Goal: Task Accomplishment & Management: Use online tool/utility

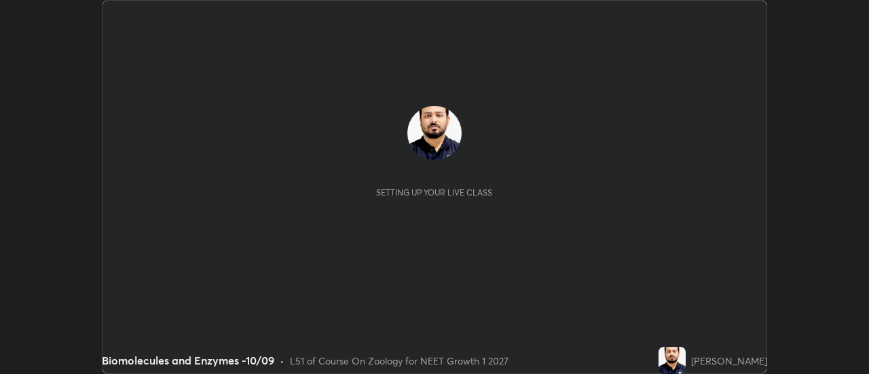
scroll to position [374, 868]
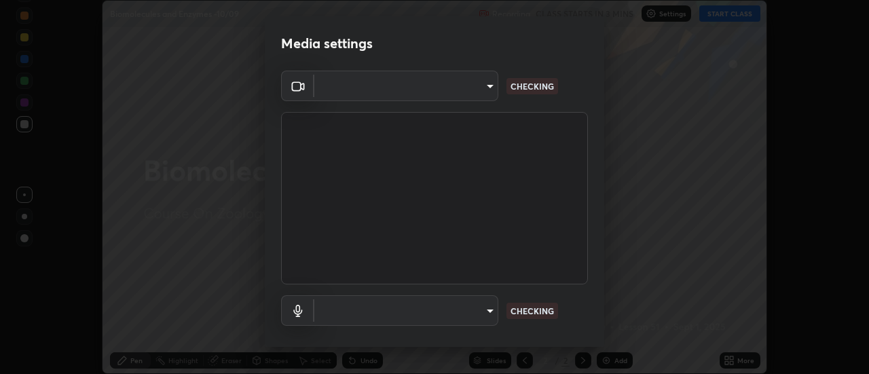
click at [472, 95] on body "Erase all Biomolecules and Enzymes -10/09 Recording CLASS STARTS IN 3 MINS Sett…" at bounding box center [434, 187] width 869 height 374
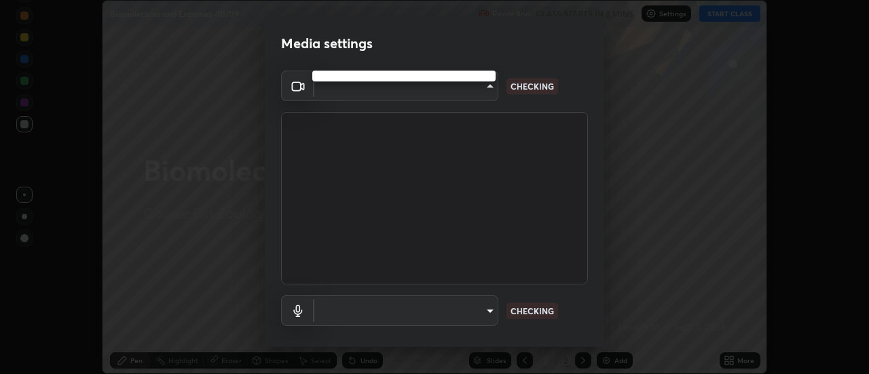
click at [466, 90] on div at bounding box center [434, 187] width 869 height 374
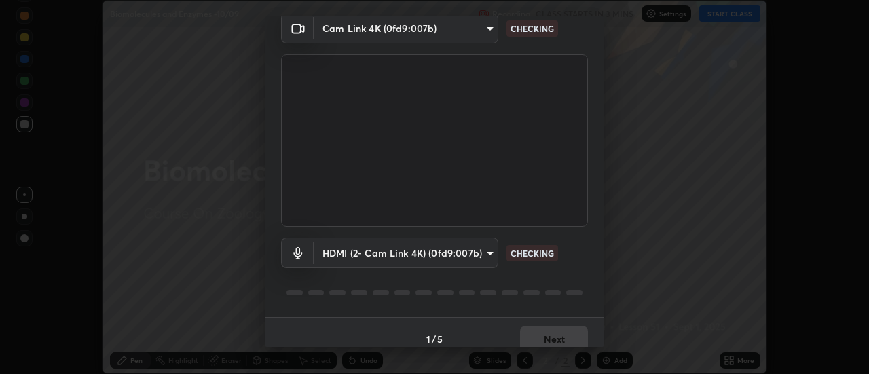
type input "abd1dd8f698bdb7170c938d45ed7c5a449073cf79ef4f8923fa8d1de0ad96843"
type input "a8a5a171c24800b48f3f78118fe5f2b2d48ca2aa2d62c989cd4de23f99d06a7d"
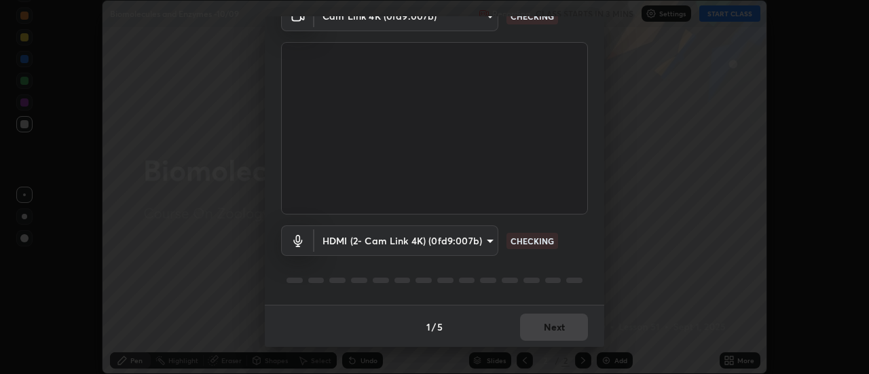
scroll to position [71, 0]
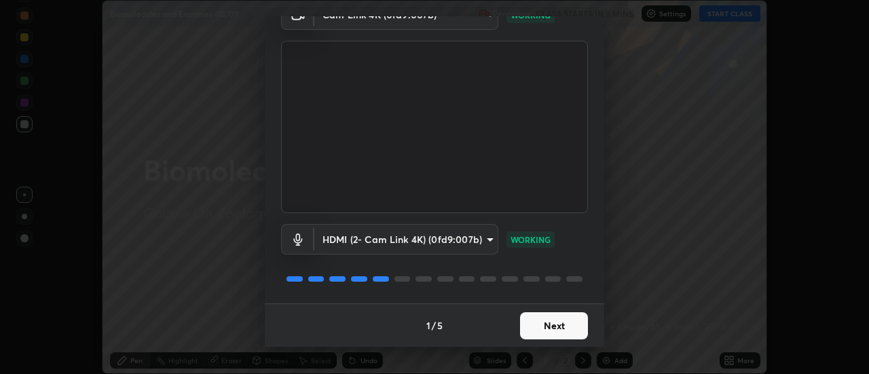
click at [549, 328] on button "Next" at bounding box center [554, 325] width 68 height 27
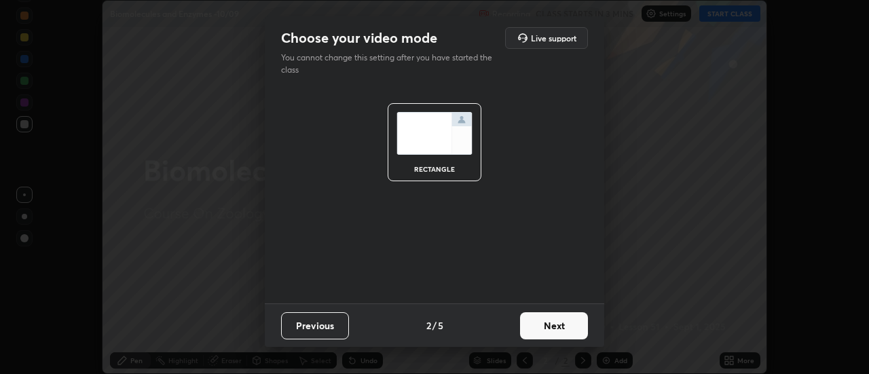
scroll to position [0, 0]
click at [559, 324] on button "Next" at bounding box center [554, 325] width 68 height 27
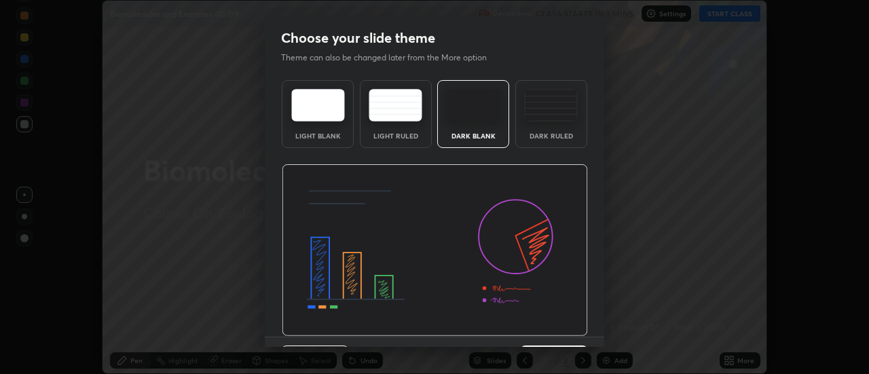
click at [568, 326] on img at bounding box center [435, 250] width 306 height 172
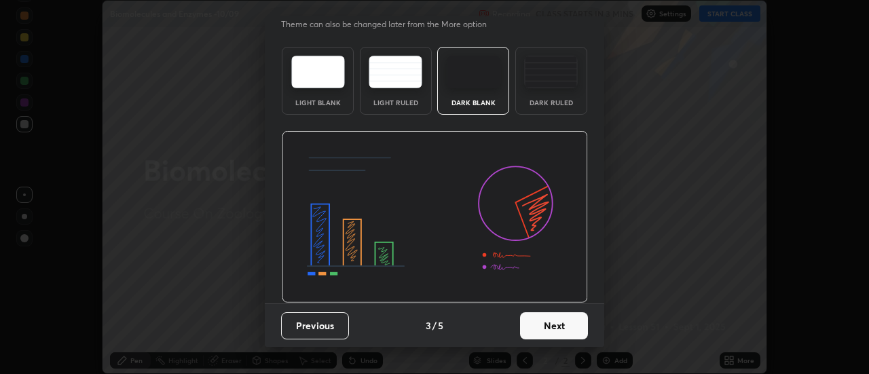
click at [564, 323] on button "Next" at bounding box center [554, 325] width 68 height 27
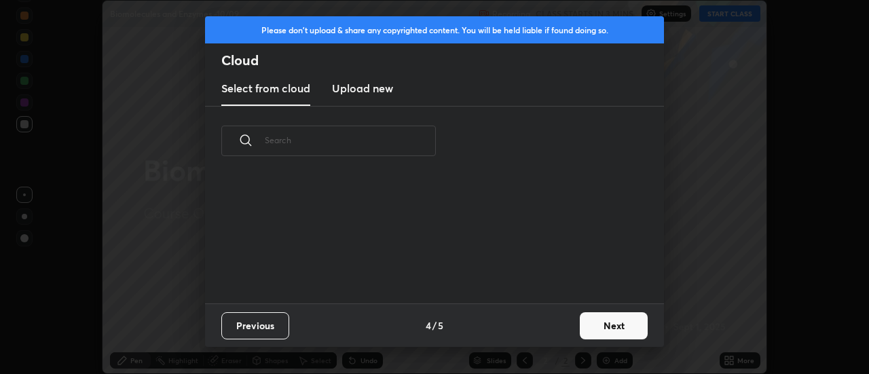
click at [584, 325] on button "Next" at bounding box center [614, 325] width 68 height 27
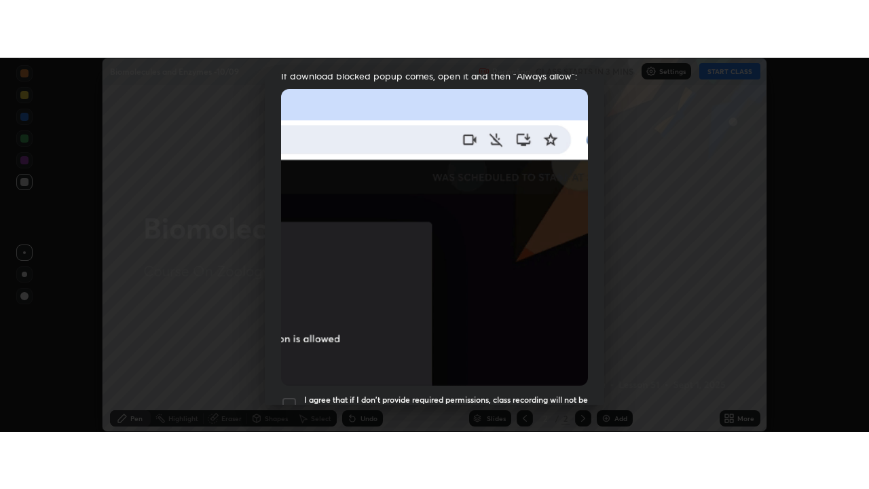
scroll to position [348, 0]
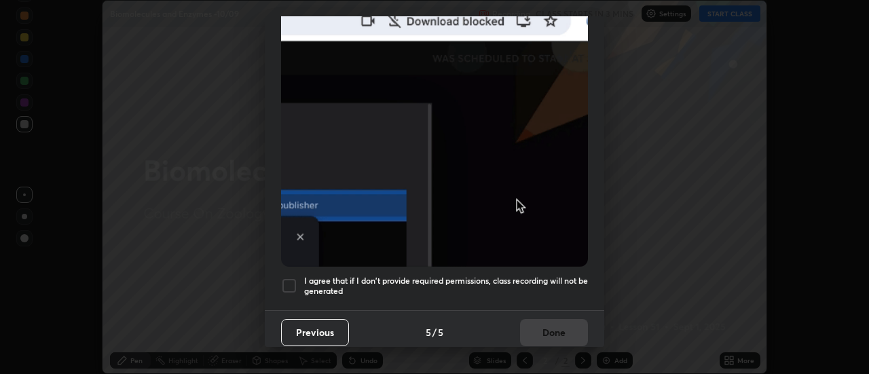
click at [297, 278] on div at bounding box center [289, 286] width 16 height 16
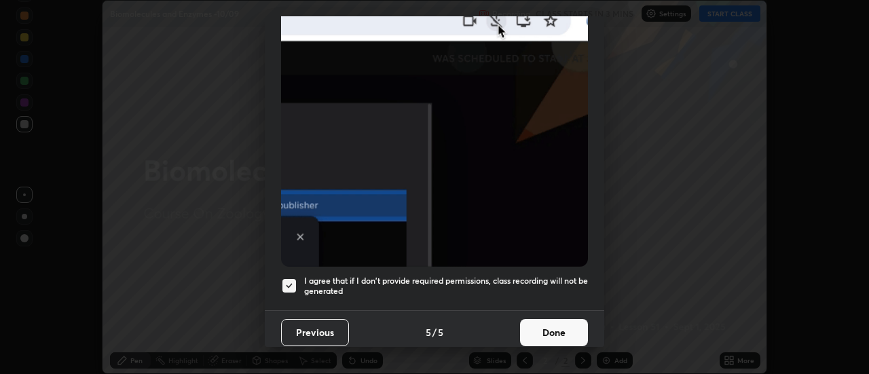
click at [555, 333] on button "Done" at bounding box center [554, 332] width 68 height 27
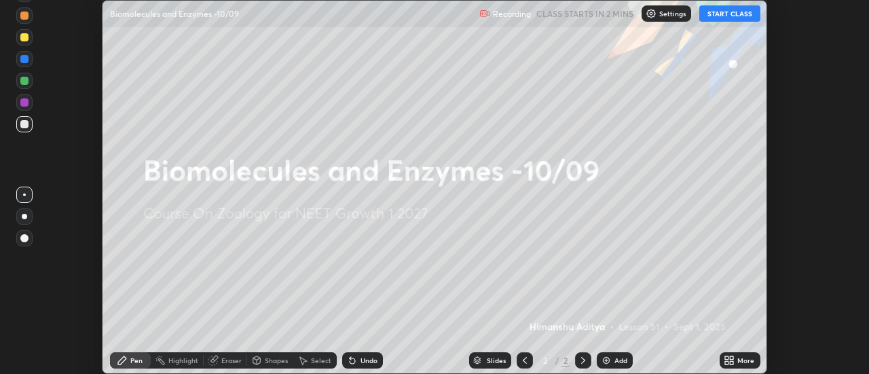
click at [727, 360] on icon at bounding box center [729, 360] width 11 height 11
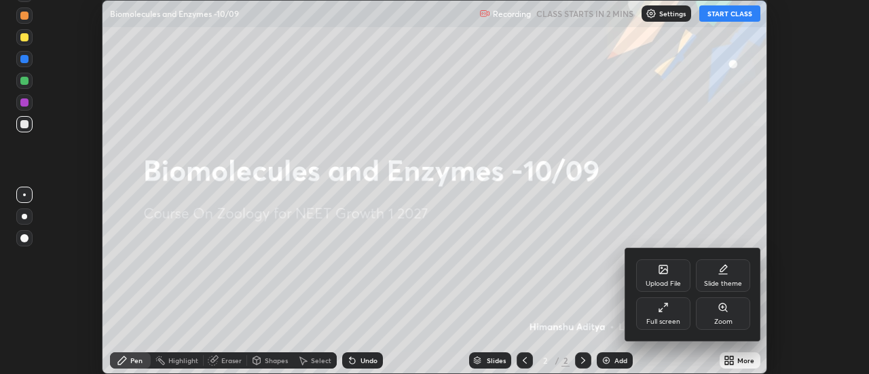
click at [661, 280] on div "Upload File" at bounding box center [663, 283] width 35 height 7
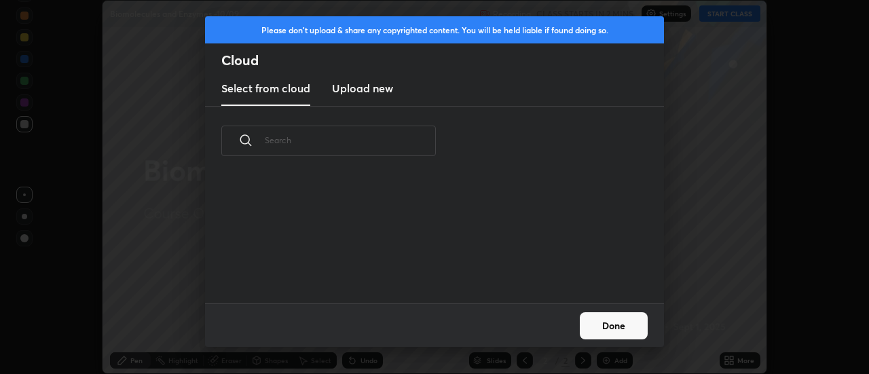
click at [377, 95] on h3 "Upload new" at bounding box center [362, 88] width 61 height 16
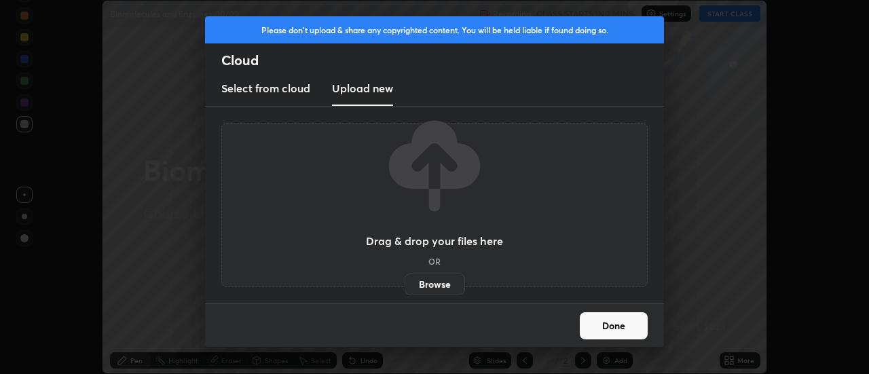
click at [426, 285] on label "Browse" at bounding box center [435, 285] width 60 height 22
click at [405, 285] on input "Browse" at bounding box center [405, 285] width 0 height 22
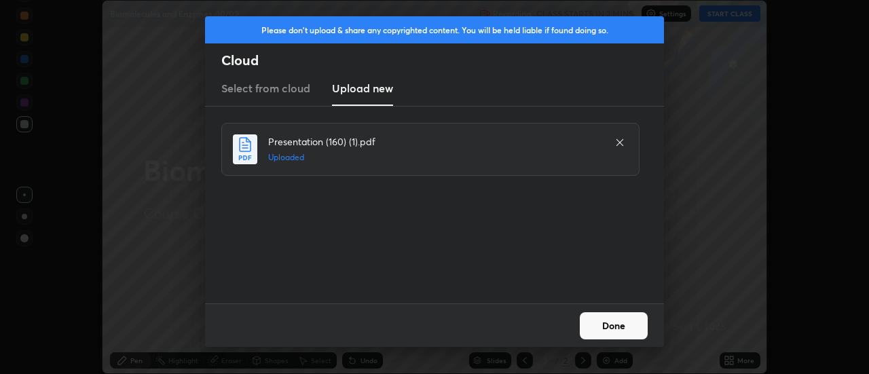
click at [604, 321] on button "Done" at bounding box center [614, 325] width 68 height 27
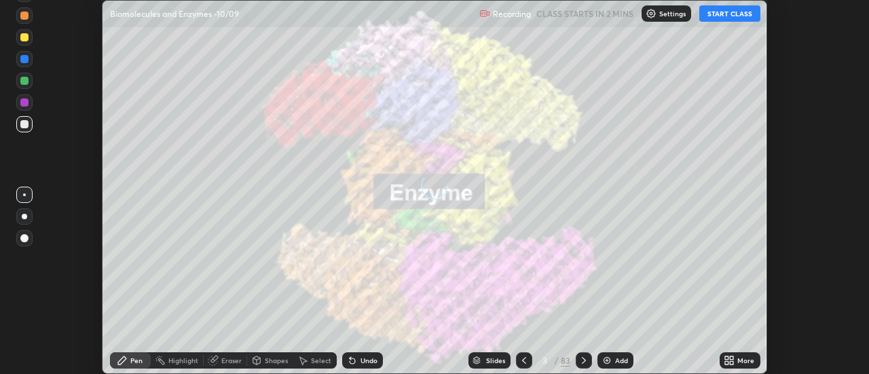
click at [728, 360] on icon at bounding box center [729, 360] width 11 height 11
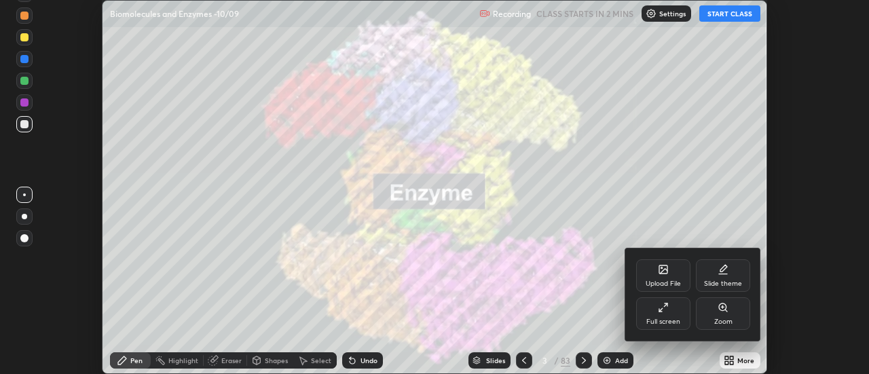
click at [665, 316] on div "Full screen" at bounding box center [663, 313] width 54 height 33
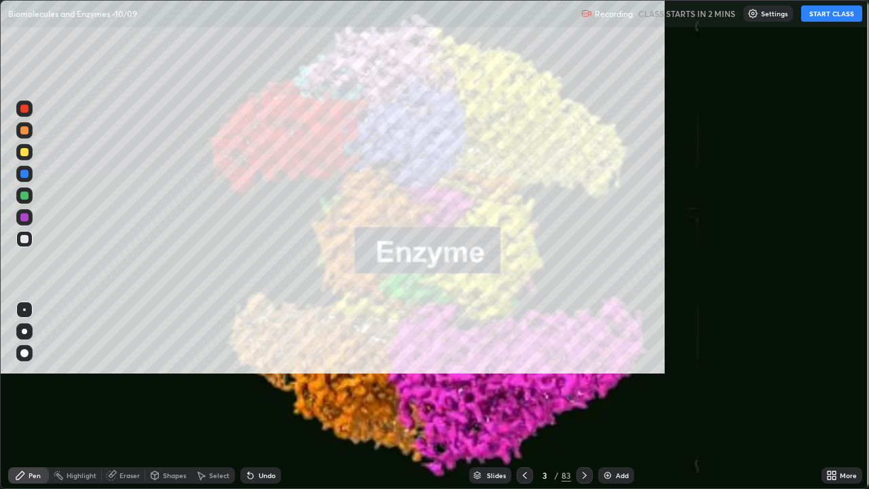
scroll to position [489, 869]
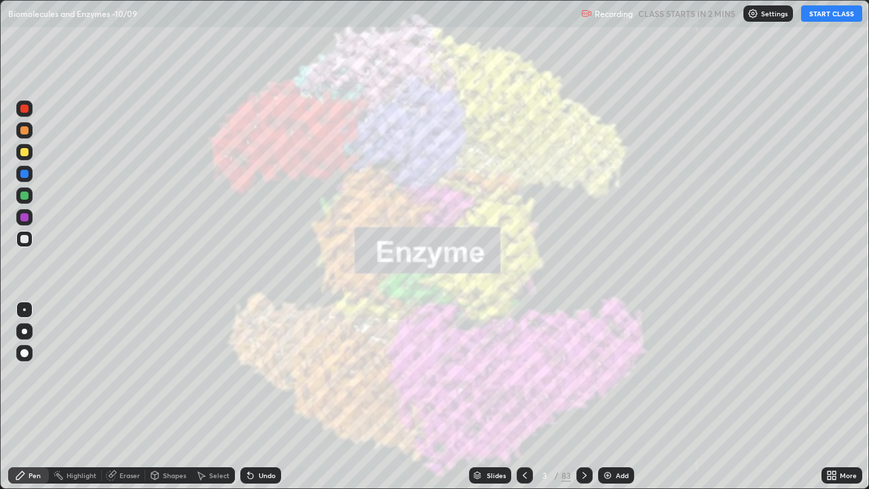
click at [524, 373] on icon at bounding box center [525, 475] width 4 height 7
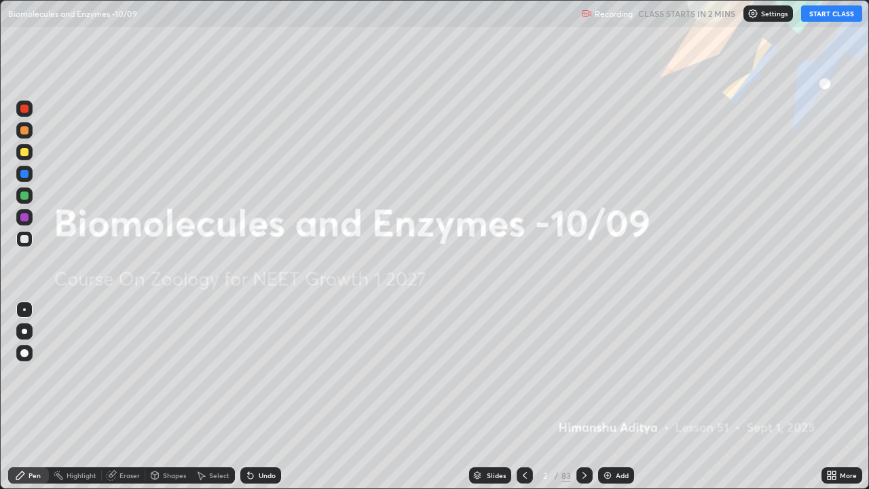
click at [755, 17] on img at bounding box center [752, 13] width 11 height 11
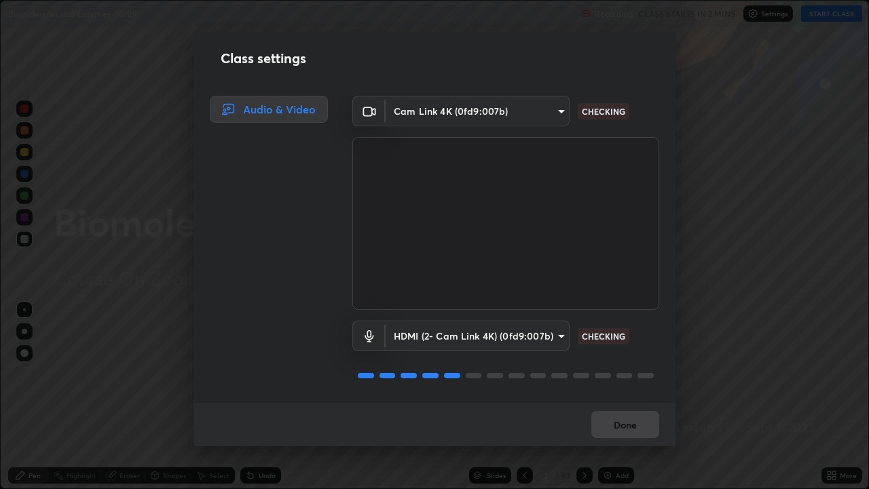
scroll to position [1, 0]
click at [622, 373] on button "Done" at bounding box center [625, 424] width 68 height 27
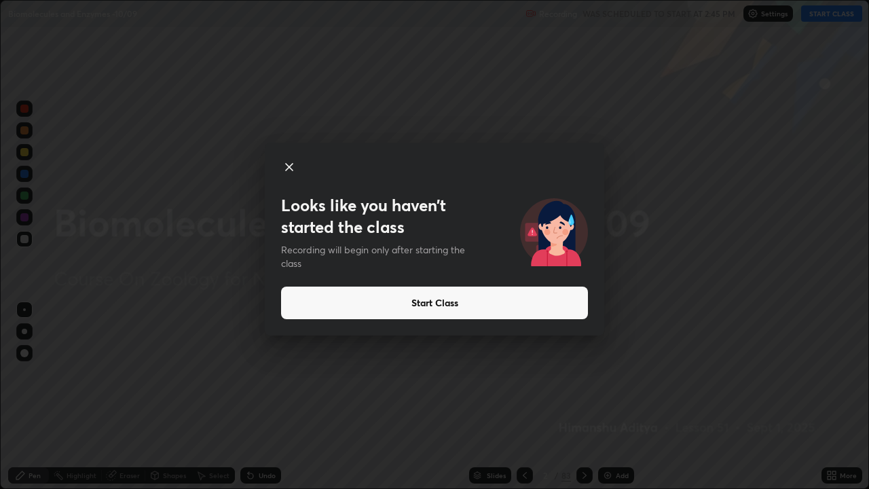
click at [448, 301] on button "Start Class" at bounding box center [434, 302] width 307 height 33
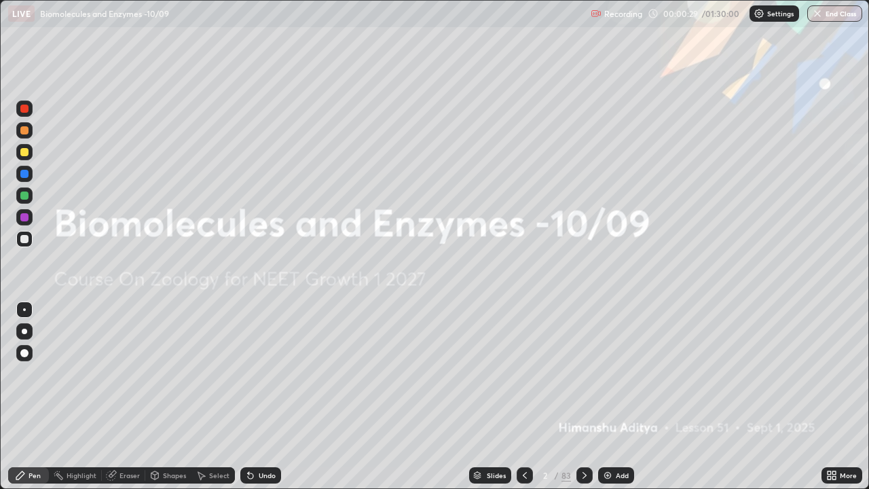
click at [23, 352] on div at bounding box center [24, 353] width 8 height 8
click at [612, 373] on div "Add" at bounding box center [616, 475] width 36 height 16
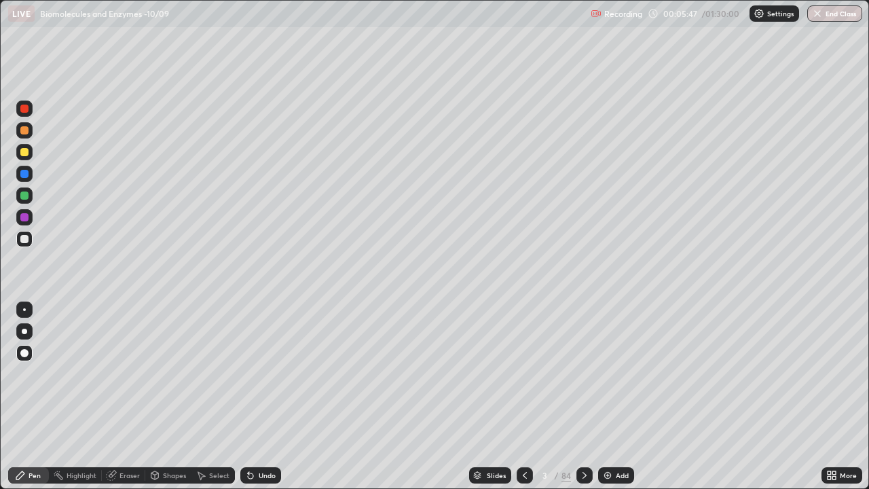
click at [24, 236] on div at bounding box center [24, 239] width 8 height 8
click at [18, 373] on div "Pen" at bounding box center [28, 475] width 41 height 16
click at [225, 373] on div "Select" at bounding box center [219, 475] width 20 height 7
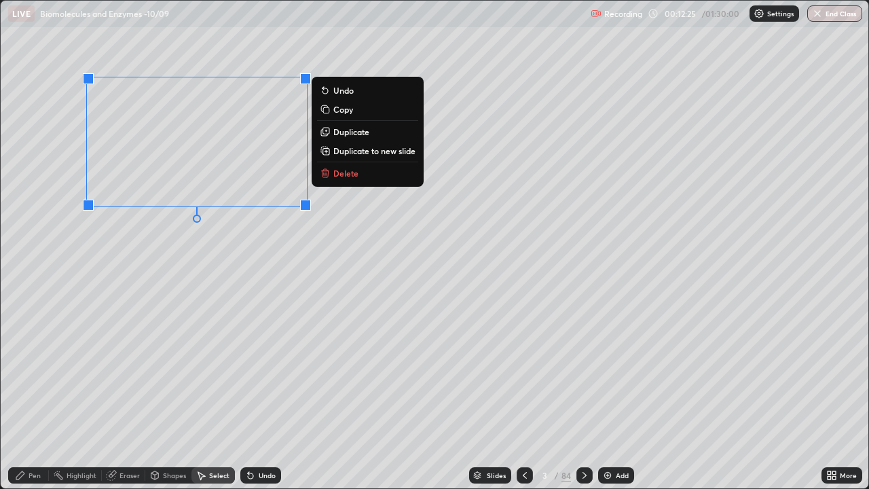
click at [333, 174] on button "Delete" at bounding box center [367, 173] width 101 height 16
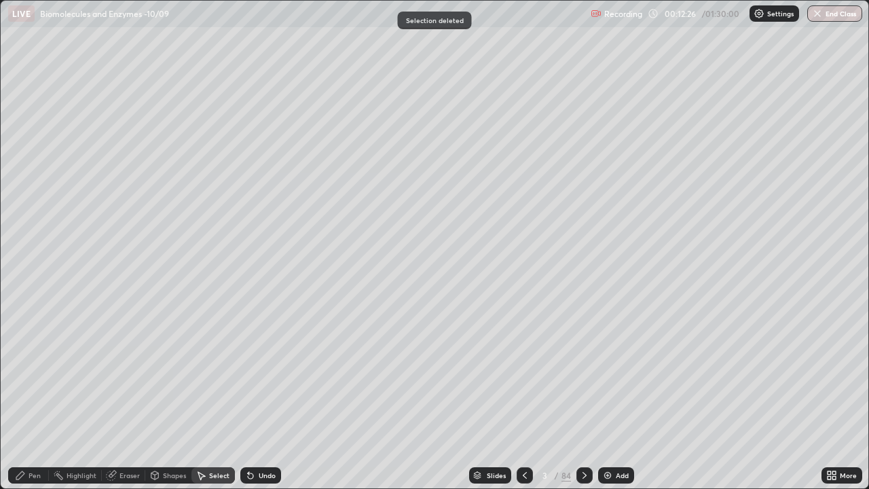
click at [29, 373] on div "Pen" at bounding box center [35, 475] width 12 height 7
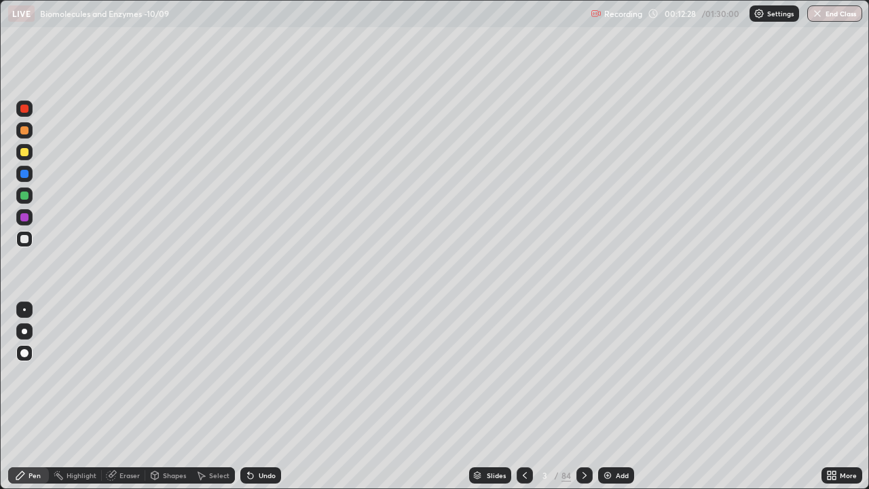
click at [259, 373] on div "Undo" at bounding box center [267, 475] width 17 height 7
click at [213, 373] on div "Select" at bounding box center [219, 475] width 20 height 7
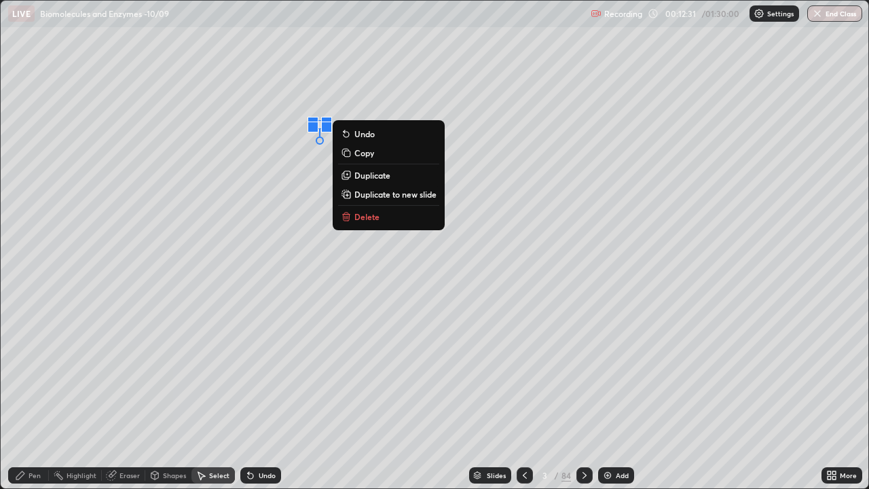
click at [360, 219] on p "Delete" at bounding box center [366, 216] width 25 height 11
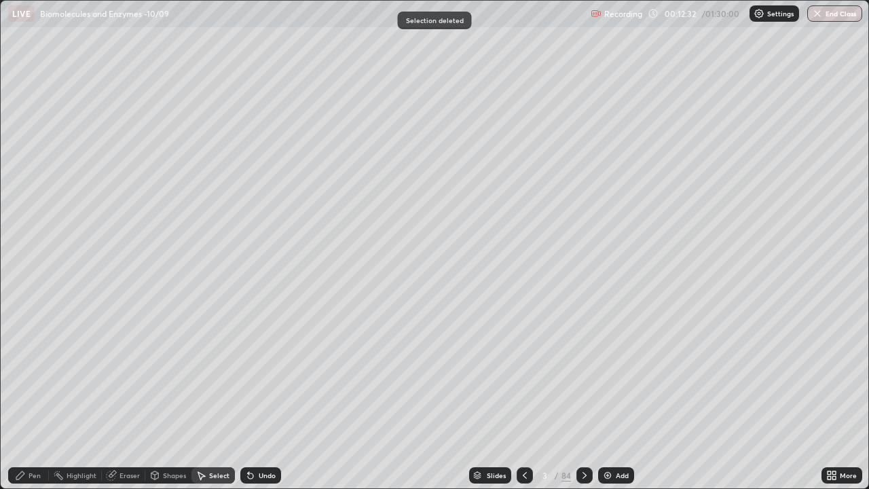
click at [29, 373] on div "Pen" at bounding box center [35, 475] width 12 height 7
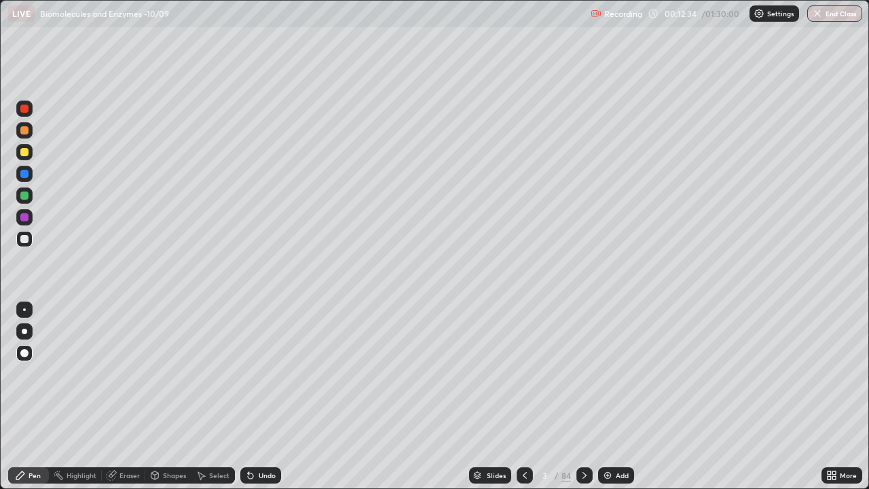
click at [26, 176] on div at bounding box center [24, 174] width 8 height 8
click at [252, 373] on icon at bounding box center [250, 475] width 11 height 11
click at [208, 373] on div "Select" at bounding box center [212, 475] width 43 height 16
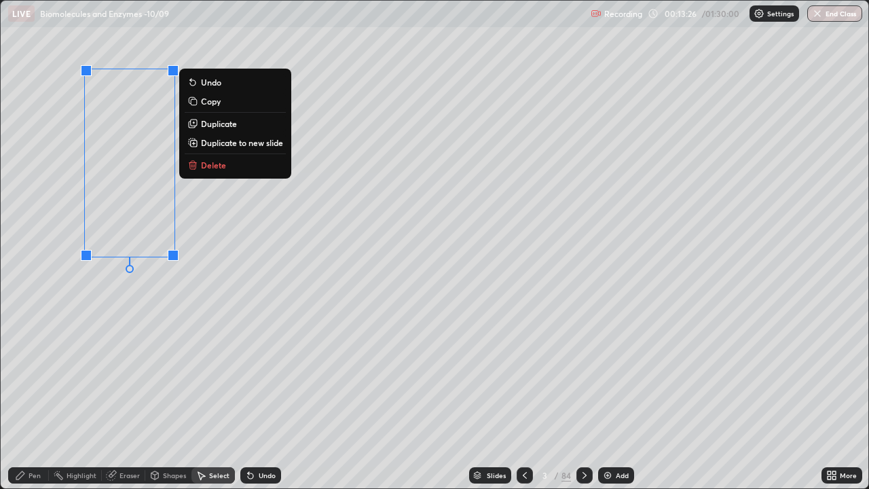
click at [206, 164] on p "Delete" at bounding box center [213, 165] width 25 height 11
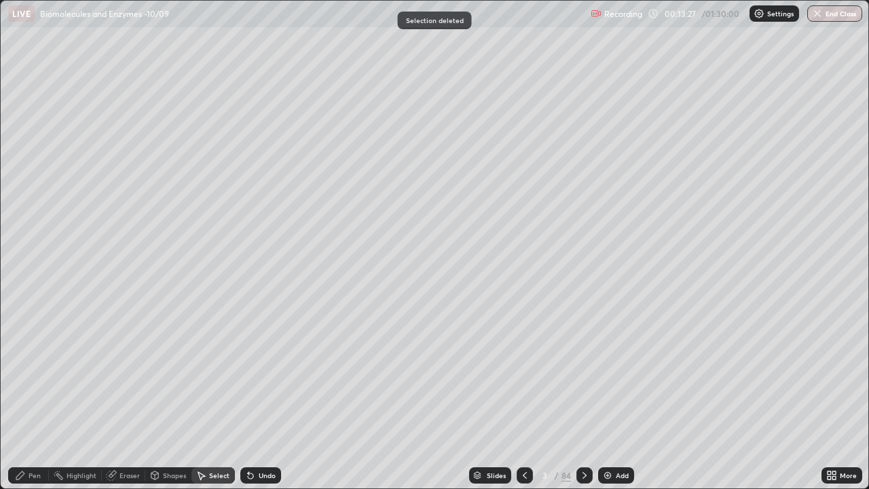
click at [25, 373] on icon at bounding box center [20, 475] width 11 height 11
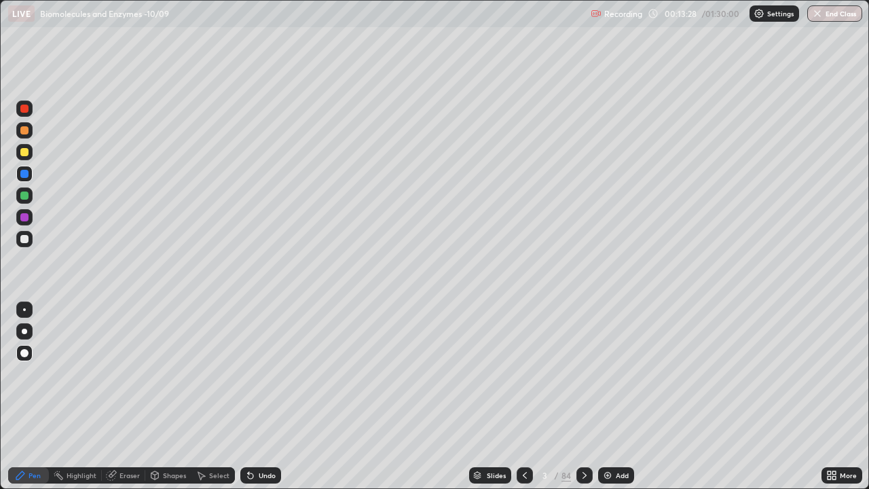
click at [25, 238] on div at bounding box center [24, 239] width 8 height 8
click at [19, 373] on icon at bounding box center [20, 475] width 11 height 11
click at [209, 373] on div "Select" at bounding box center [219, 475] width 20 height 7
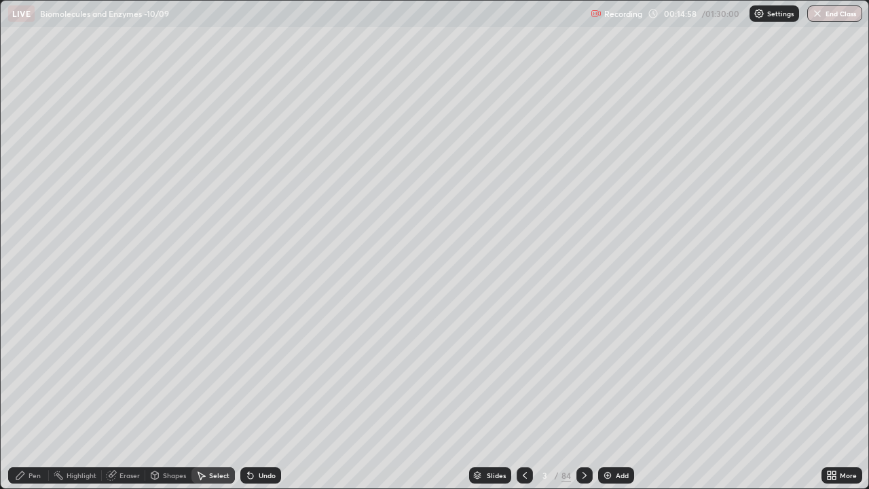
click at [162, 373] on div "Shapes" at bounding box center [168, 475] width 46 height 16
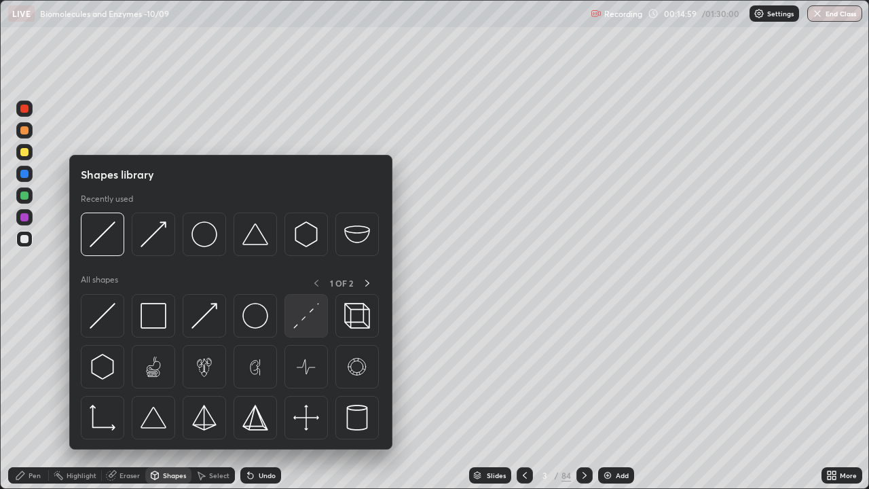
click at [298, 314] on img at bounding box center [306, 316] width 26 height 26
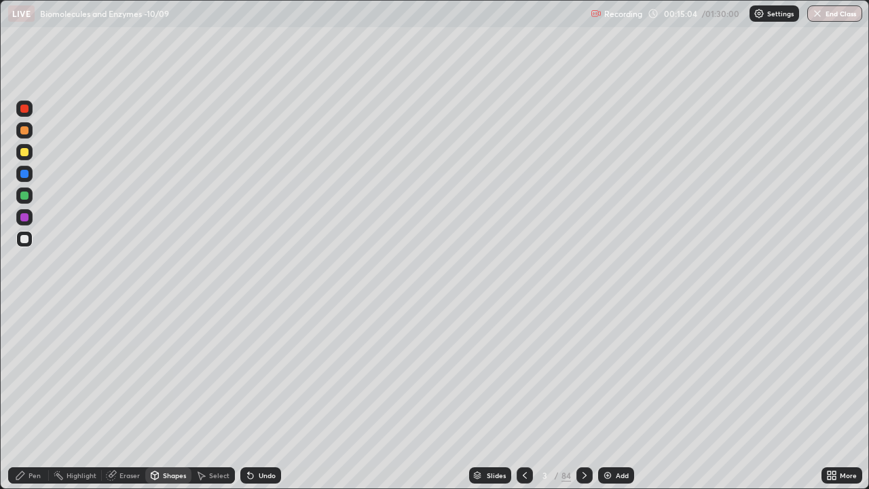
click at [204, 373] on icon at bounding box center [201, 475] width 11 height 11
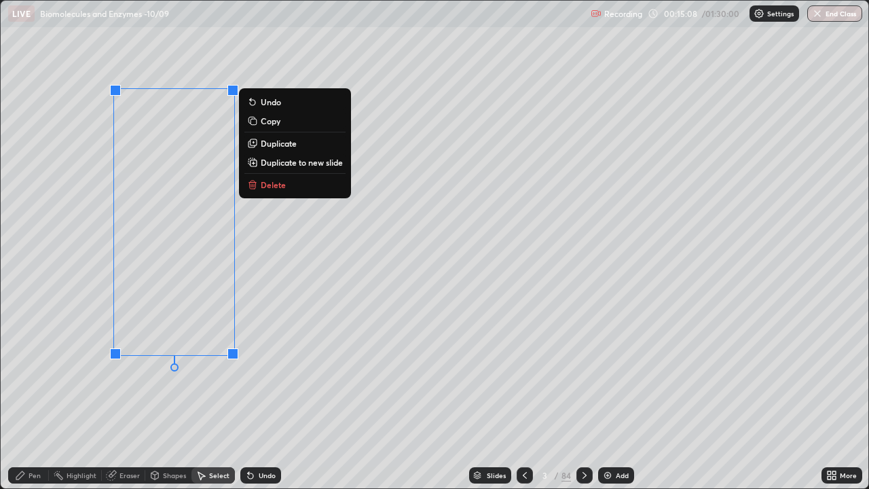
click at [263, 121] on p "Copy" at bounding box center [271, 120] width 20 height 11
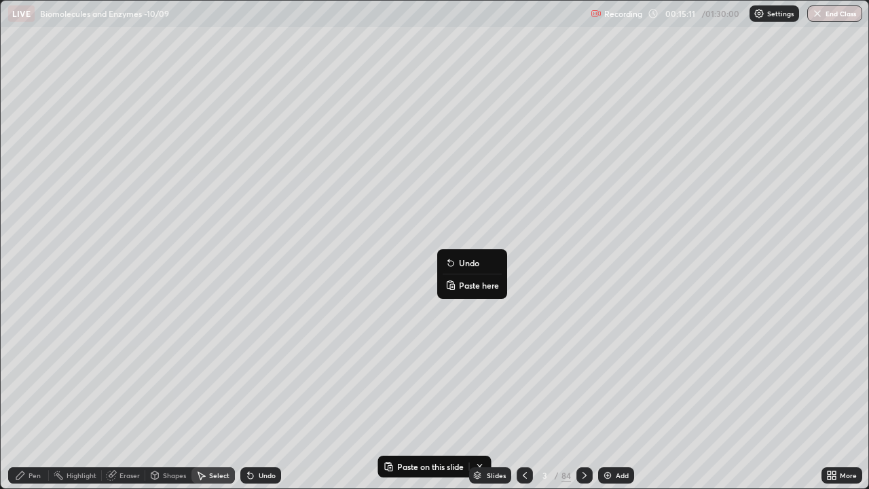
click at [464, 283] on p "Paste here" at bounding box center [479, 285] width 40 height 11
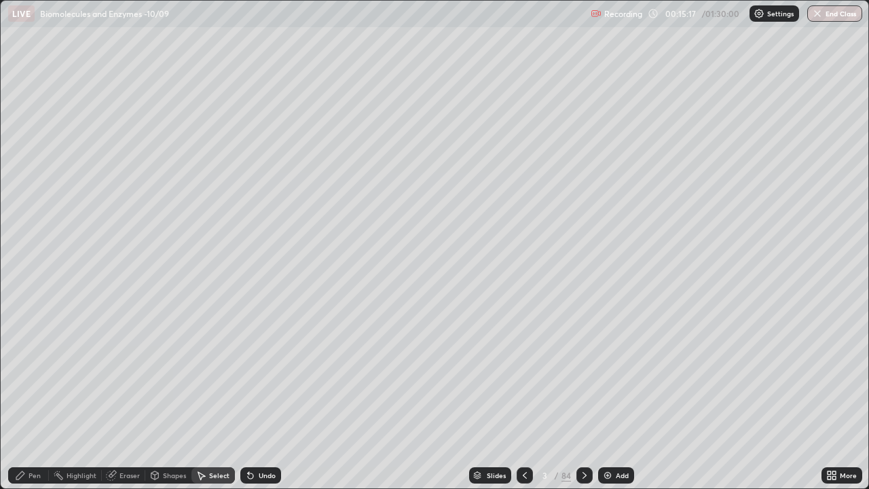
click at [377, 373] on div "0 ° Undo Copy Paste here Duplicate Duplicate to new slide Delete" at bounding box center [435, 244] width 868 height 487
click at [168, 373] on div "Shapes" at bounding box center [168, 475] width 46 height 16
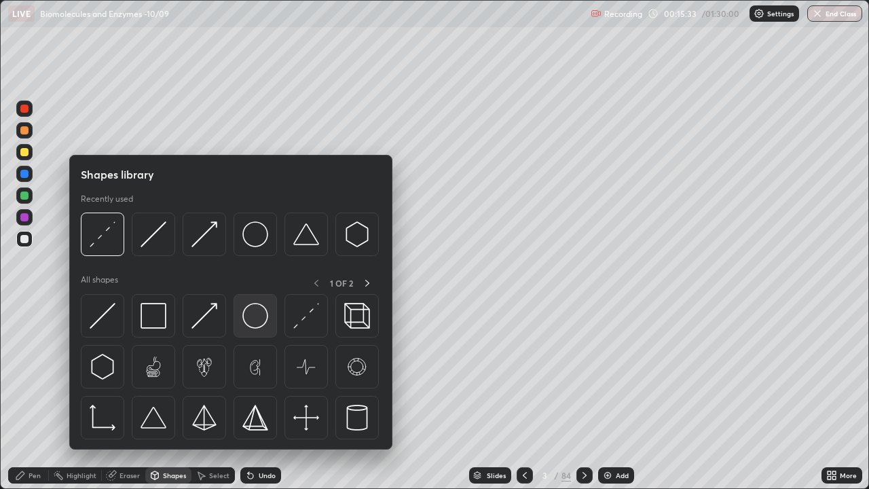
click at [248, 323] on img at bounding box center [255, 316] width 26 height 26
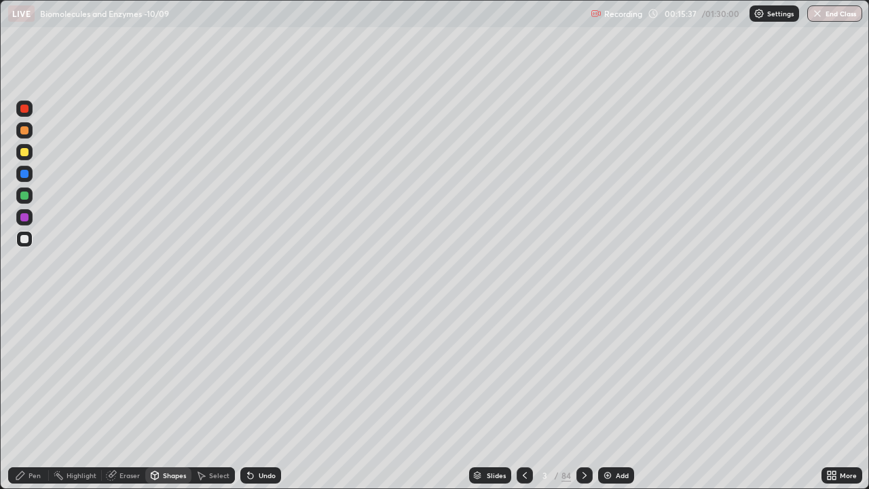
click at [255, 373] on div "Undo" at bounding box center [260, 475] width 41 height 16
click at [256, 373] on div "Undo" at bounding box center [260, 475] width 41 height 16
click at [118, 373] on div "Eraser" at bounding box center [123, 475] width 43 height 16
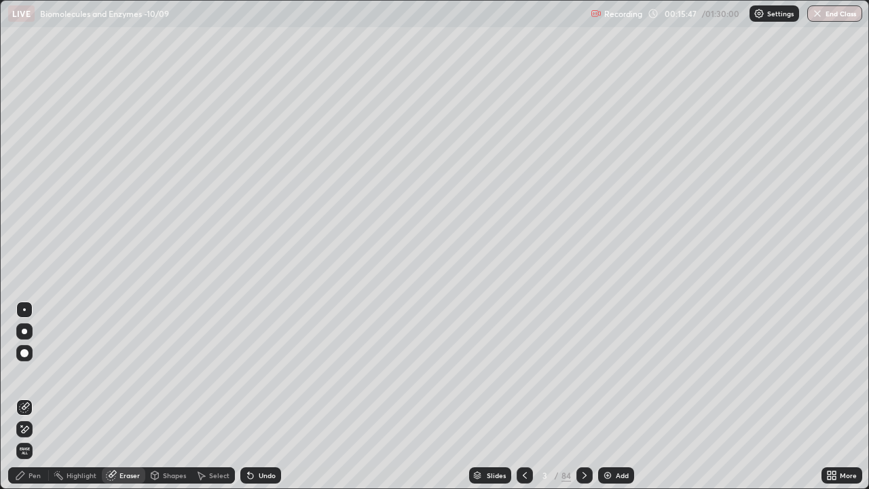
click at [31, 373] on div "Pen" at bounding box center [35, 475] width 12 height 7
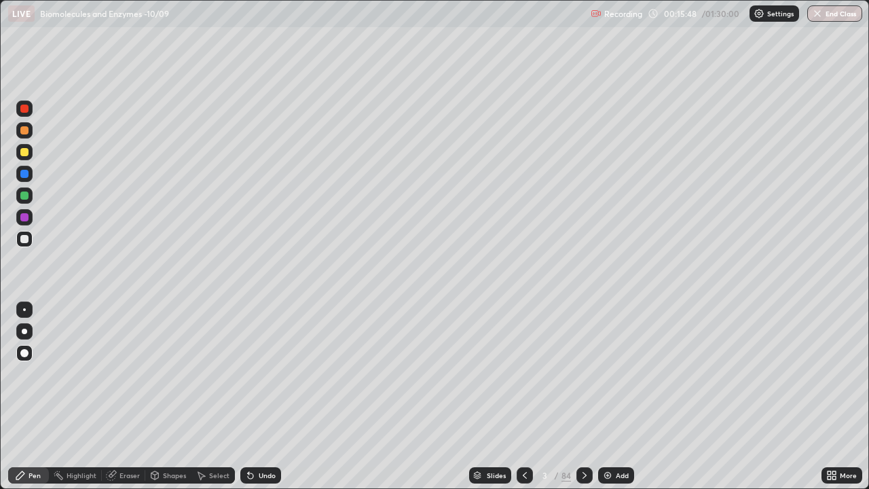
click at [26, 238] on div at bounding box center [24, 239] width 8 height 8
click at [172, 373] on div "Shapes" at bounding box center [174, 475] width 23 height 7
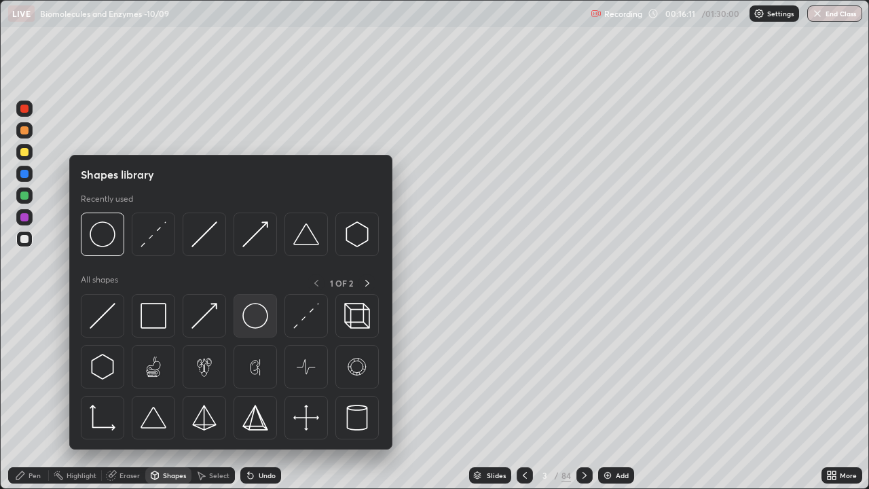
click at [246, 315] on img at bounding box center [255, 316] width 26 height 26
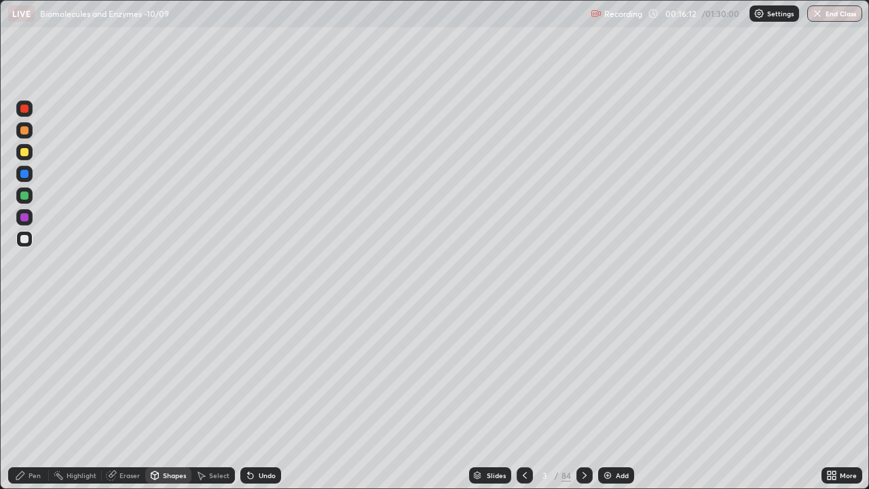
click at [21, 151] on div at bounding box center [24, 152] width 8 height 8
click at [31, 373] on div "Pen" at bounding box center [35, 475] width 12 height 7
click at [123, 373] on div "Eraser" at bounding box center [129, 475] width 20 height 7
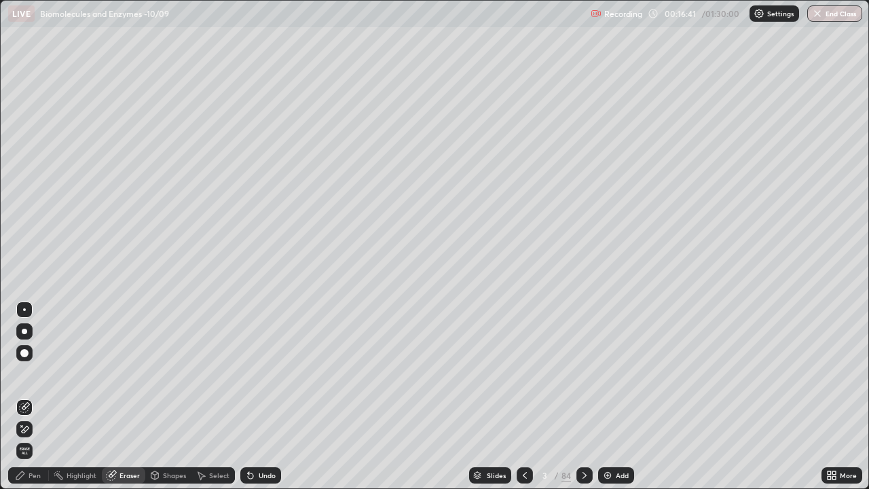
click at [170, 373] on div "Shapes" at bounding box center [174, 475] width 23 height 7
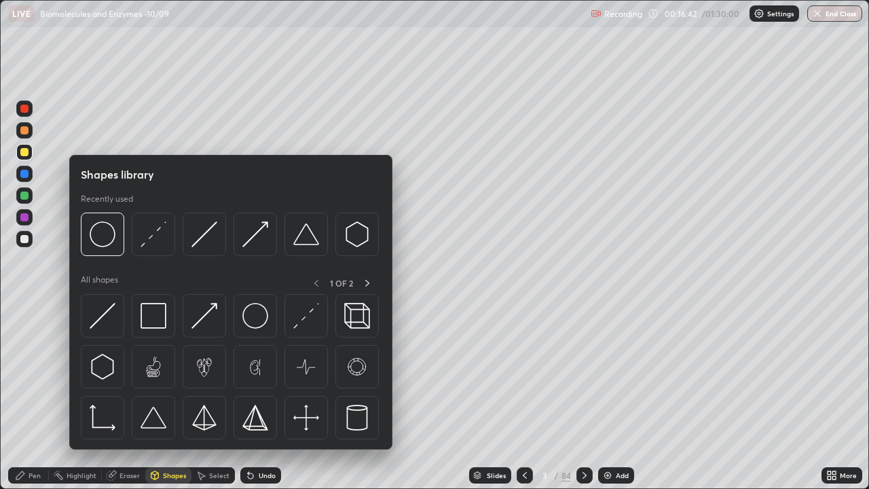
click at [214, 373] on div "Select" at bounding box center [219, 475] width 20 height 7
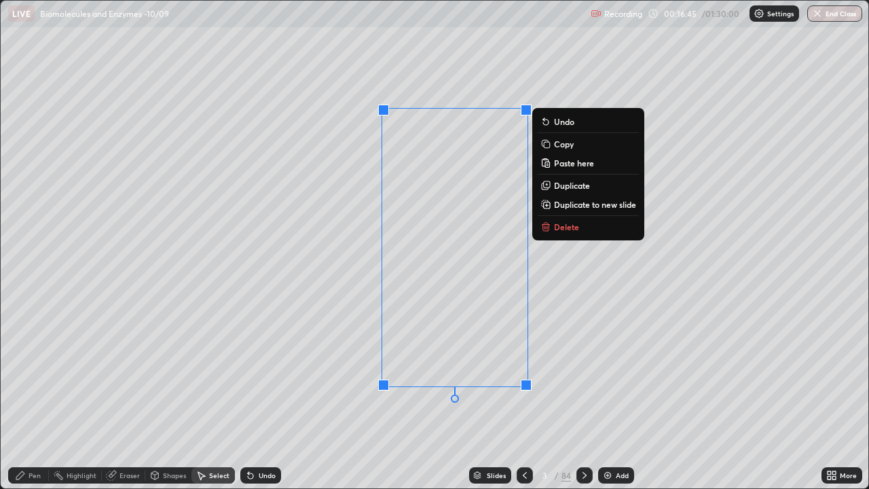
click at [559, 147] on p "Copy" at bounding box center [564, 143] width 20 height 11
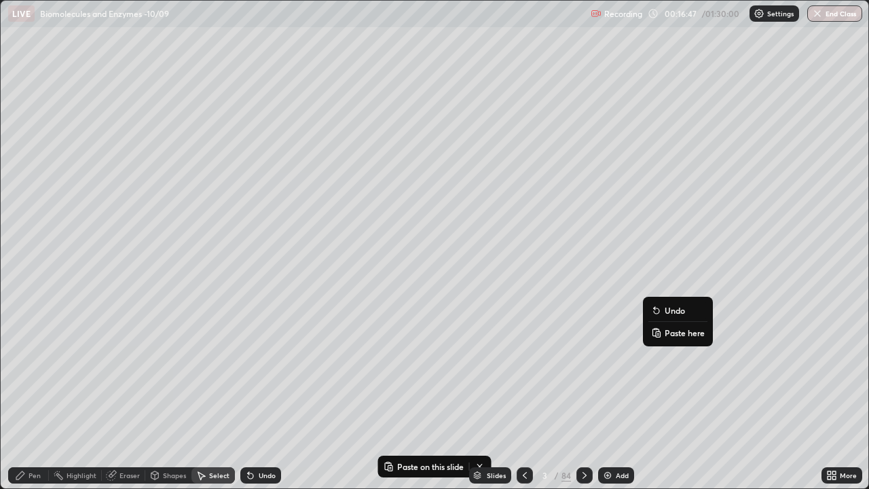
click at [666, 331] on p "Paste here" at bounding box center [685, 332] width 40 height 11
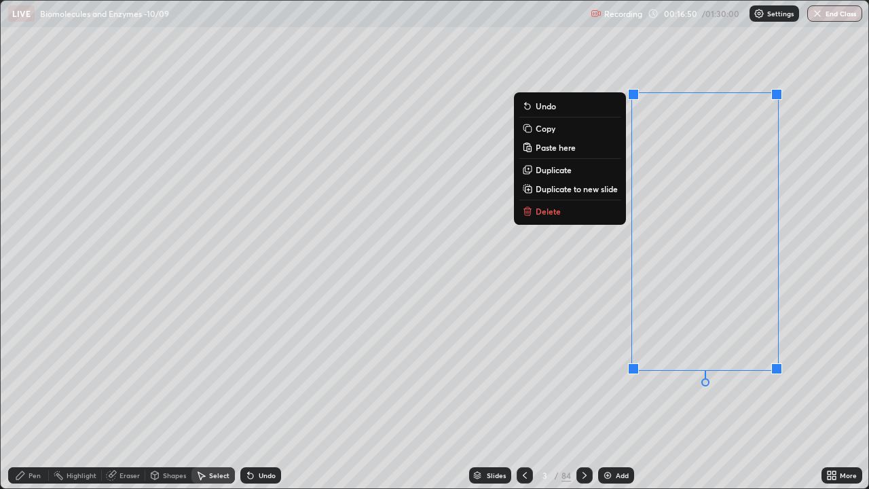
click at [606, 373] on div "0 ° Undo Copy Paste here Duplicate Duplicate to new slide Delete" at bounding box center [435, 244] width 868 height 487
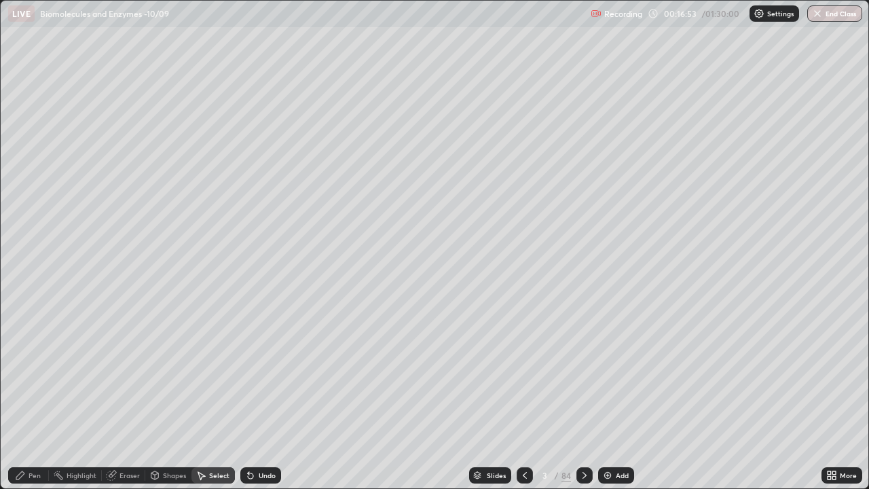
click at [126, 373] on div "Eraser" at bounding box center [129, 475] width 20 height 7
click at [37, 373] on div "Pen" at bounding box center [35, 475] width 12 height 7
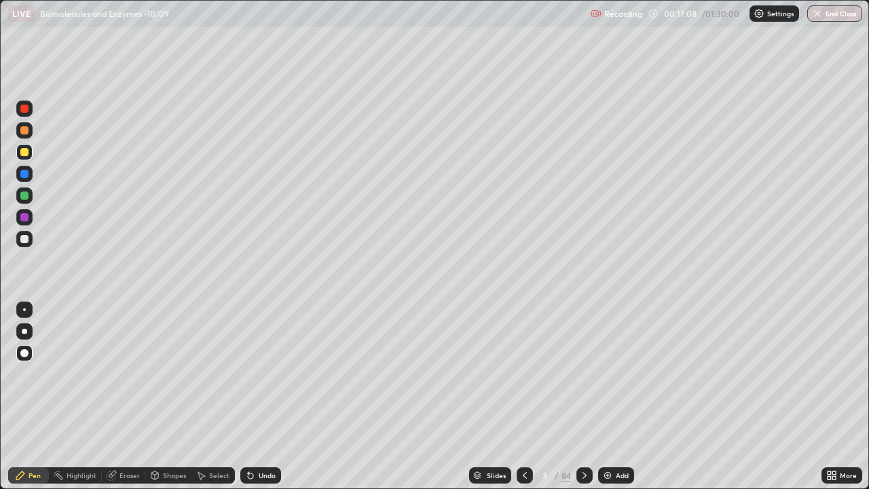
click at [27, 238] on div at bounding box center [24, 239] width 8 height 8
click at [124, 373] on div "Eraser" at bounding box center [129, 475] width 20 height 7
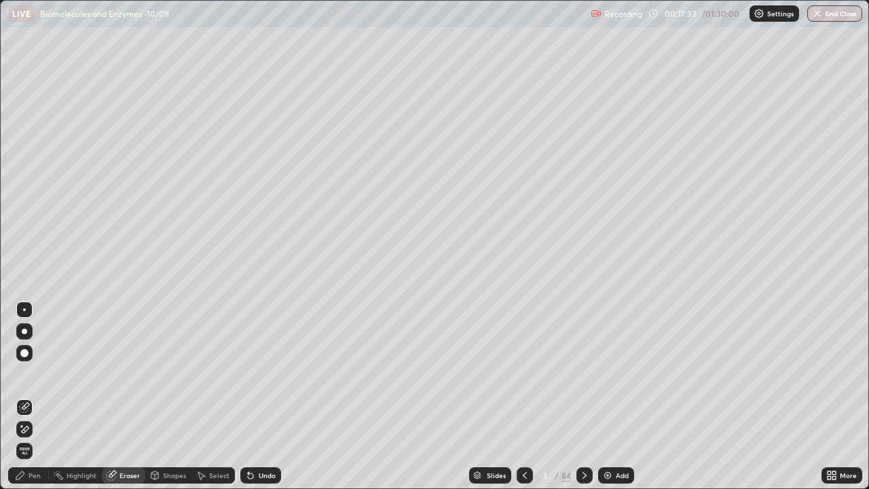
click at [27, 373] on div "Pen" at bounding box center [28, 475] width 41 height 16
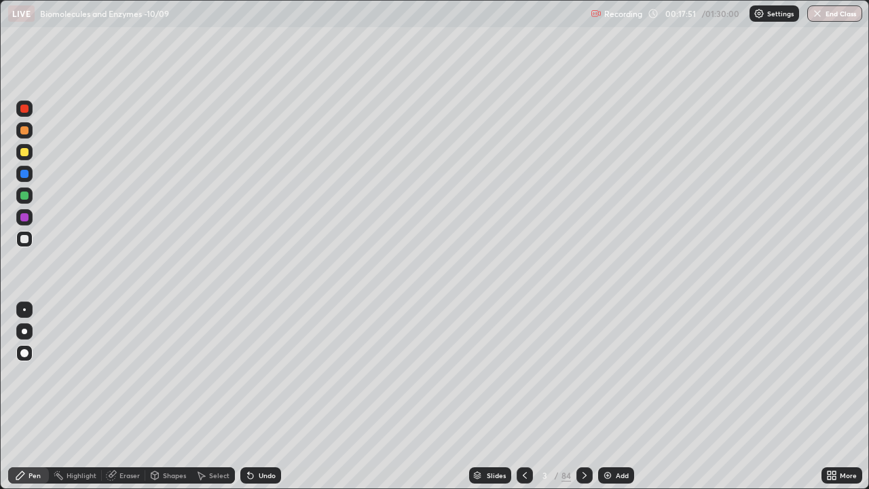
click at [170, 373] on div "Shapes" at bounding box center [174, 475] width 23 height 7
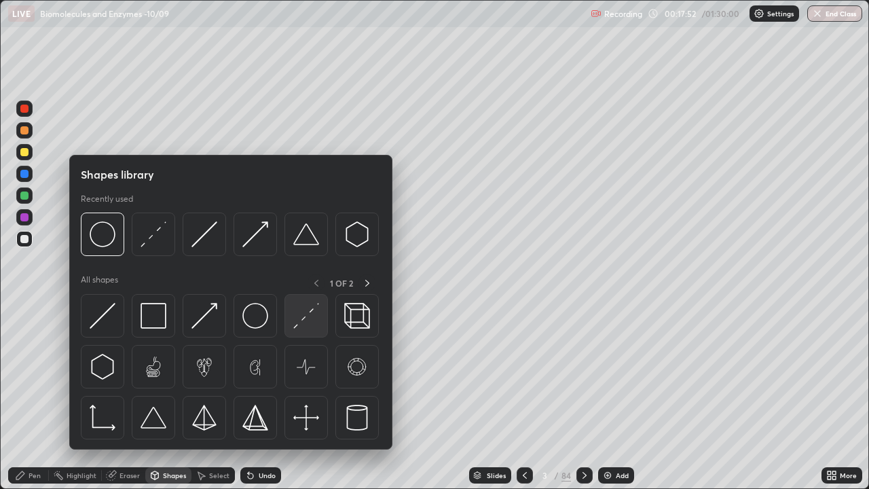
click at [307, 320] on img at bounding box center [306, 316] width 26 height 26
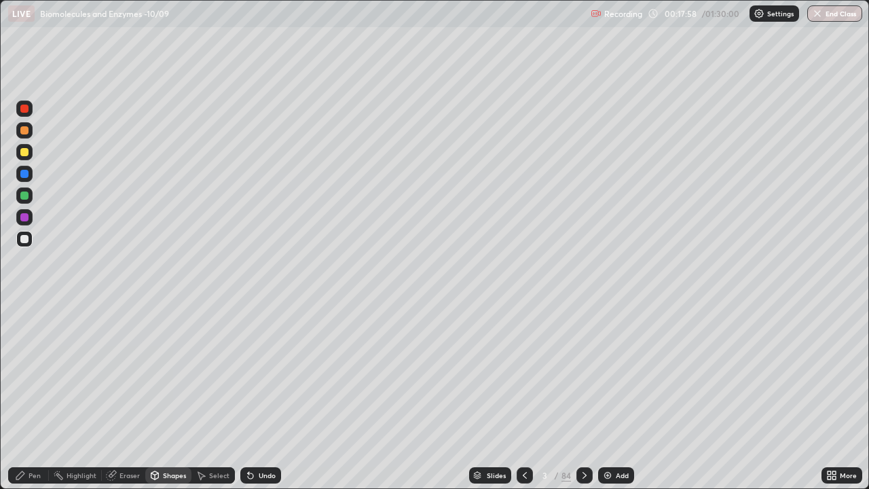
click at [166, 373] on div "Shapes" at bounding box center [174, 475] width 23 height 7
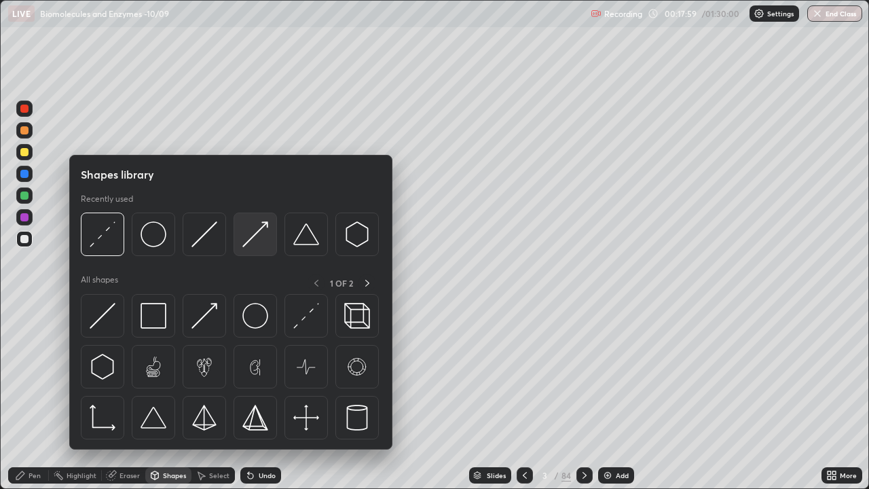
click at [250, 238] on img at bounding box center [255, 234] width 26 height 26
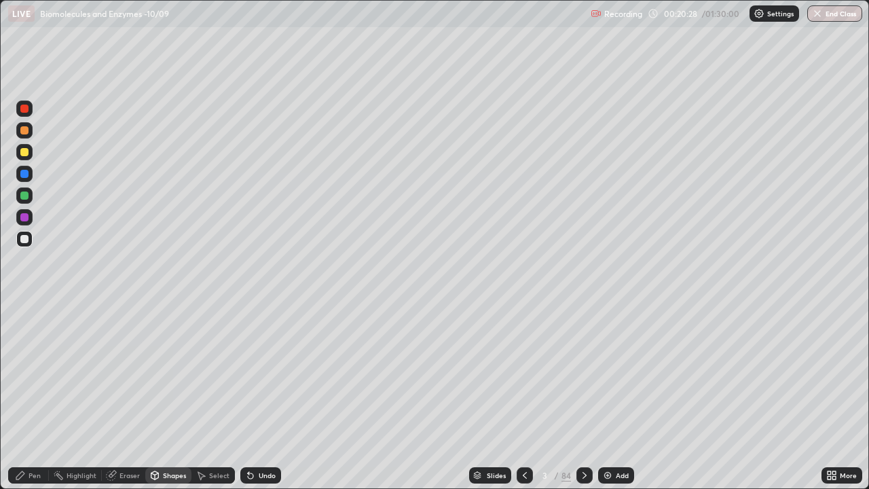
click at [584, 373] on icon at bounding box center [584, 475] width 4 height 7
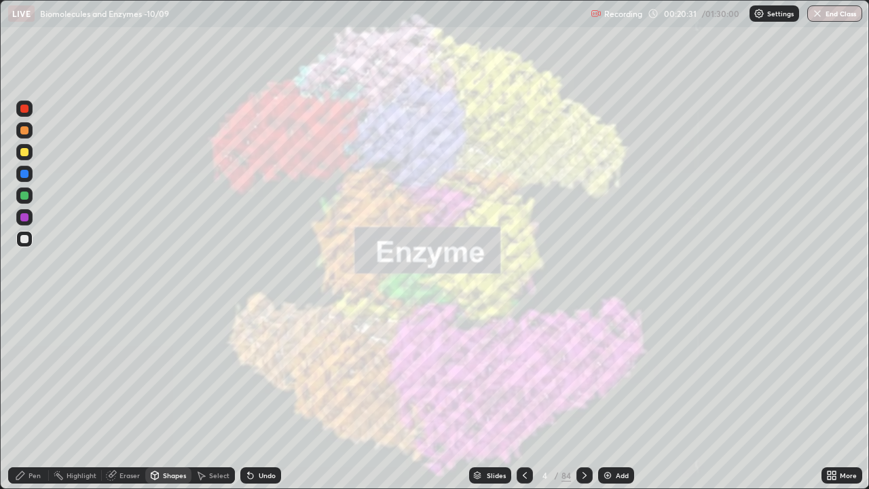
click at [494, 373] on div "Slides" at bounding box center [490, 475] width 42 height 16
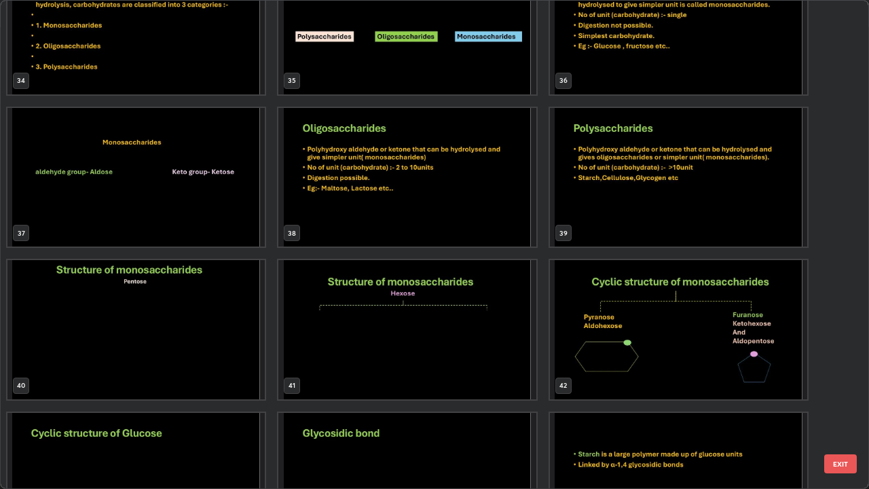
scroll to position [1743, 0]
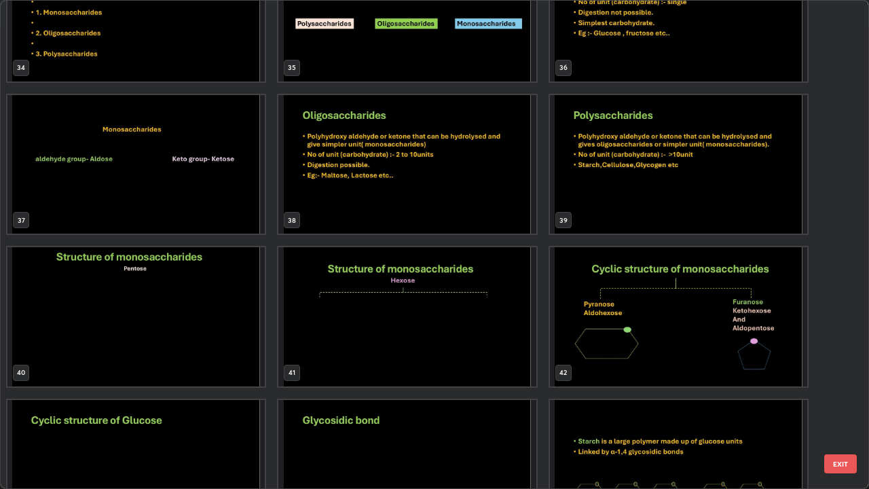
click at [164, 302] on img "grid" at bounding box center [135, 316] width 257 height 139
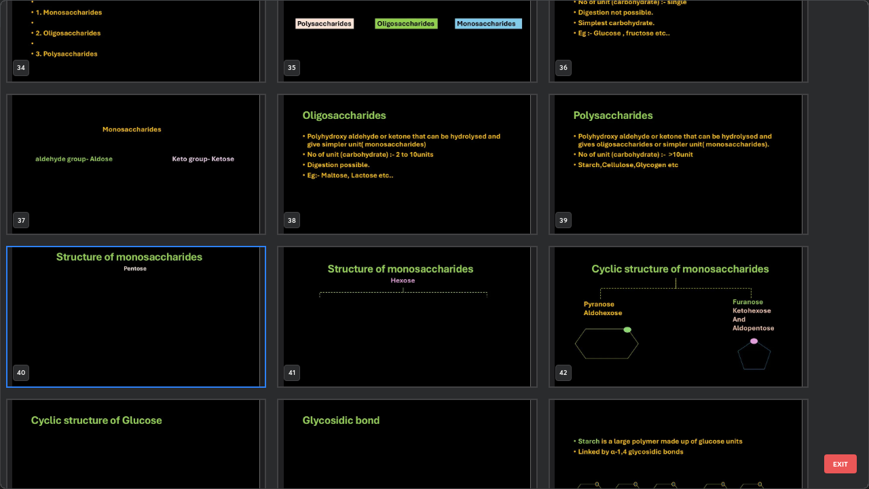
click at [156, 310] on img "grid" at bounding box center [135, 316] width 257 height 139
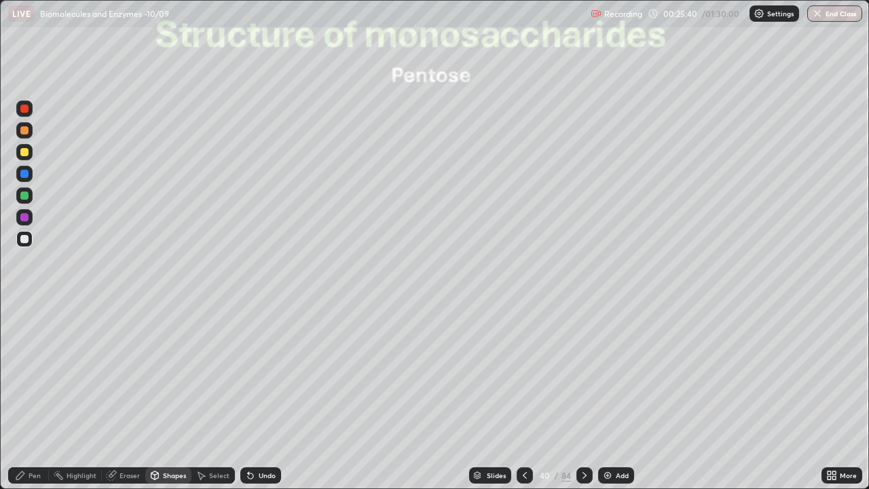
click at [25, 240] on div at bounding box center [24, 239] width 8 height 8
click at [259, 373] on div "Undo" at bounding box center [267, 475] width 17 height 7
click at [29, 373] on div "Pen" at bounding box center [35, 475] width 12 height 7
click at [122, 373] on div "Eraser" at bounding box center [129, 475] width 20 height 7
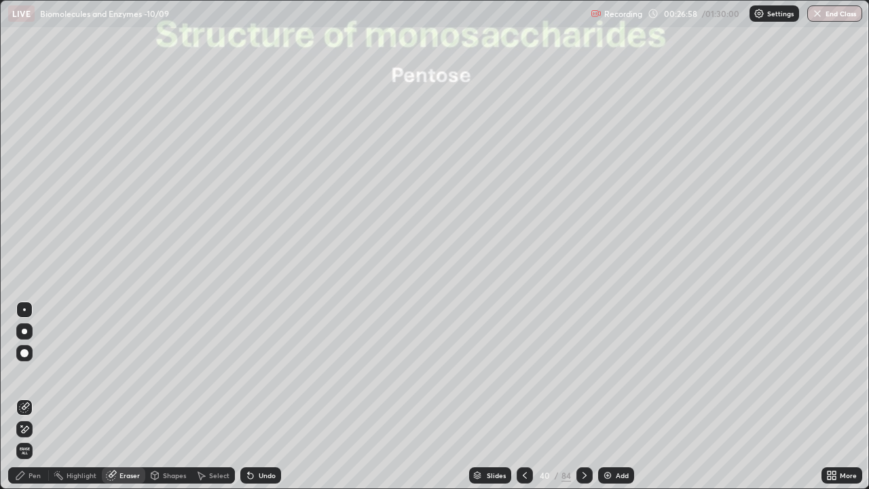
click at [26, 373] on div "Pen" at bounding box center [28, 475] width 41 height 16
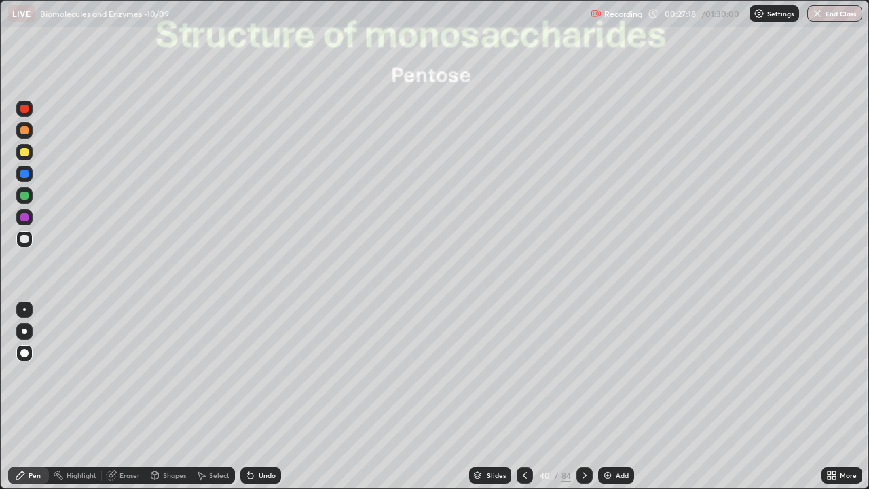
click at [583, 373] on icon at bounding box center [584, 475] width 11 height 11
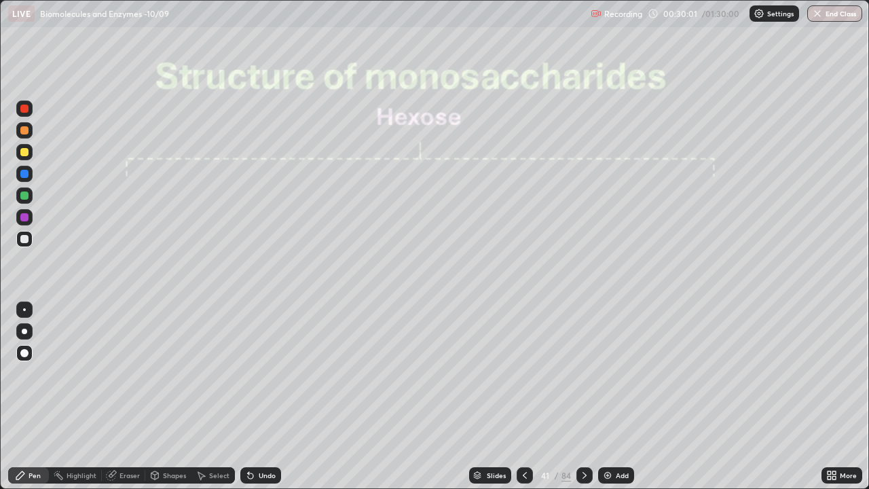
click at [212, 373] on div "Select" at bounding box center [219, 475] width 20 height 7
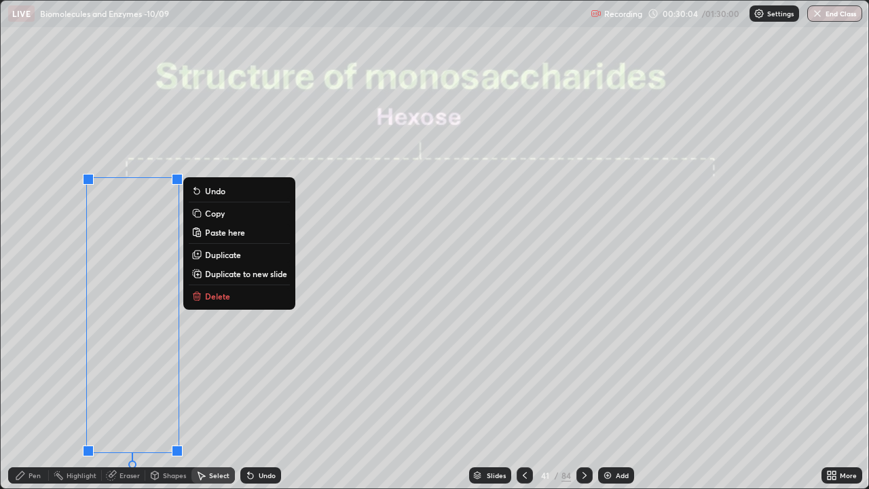
click at [216, 215] on p "Copy" at bounding box center [215, 213] width 20 height 11
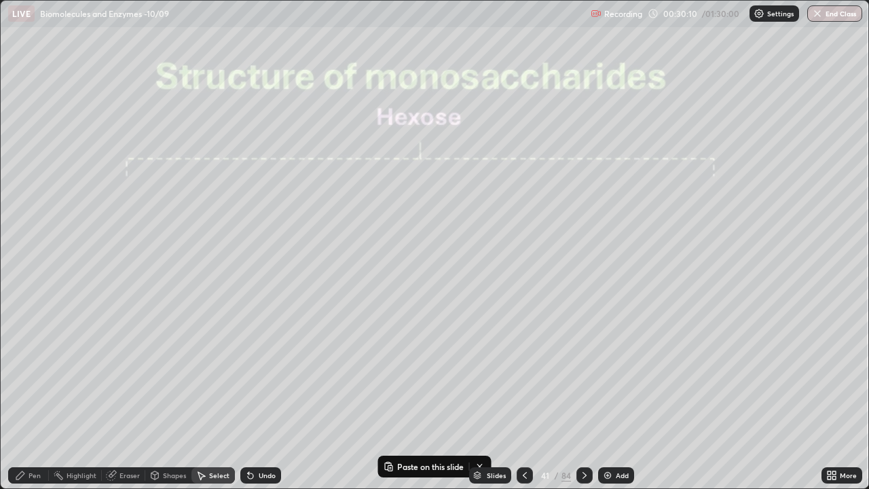
click at [583, 373] on icon at bounding box center [584, 475] width 11 height 11
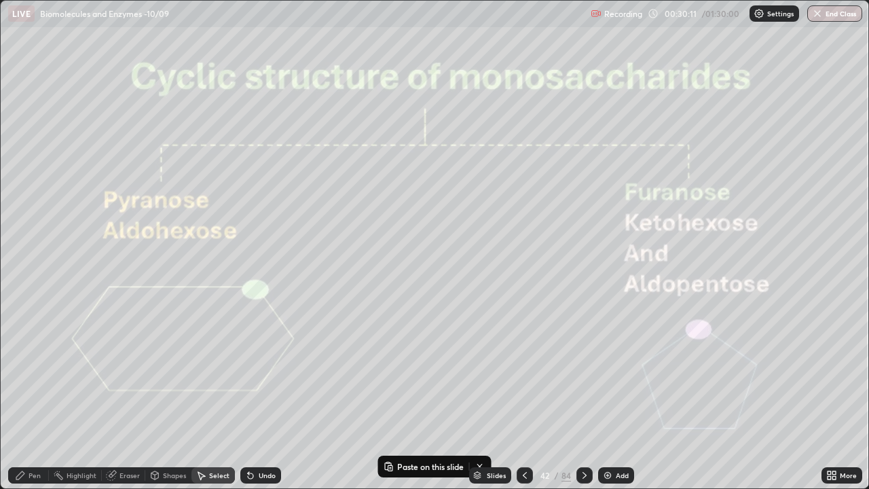
click at [529, 373] on div at bounding box center [525, 475] width 16 height 16
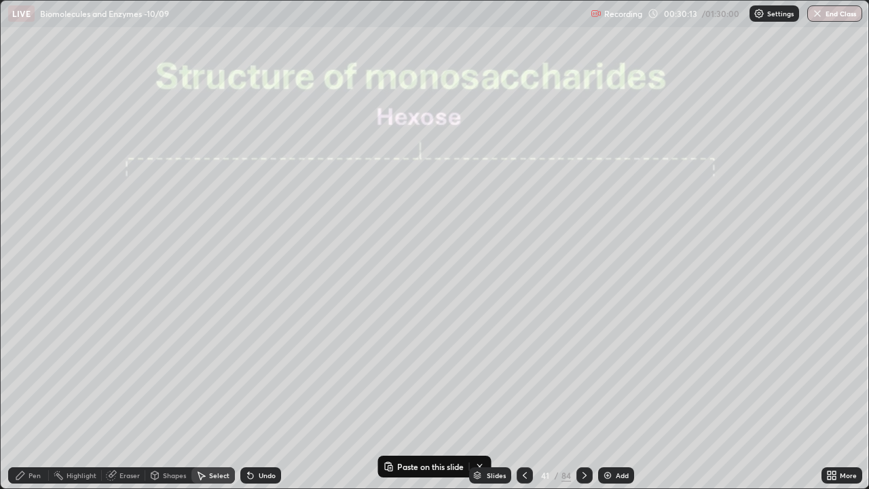
click at [616, 373] on div "Add" at bounding box center [622, 475] width 13 height 7
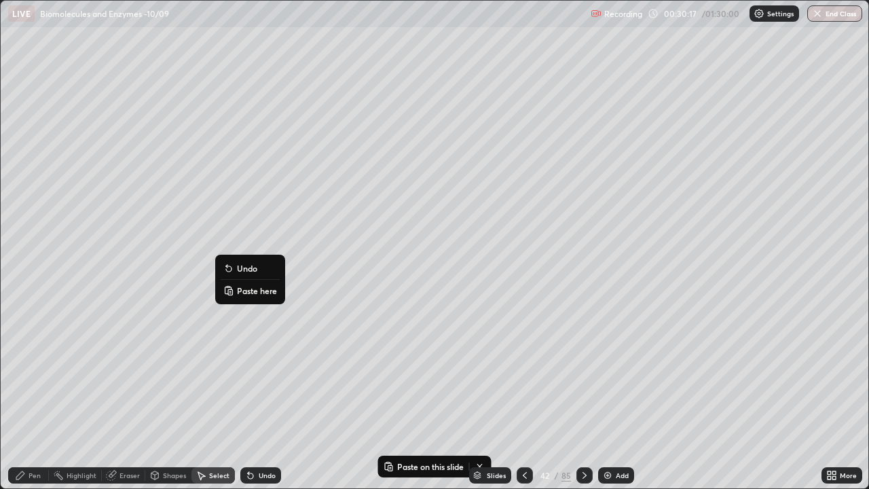
click at [245, 289] on p "Paste here" at bounding box center [257, 290] width 40 height 11
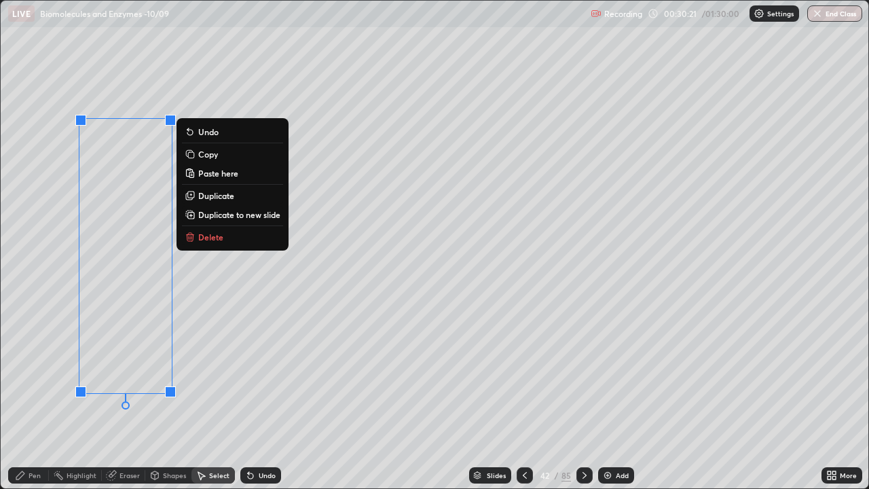
click at [236, 299] on div "0 ° Undo Copy Paste here Duplicate Duplicate to new slide Delete" at bounding box center [435, 244] width 868 height 487
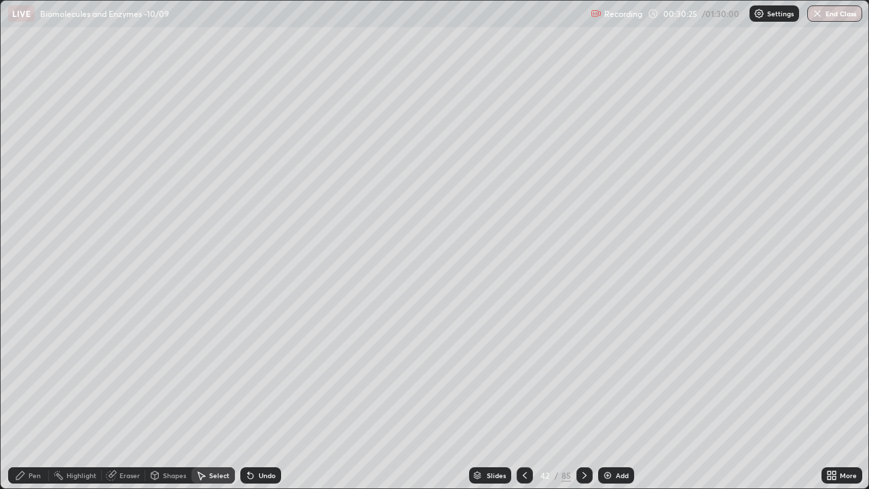
click at [20, 373] on icon at bounding box center [20, 475] width 8 height 8
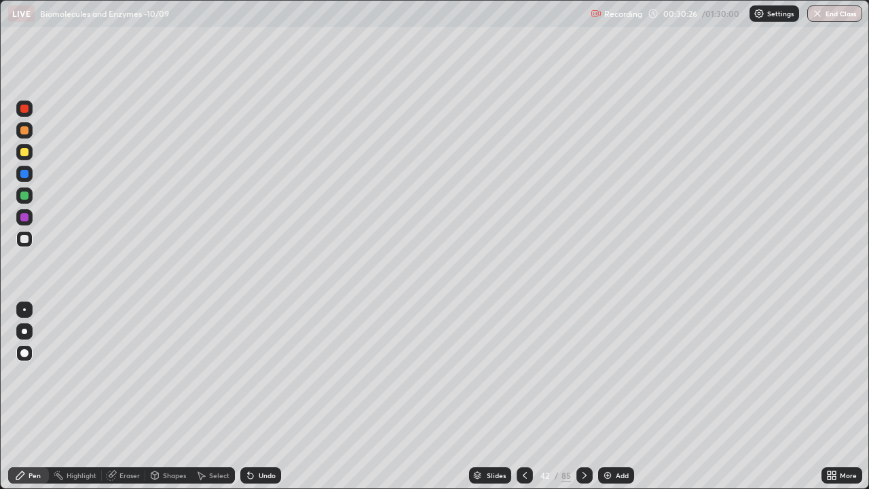
click at [22, 149] on div at bounding box center [24, 152] width 8 height 8
click at [166, 373] on div "Shapes" at bounding box center [174, 475] width 23 height 7
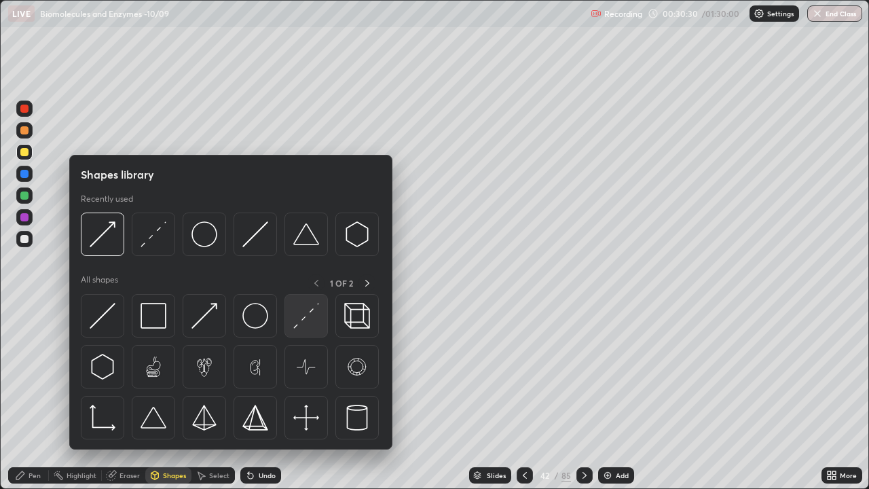
click at [212, 312] on img at bounding box center [204, 316] width 26 height 26
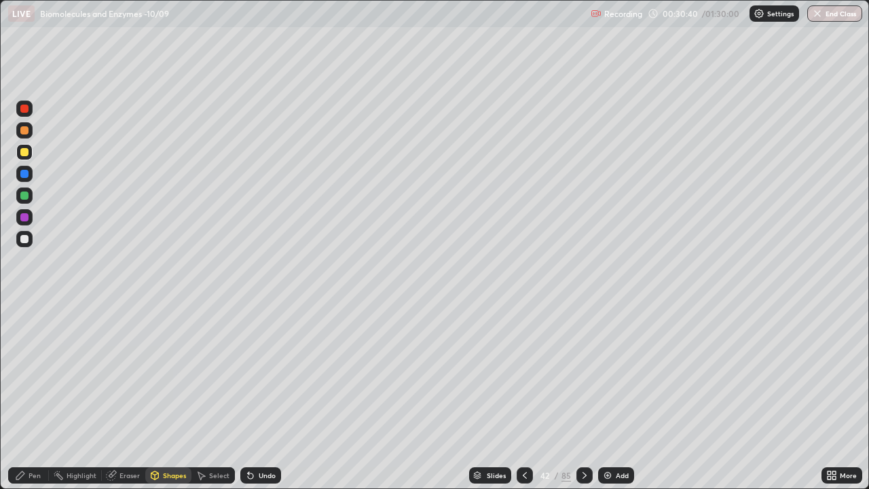
click at [215, 373] on div "Select" at bounding box center [219, 475] width 20 height 7
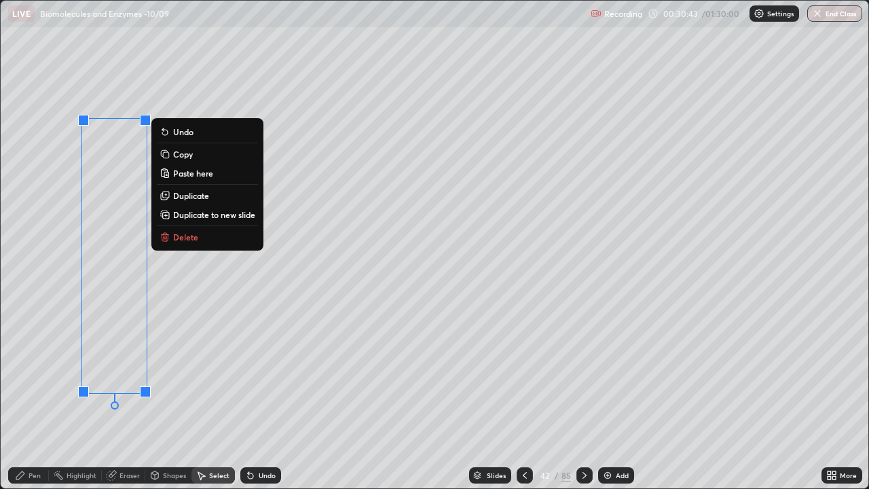
click at [316, 373] on div "0 ° Undo Copy Paste here Duplicate Duplicate to new slide Delete" at bounding box center [435, 244] width 868 height 487
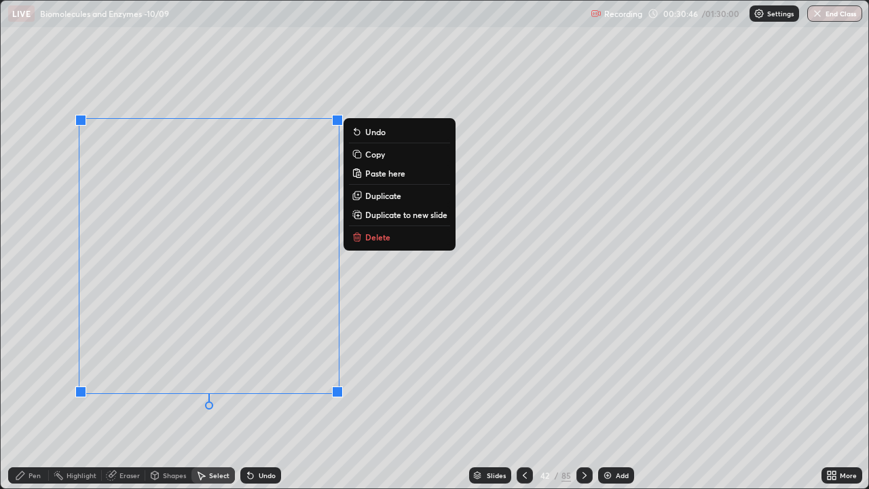
click at [292, 373] on div "0 ° Undo Copy Paste here Duplicate Duplicate to new slide Delete" at bounding box center [435, 244] width 868 height 487
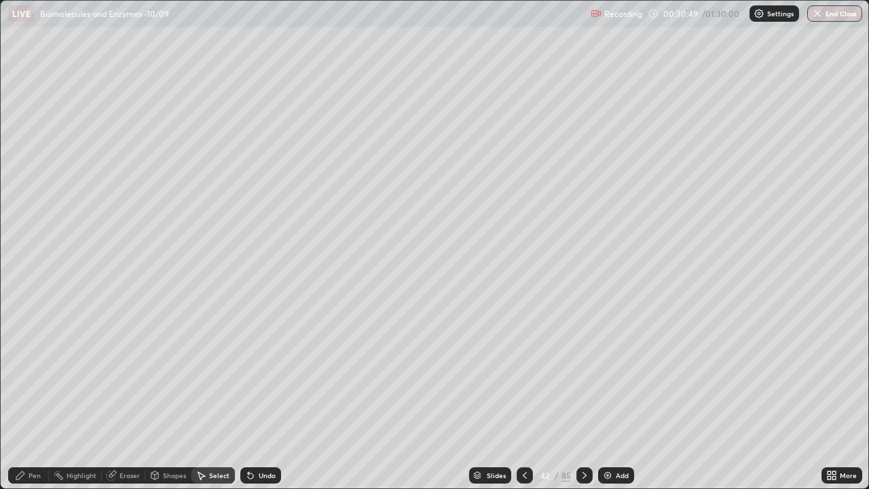
click at [26, 373] on div "Pen" at bounding box center [28, 475] width 41 height 16
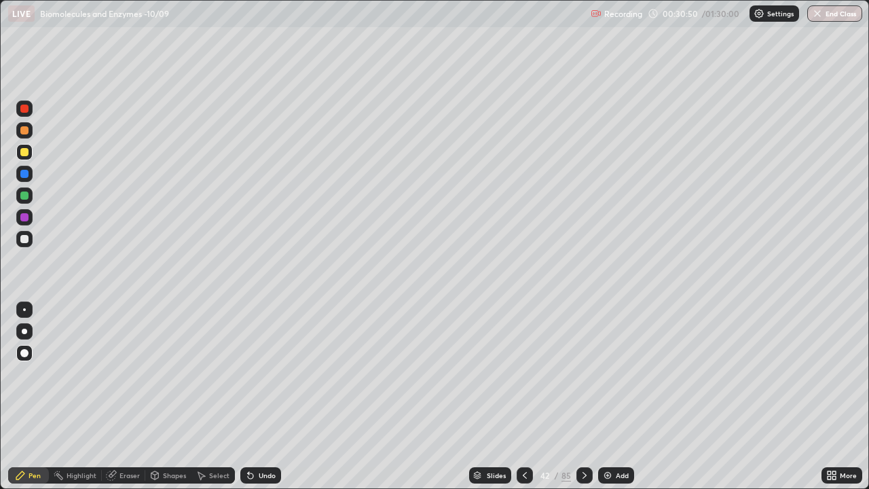
click at [25, 240] on div at bounding box center [24, 239] width 8 height 8
click at [26, 155] on div at bounding box center [24, 152] width 8 height 8
click at [168, 373] on div "Shapes" at bounding box center [174, 475] width 23 height 7
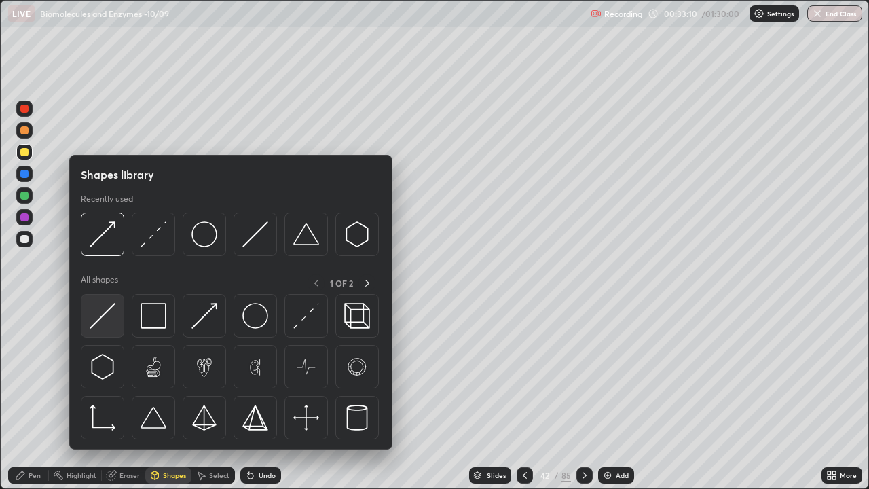
click at [102, 316] on img at bounding box center [103, 316] width 26 height 26
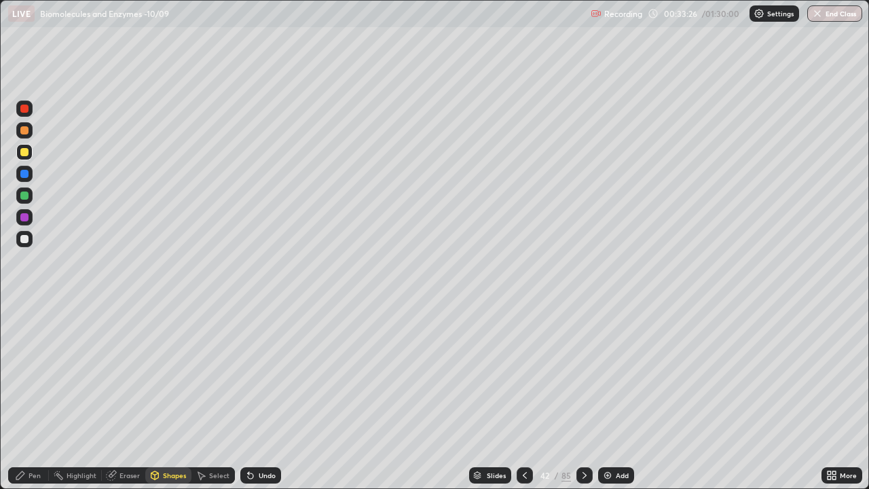
click at [162, 373] on div "Shapes" at bounding box center [168, 475] width 46 height 16
click at [218, 373] on div "Select" at bounding box center [219, 475] width 20 height 7
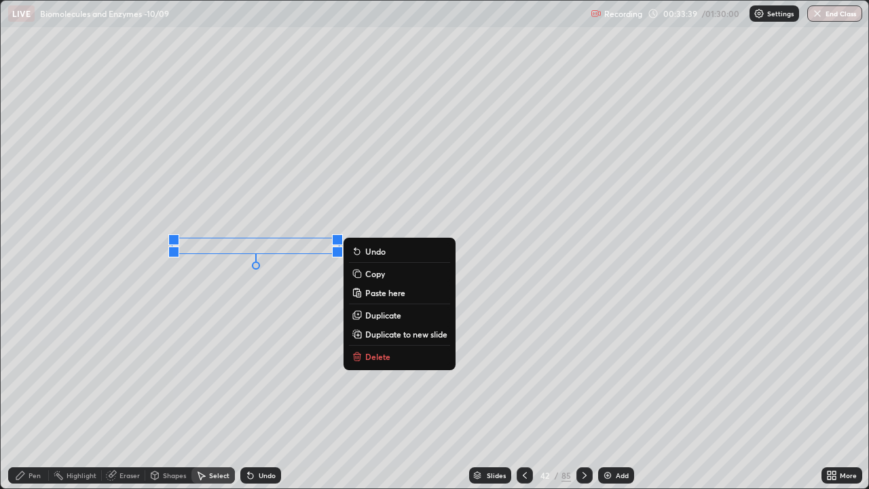
click at [301, 373] on div "Slides 42 / 85 Add" at bounding box center [551, 475] width 540 height 27
click at [255, 373] on div "Undo" at bounding box center [260, 475] width 41 height 16
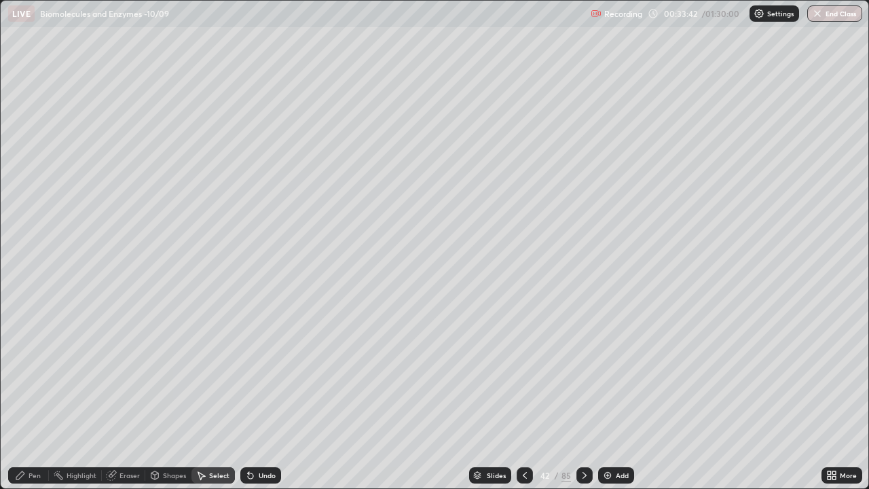
click at [168, 373] on div "Shapes" at bounding box center [174, 475] width 23 height 7
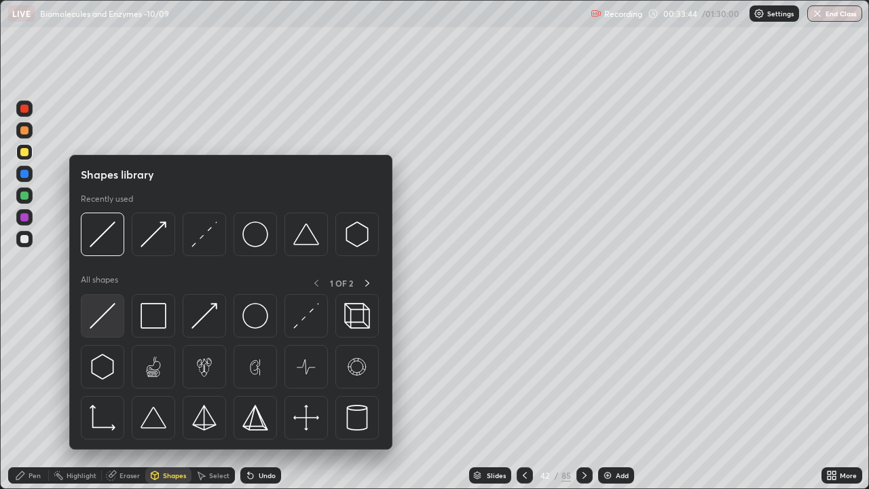
click at [106, 314] on img at bounding box center [103, 316] width 26 height 26
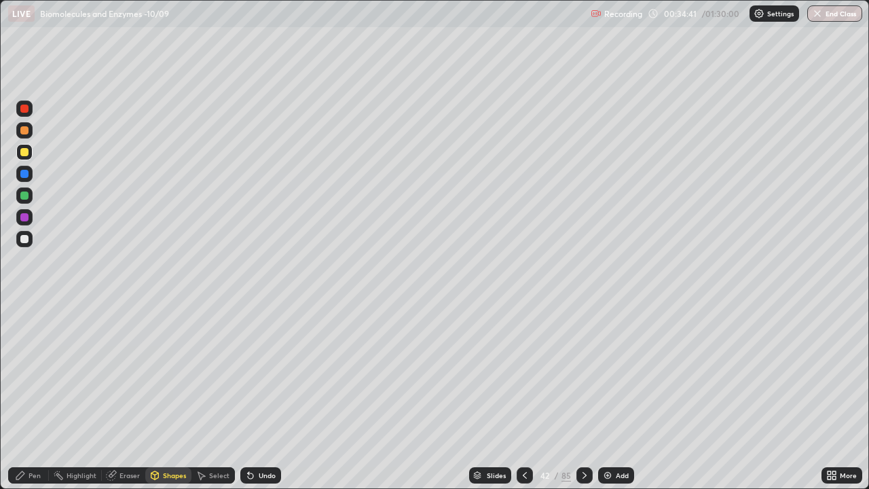
click at [21, 373] on icon at bounding box center [20, 475] width 8 height 8
click at [24, 242] on div at bounding box center [24, 239] width 8 height 8
click at [616, 373] on div "Add" at bounding box center [622, 475] width 13 height 7
click at [26, 174] on div at bounding box center [24, 174] width 8 height 8
click at [29, 373] on div "Pen" at bounding box center [35, 475] width 12 height 7
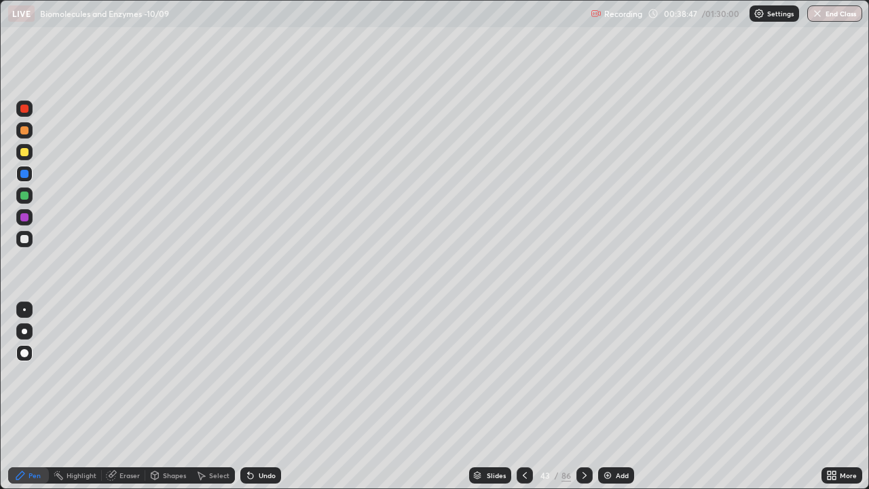
click at [116, 373] on icon at bounding box center [111, 475] width 11 height 11
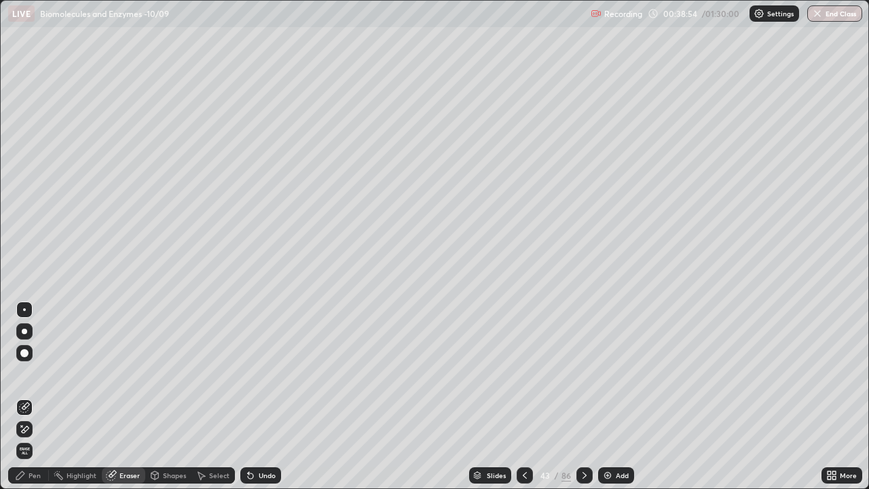
click at [22, 373] on icon at bounding box center [20, 475] width 11 height 11
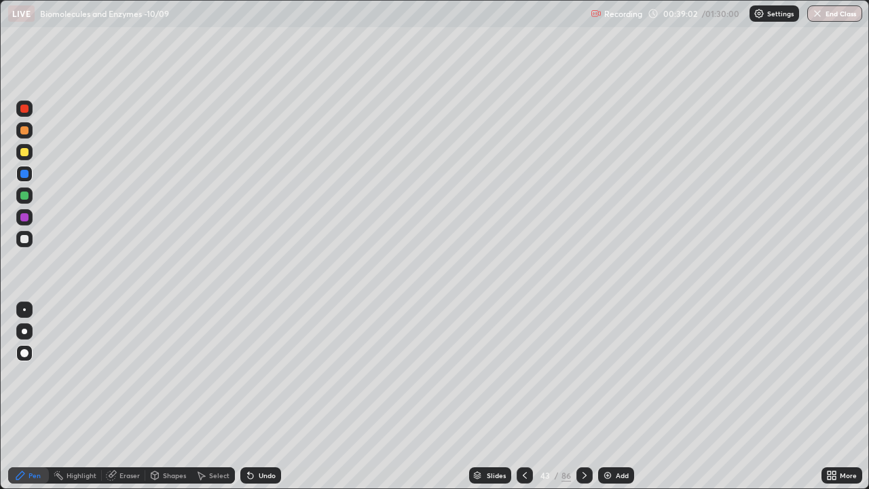
click at [120, 373] on div "Eraser" at bounding box center [129, 475] width 20 height 7
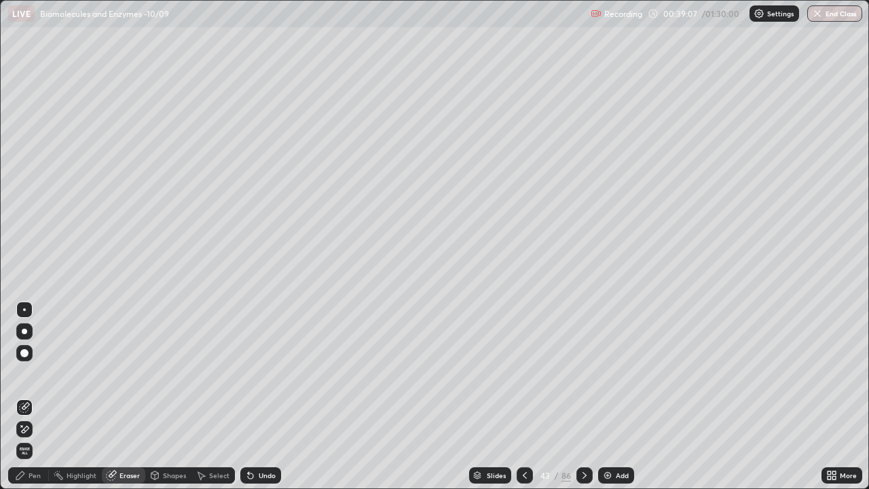
click at [25, 373] on div "Pen" at bounding box center [28, 475] width 41 height 16
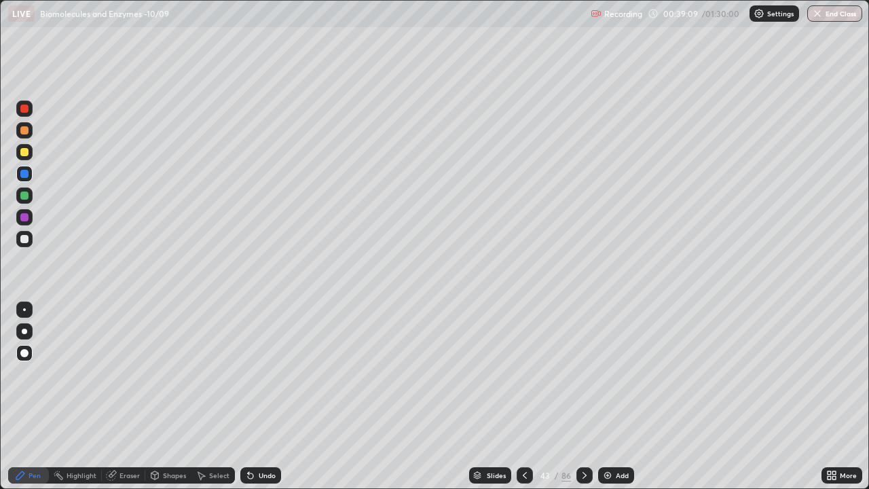
click at [126, 373] on div "Eraser" at bounding box center [129, 475] width 20 height 7
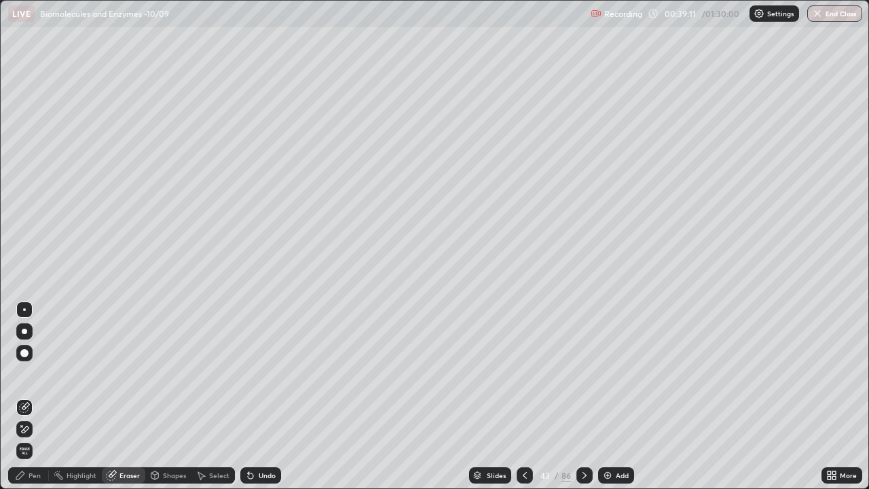
click at [22, 373] on icon at bounding box center [20, 475] width 8 height 8
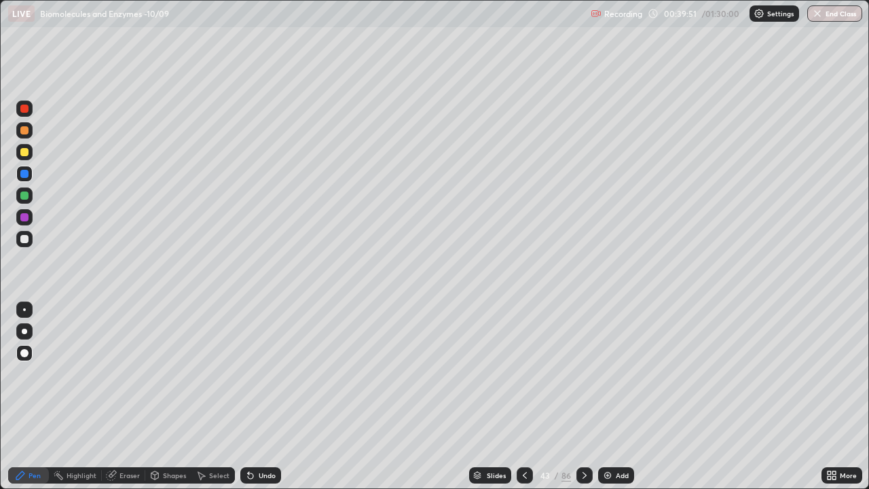
click at [25, 239] on div at bounding box center [24, 239] width 8 height 8
click at [212, 373] on div "Select" at bounding box center [219, 475] width 20 height 7
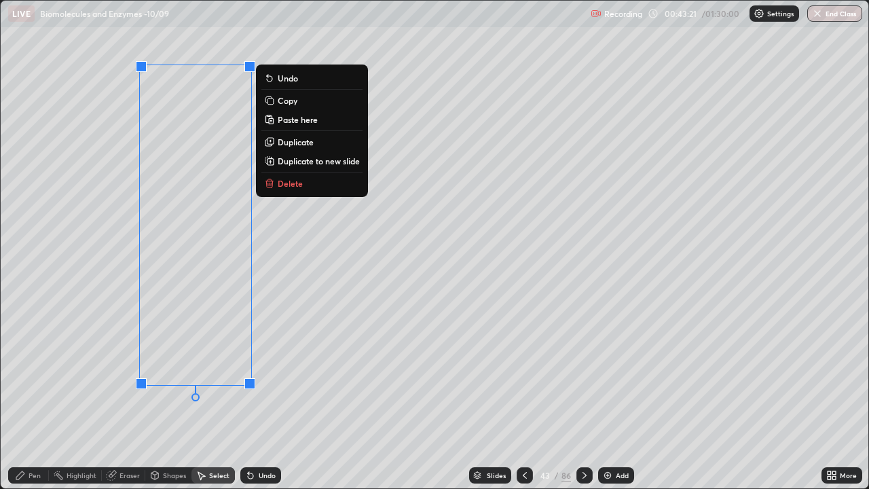
click at [299, 142] on p "Duplicate" at bounding box center [296, 141] width 36 height 11
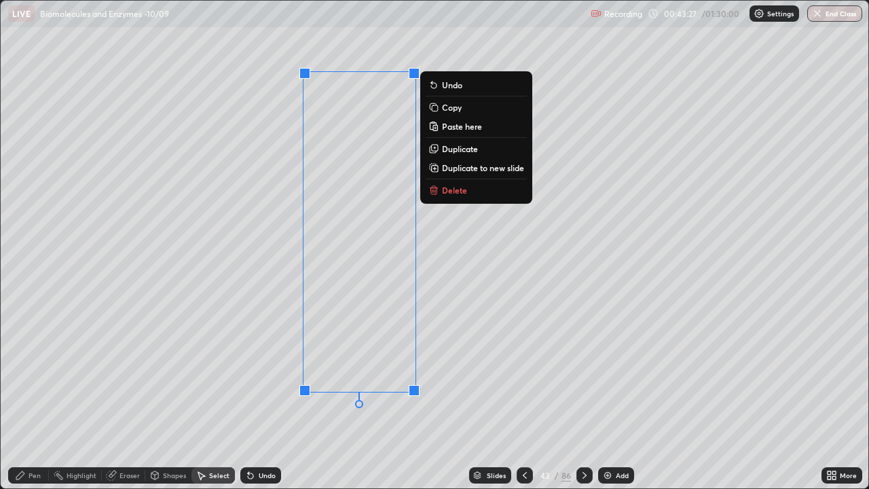
click at [306, 373] on div "0 ° Undo Copy Paste here Duplicate Duplicate to new slide Delete" at bounding box center [435, 244] width 868 height 487
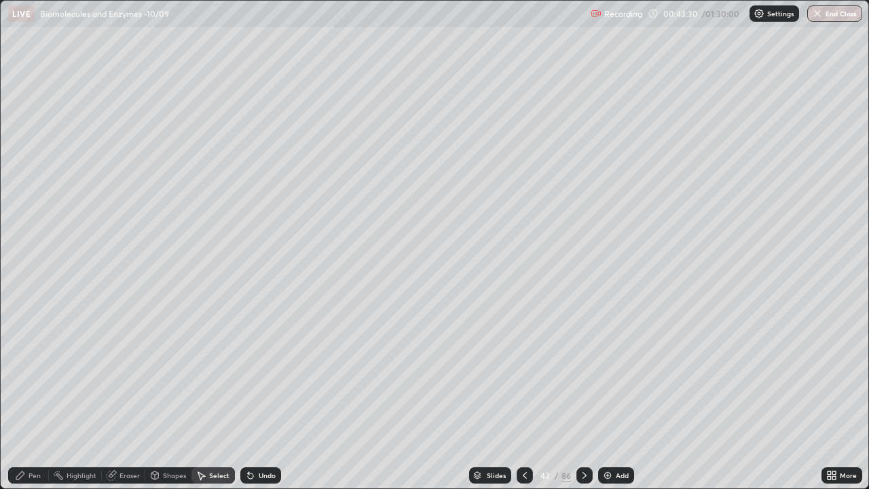
click at [31, 373] on div "Pen" at bounding box center [35, 475] width 12 height 7
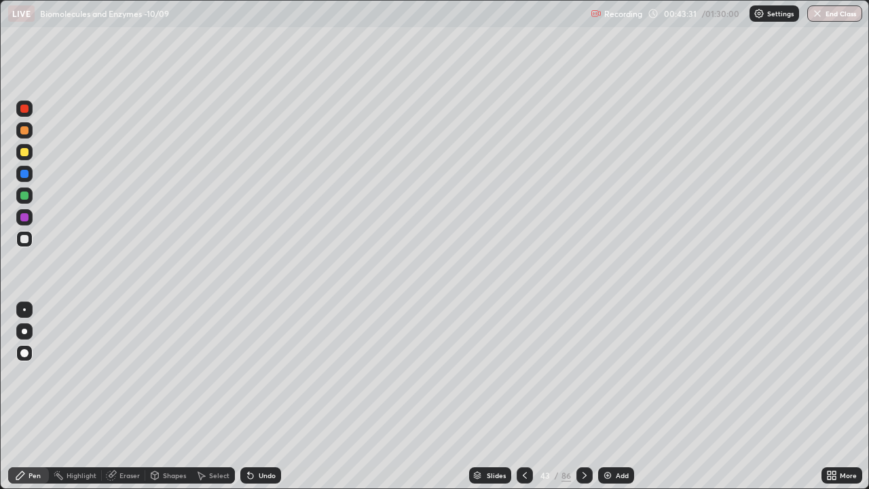
click at [20, 174] on div at bounding box center [24, 174] width 16 height 16
click at [161, 373] on div "Shapes" at bounding box center [168, 475] width 46 height 16
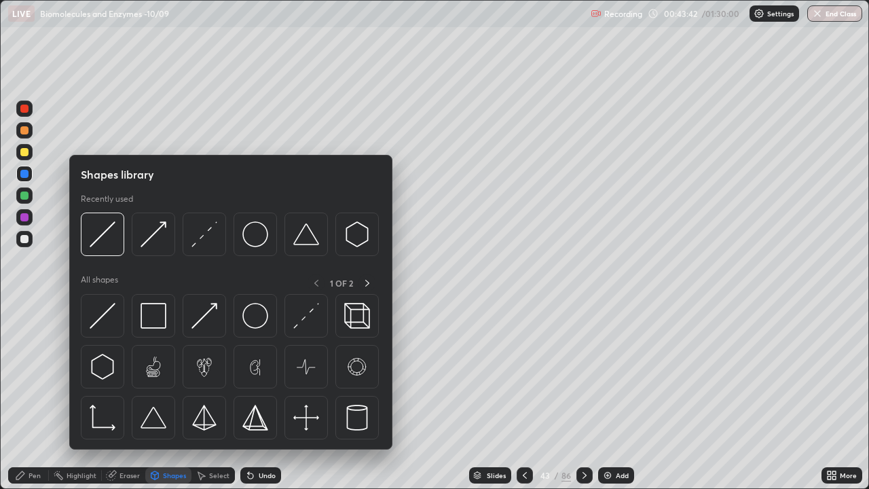
click at [210, 373] on div "Select" at bounding box center [219, 475] width 20 height 7
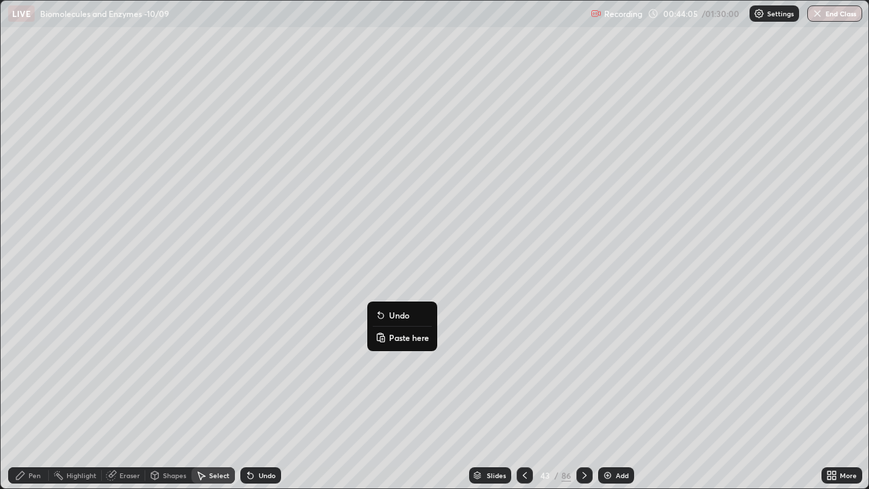
click at [282, 373] on div "0 ° Undo Copy Paste here Duplicate Duplicate to new slide Delete" at bounding box center [435, 244] width 868 height 487
click at [31, 373] on div "Pen" at bounding box center [35, 475] width 12 height 7
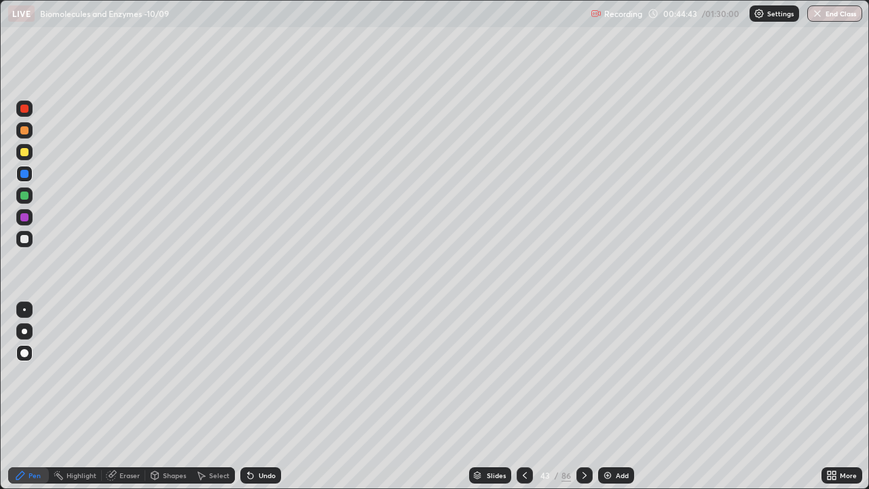
click at [209, 373] on div "Select" at bounding box center [219, 475] width 20 height 7
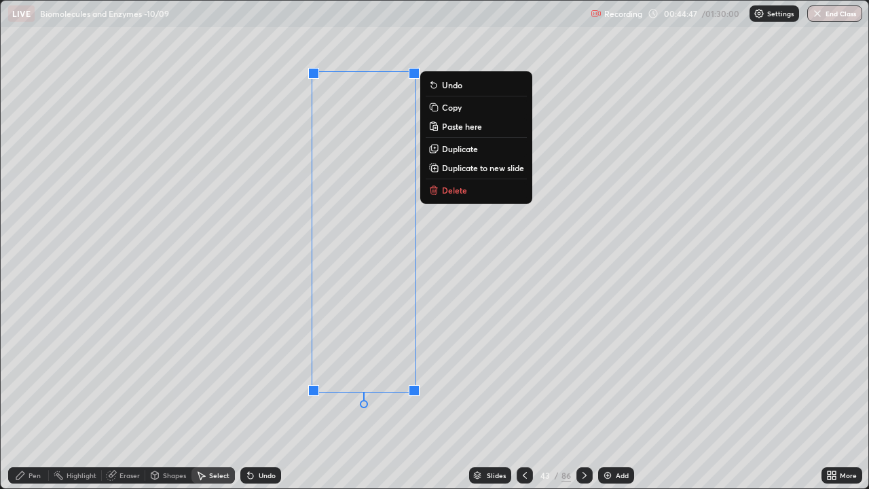
click at [449, 187] on p "Delete" at bounding box center [454, 190] width 25 height 11
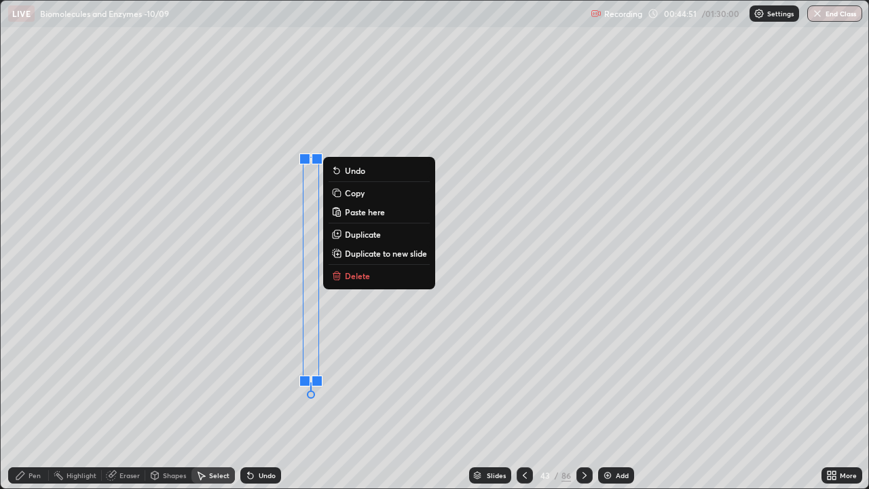
click at [352, 273] on p "Delete" at bounding box center [357, 275] width 25 height 11
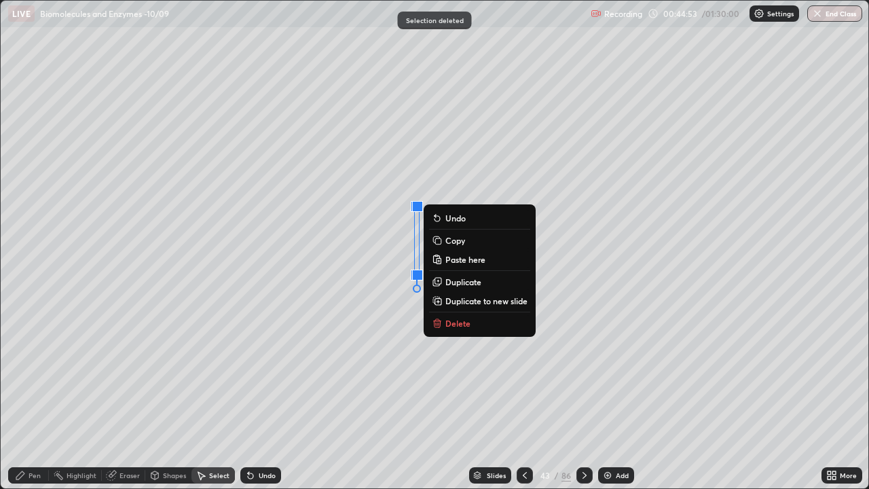
click at [458, 322] on p "Delete" at bounding box center [457, 323] width 25 height 11
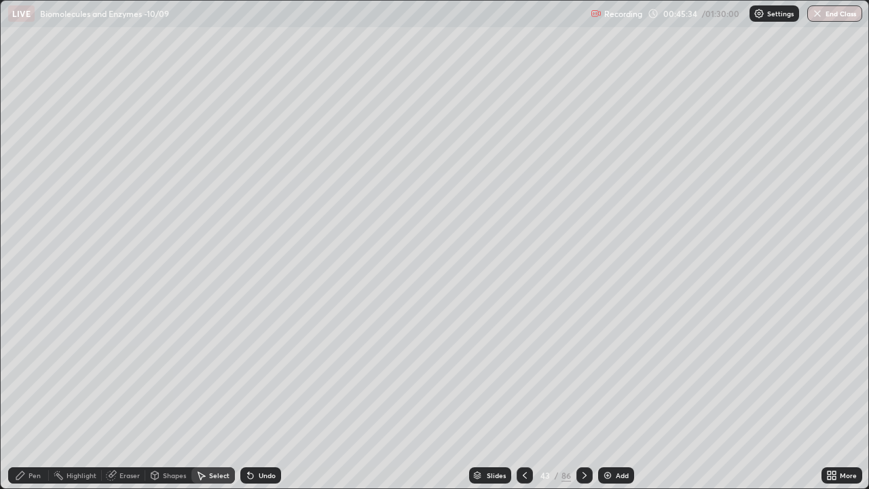
click at [24, 373] on icon at bounding box center [20, 475] width 11 height 11
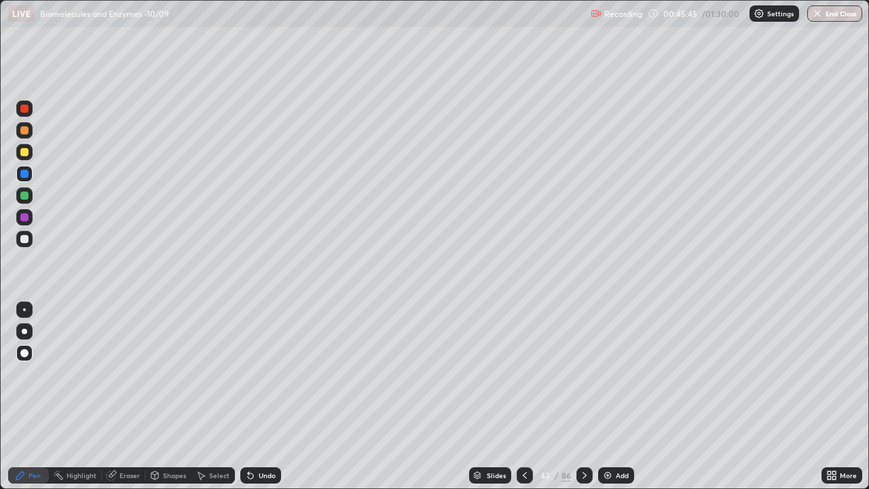
click at [206, 373] on div "Select" at bounding box center [212, 475] width 43 height 16
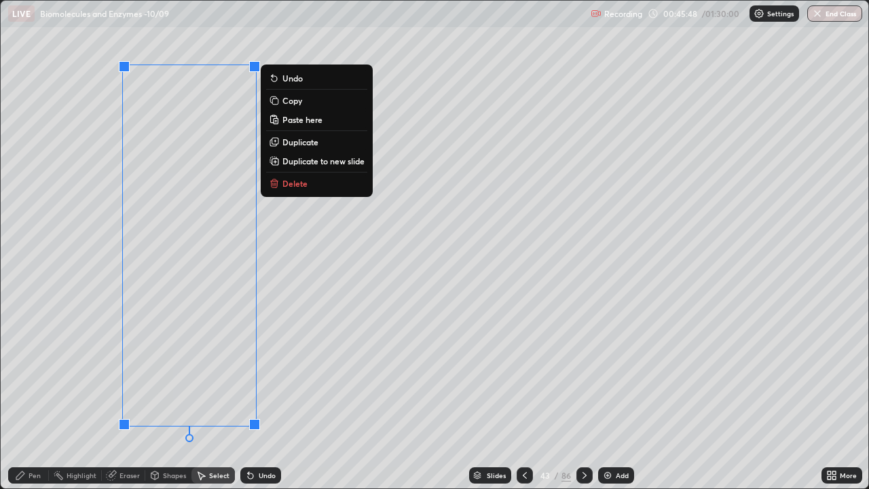
click at [289, 100] on p "Copy" at bounding box center [292, 100] width 20 height 11
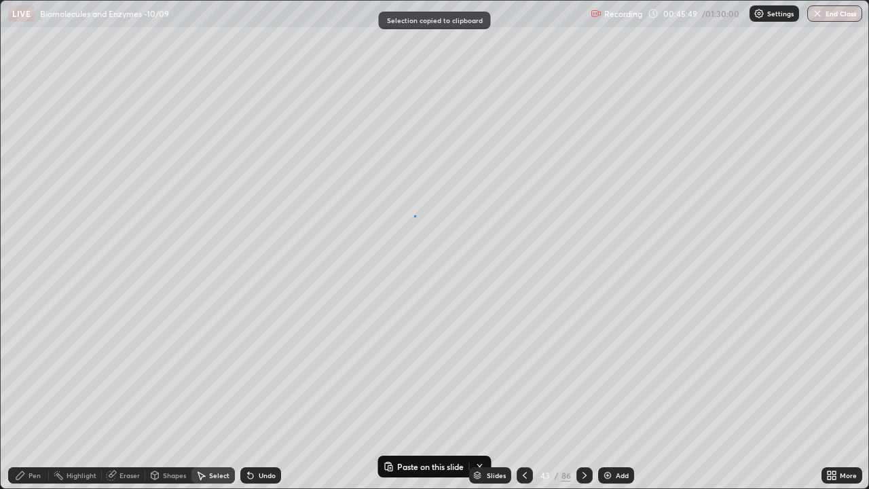
click at [414, 216] on div "0 ° Undo Copy Paste here Duplicate Duplicate to new slide Delete" at bounding box center [435, 244] width 868 height 487
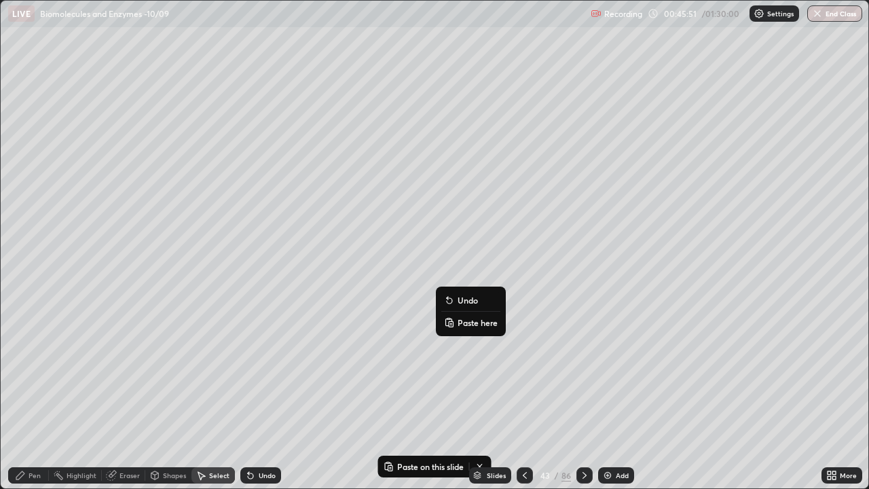
click at [453, 322] on rect at bounding box center [451, 323] width 4 height 5
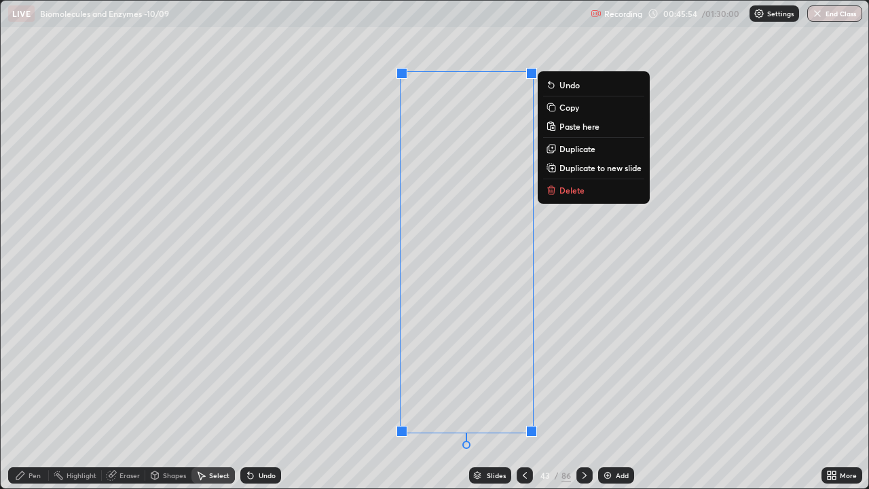
click at [343, 361] on div "0 ° Undo Copy Paste here Duplicate Duplicate to new slide Delete" at bounding box center [435, 244] width 868 height 487
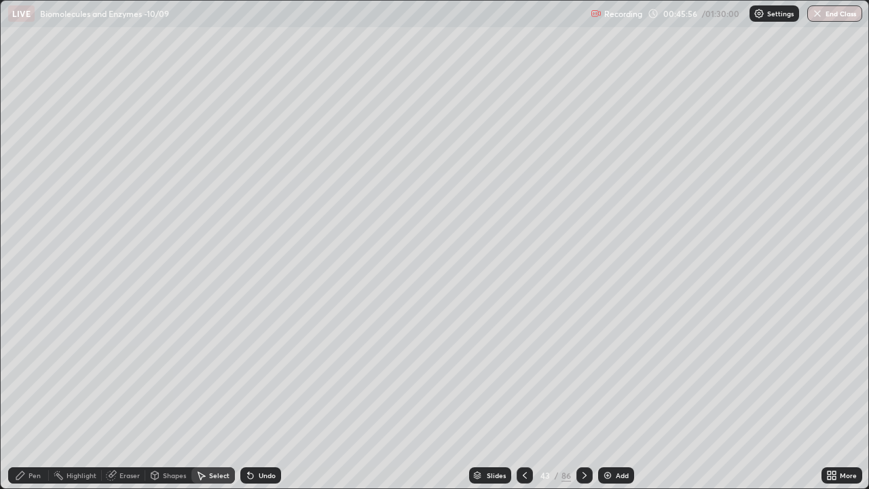
click at [35, 373] on div "Pen" at bounding box center [35, 475] width 12 height 7
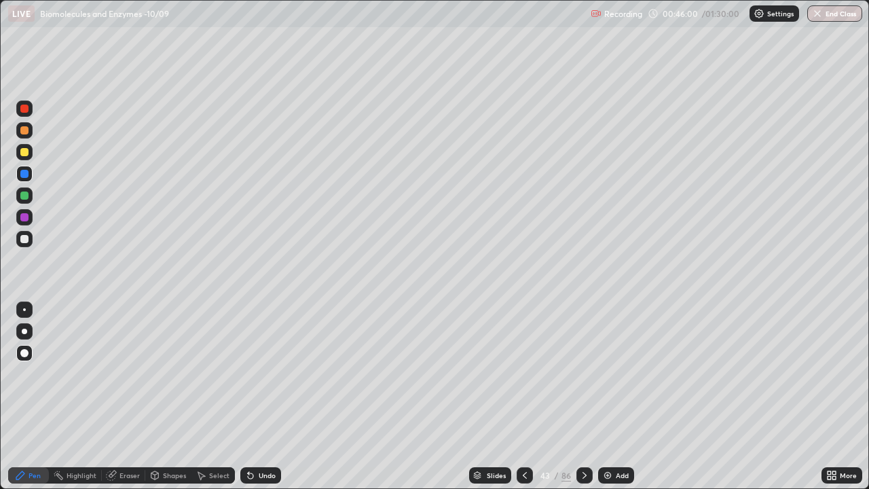
click at [126, 373] on div "Eraser" at bounding box center [129, 475] width 20 height 7
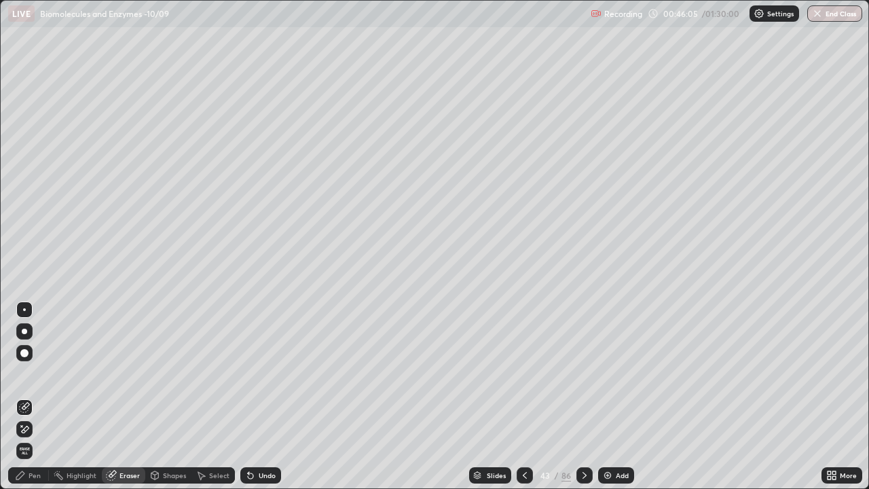
click at [31, 373] on div "Pen" at bounding box center [35, 475] width 12 height 7
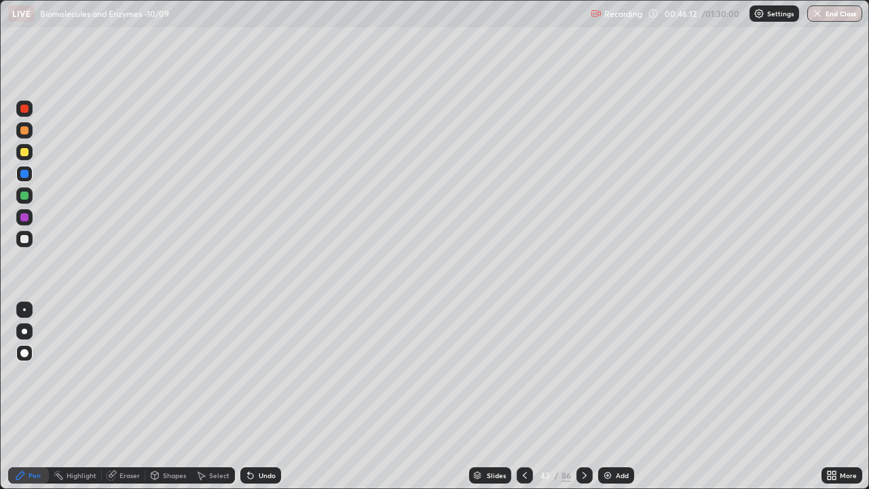
click at [119, 373] on div "Eraser" at bounding box center [129, 475] width 20 height 7
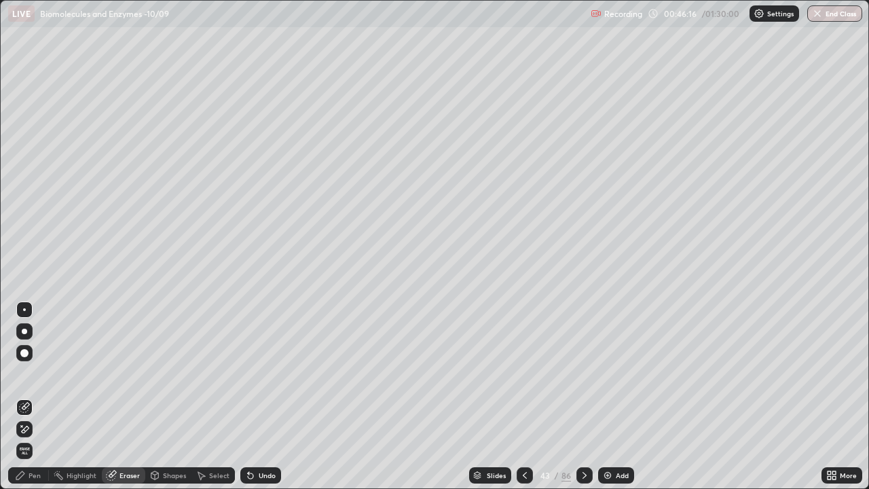
click at [25, 373] on icon at bounding box center [20, 475] width 11 height 11
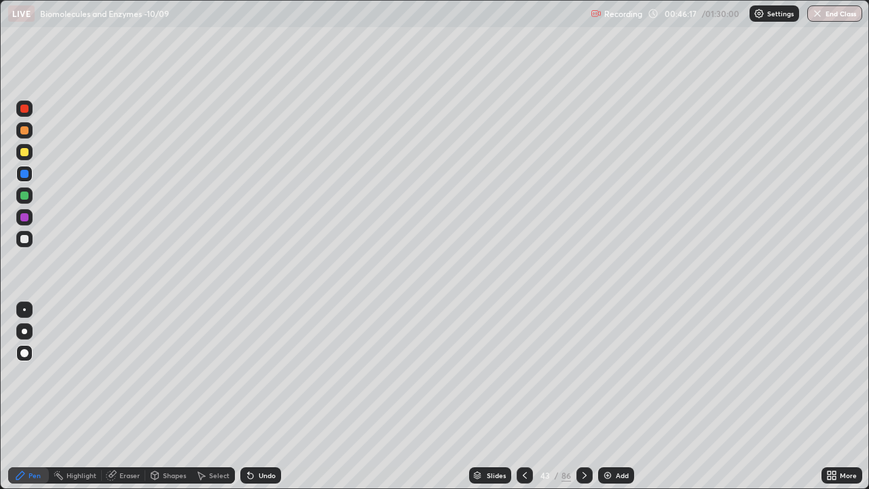
click at [25, 174] on div at bounding box center [24, 174] width 8 height 8
click at [207, 373] on div "Select" at bounding box center [212, 475] width 43 height 16
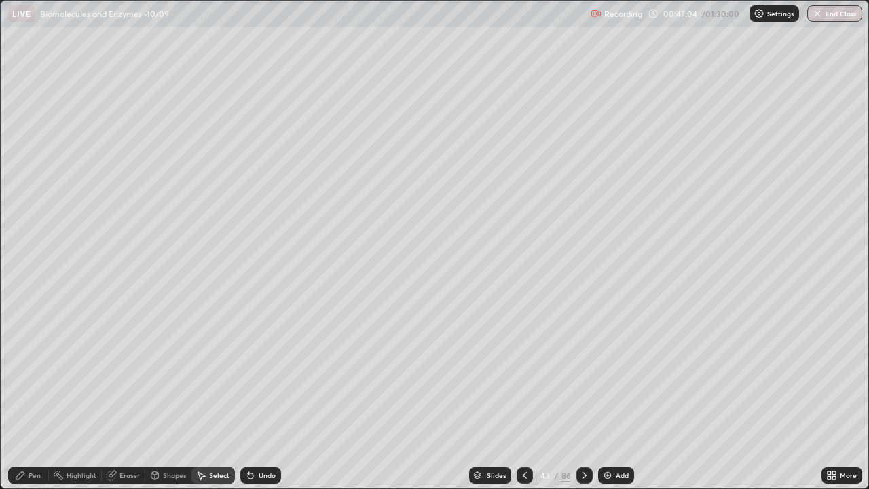
click at [22, 373] on div "Pen" at bounding box center [28, 475] width 41 height 16
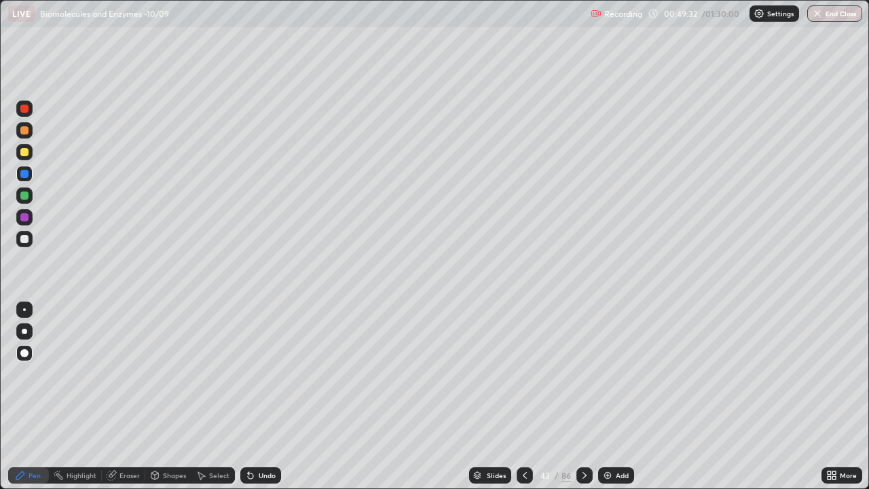
click at [260, 373] on div "Undo" at bounding box center [267, 475] width 17 height 7
click at [207, 373] on div "Select" at bounding box center [212, 475] width 43 height 16
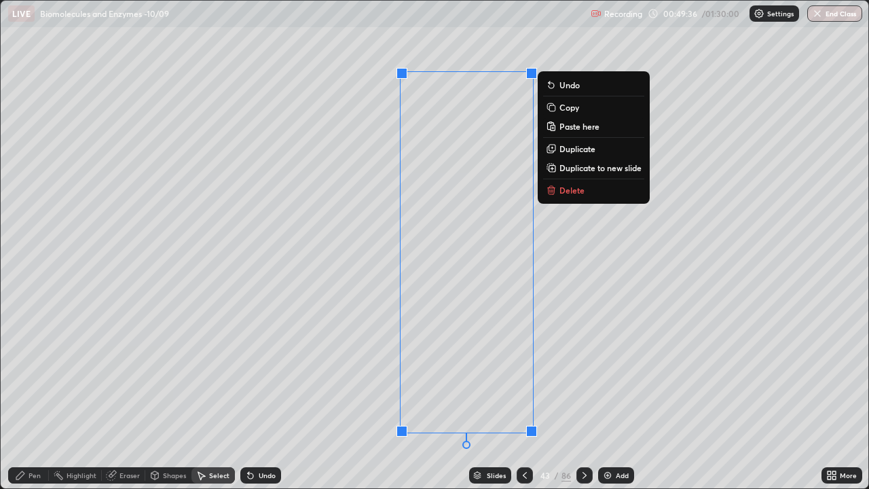
click at [572, 189] on p "Delete" at bounding box center [571, 190] width 25 height 11
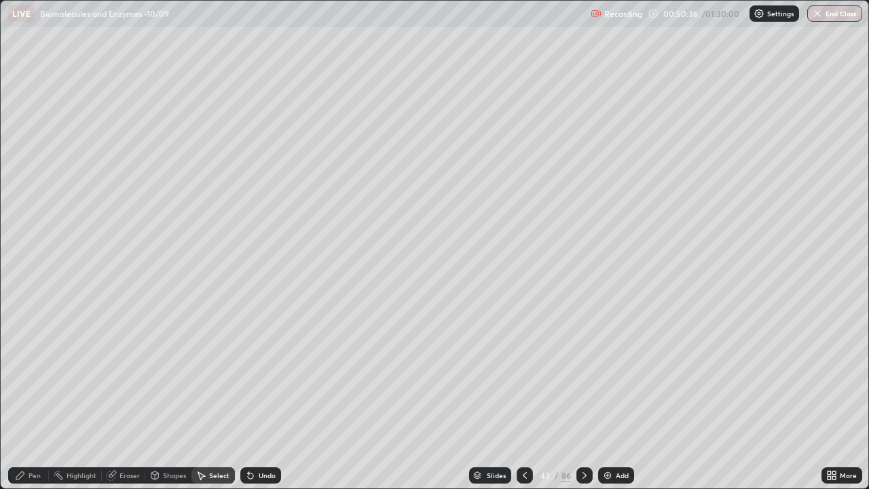
click at [160, 373] on div "Shapes" at bounding box center [168, 475] width 46 height 16
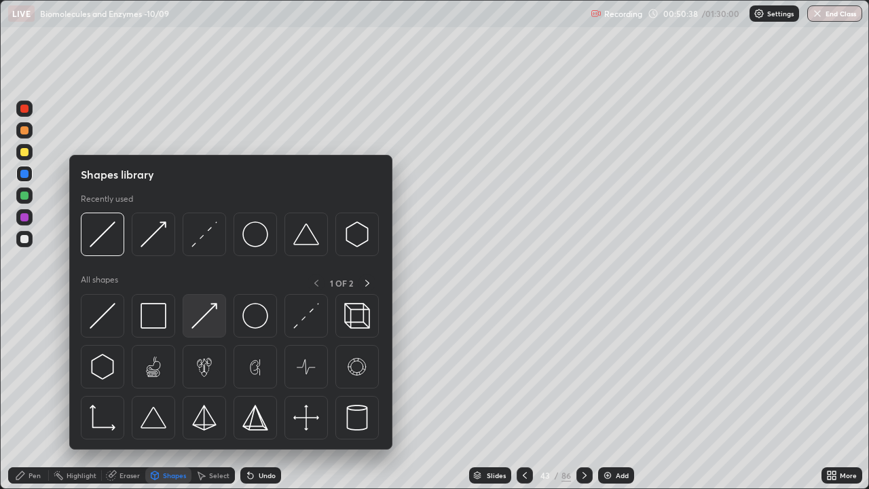
click at [193, 324] on img at bounding box center [204, 316] width 26 height 26
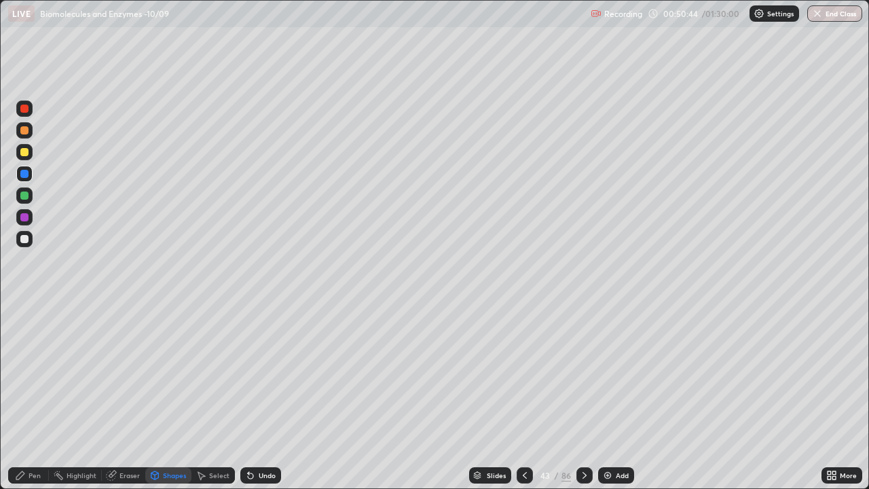
click at [259, 373] on div "Undo" at bounding box center [267, 475] width 17 height 7
click at [166, 373] on div "Shapes" at bounding box center [174, 475] width 23 height 7
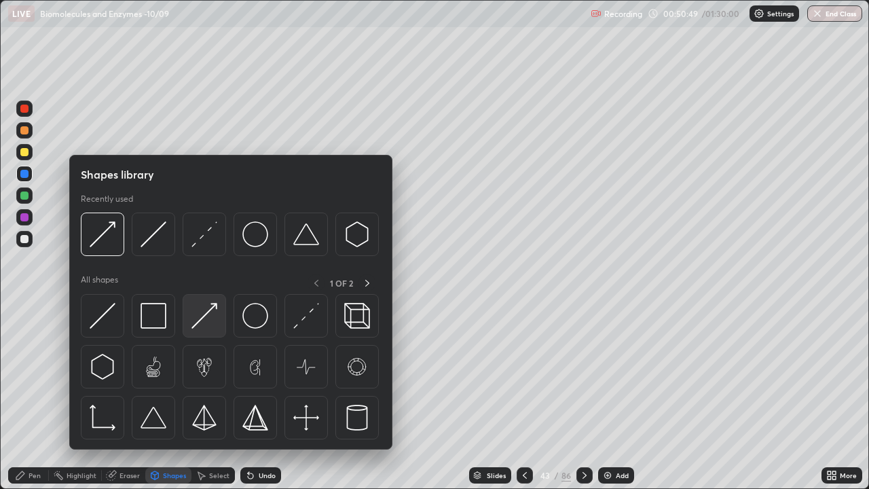
click at [209, 316] on img at bounding box center [204, 316] width 26 height 26
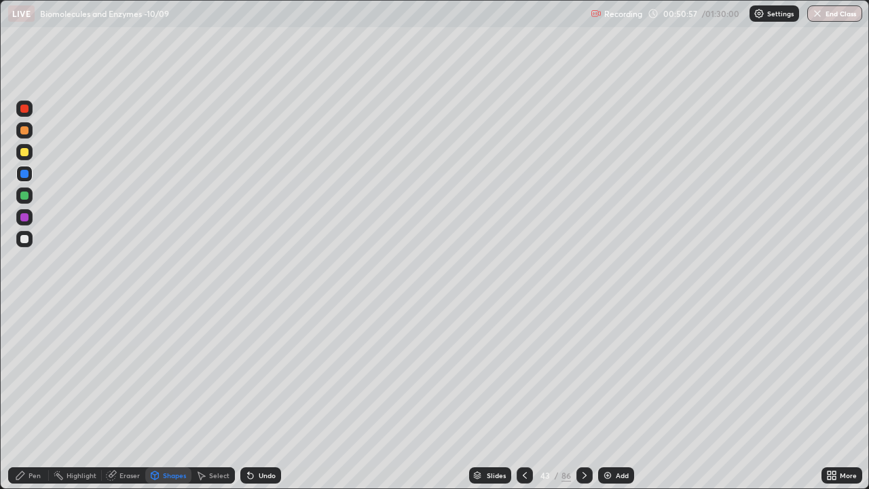
click at [25, 111] on div at bounding box center [24, 109] width 8 height 8
click at [31, 373] on div "Pen" at bounding box center [35, 475] width 12 height 7
click at [166, 373] on div "Shapes" at bounding box center [174, 475] width 23 height 7
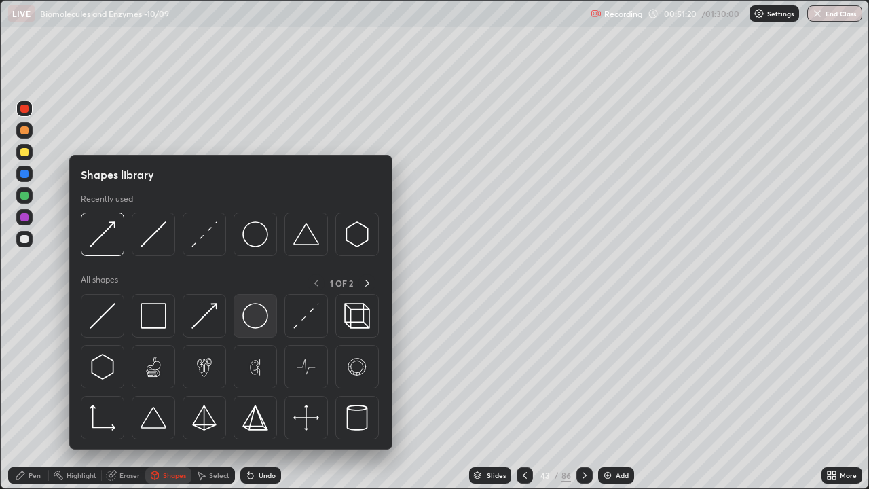
click at [250, 316] on img at bounding box center [255, 316] width 26 height 26
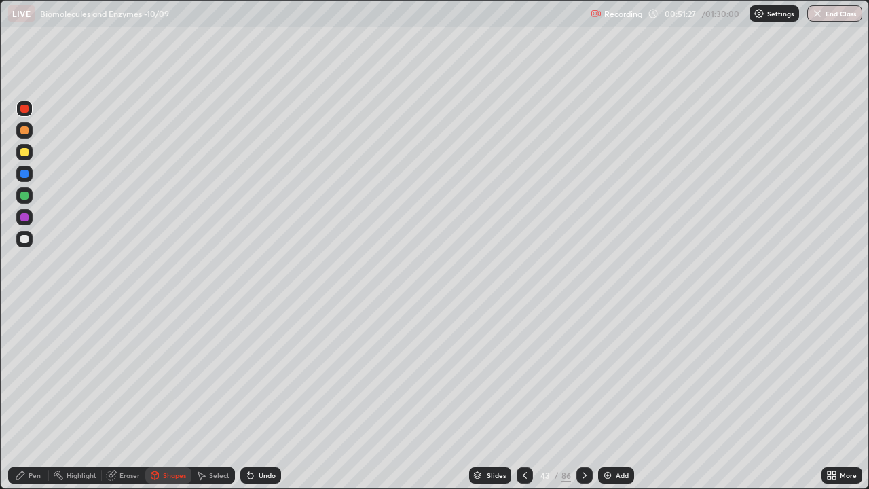
click at [20, 373] on icon at bounding box center [20, 475] width 8 height 8
click at [19, 329] on div at bounding box center [24, 331] width 16 height 16
click at [204, 373] on icon at bounding box center [201, 475] width 11 height 11
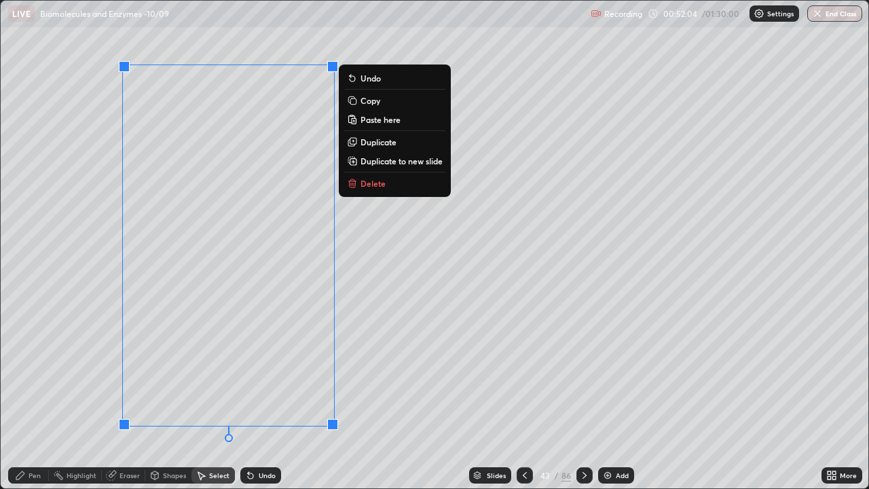
click at [367, 102] on p "Copy" at bounding box center [370, 100] width 20 height 11
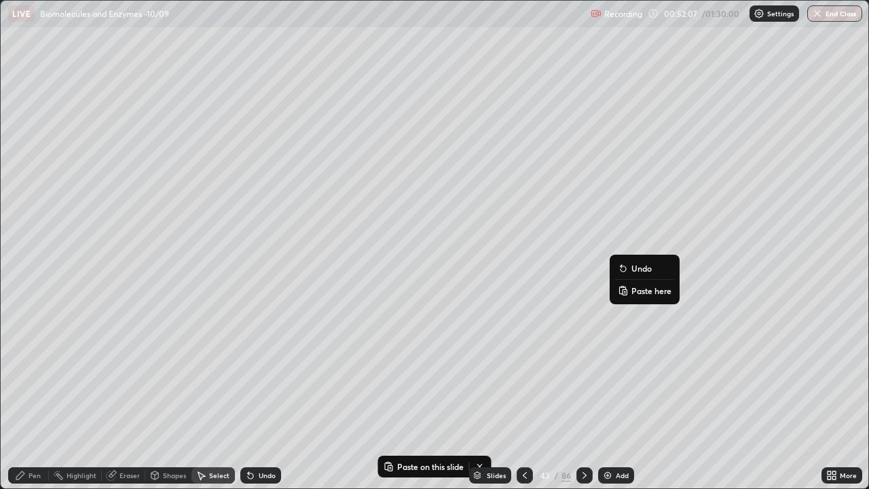
click at [635, 289] on p "Paste here" at bounding box center [651, 290] width 40 height 11
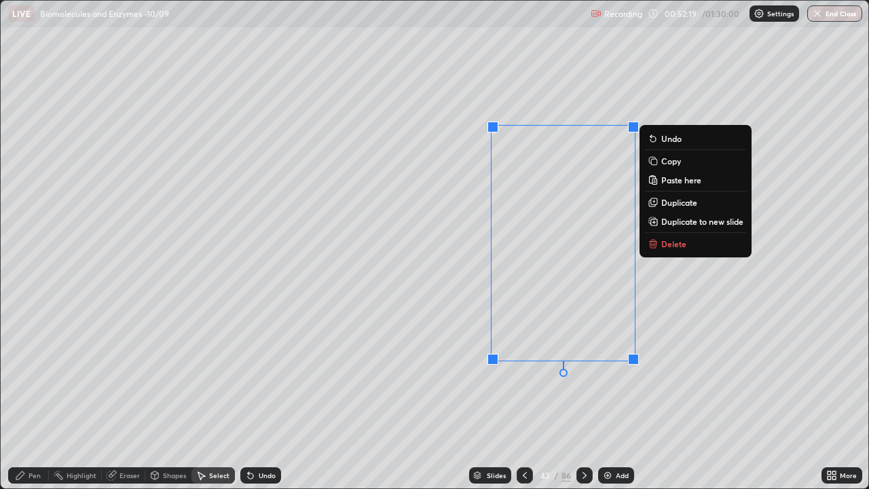
click at [407, 331] on div "0 ° Undo Copy Paste here Duplicate Duplicate to new slide Delete" at bounding box center [435, 244] width 868 height 487
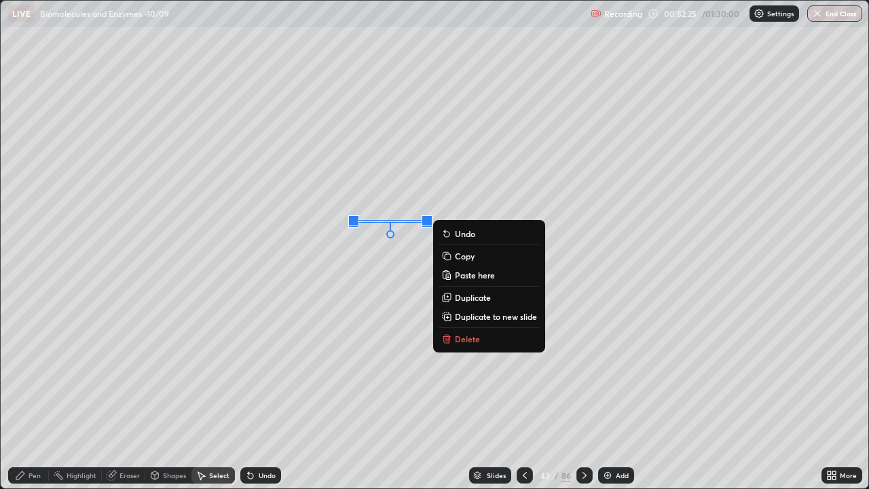
click at [402, 345] on div "0 ° Undo Copy Paste here Duplicate Duplicate to new slide Delete" at bounding box center [435, 244] width 868 height 487
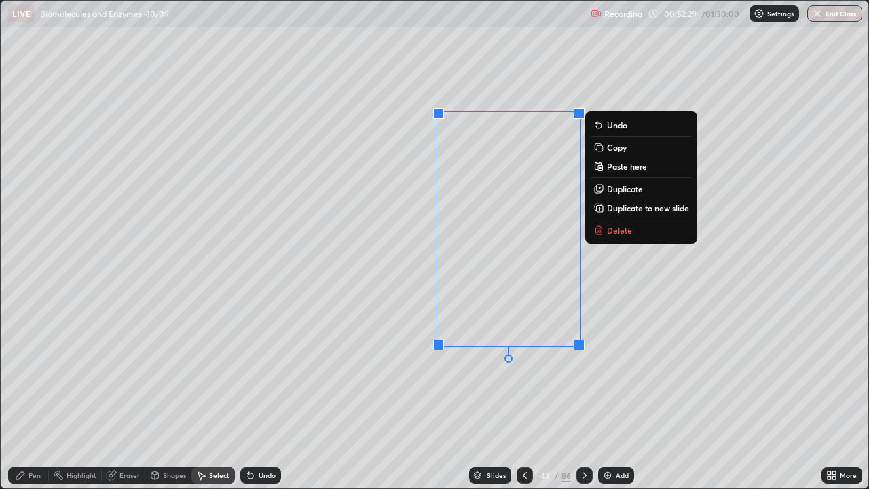
click at [375, 337] on div "0 ° Undo Copy Paste here Duplicate Duplicate to new slide Delete" at bounding box center [435, 244] width 868 height 487
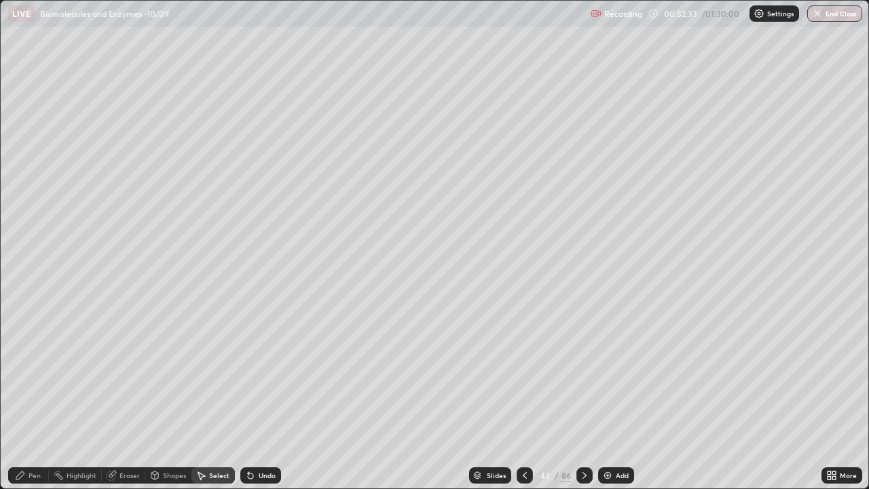
click at [119, 373] on div "Eraser" at bounding box center [129, 475] width 20 height 7
click at [34, 373] on div "Pen" at bounding box center [35, 475] width 12 height 7
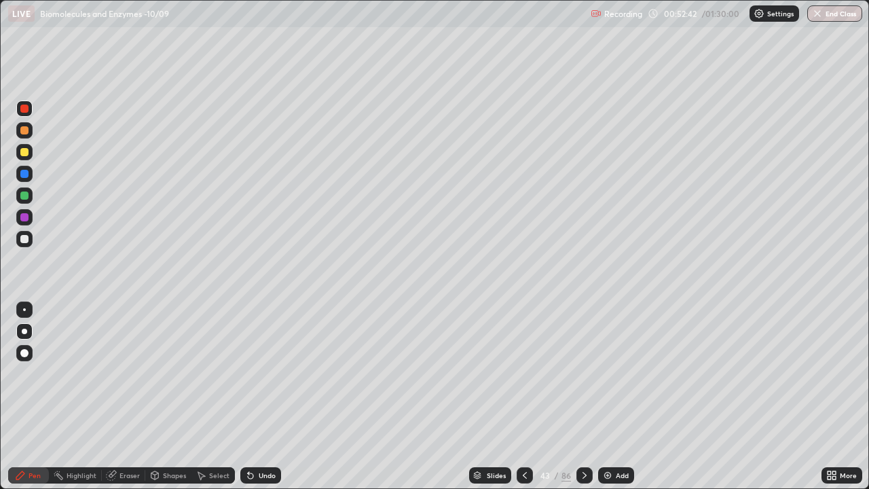
click at [25, 174] on div at bounding box center [24, 174] width 8 height 8
click at [119, 373] on div "Eraser" at bounding box center [129, 475] width 20 height 7
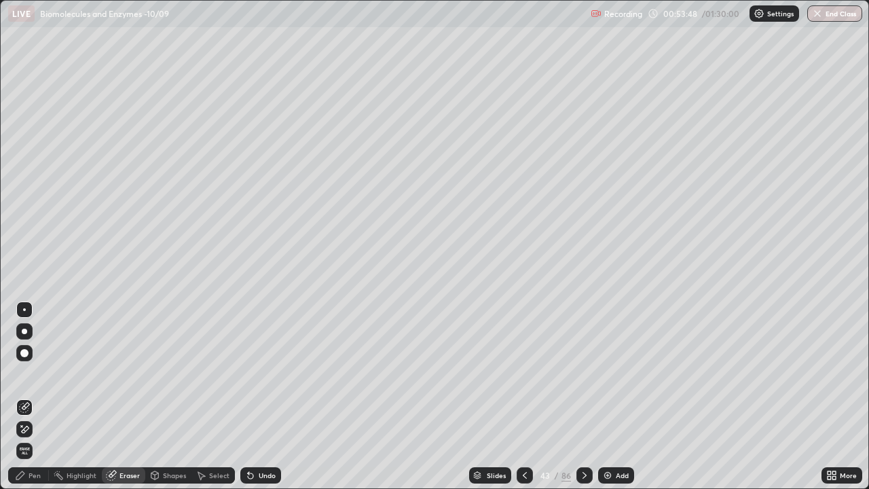
click at [22, 373] on icon at bounding box center [20, 475] width 11 height 11
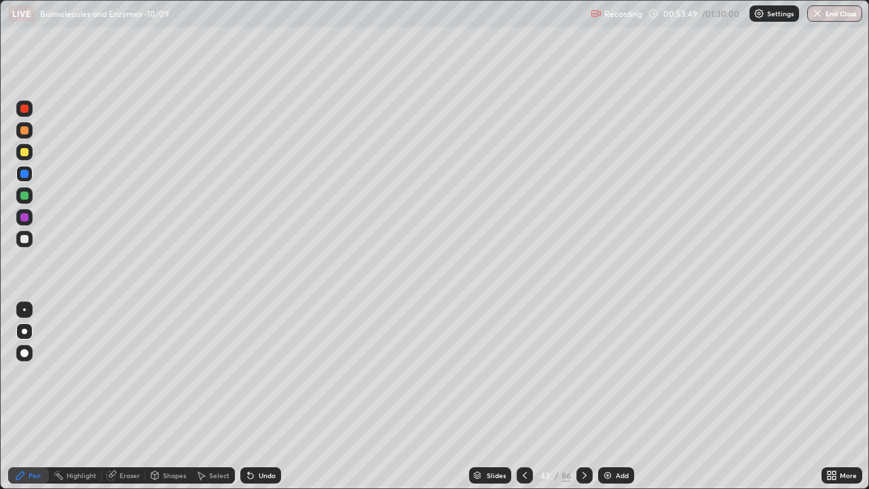
click at [22, 105] on div at bounding box center [24, 109] width 8 height 8
click at [158, 373] on icon at bounding box center [154, 475] width 11 height 11
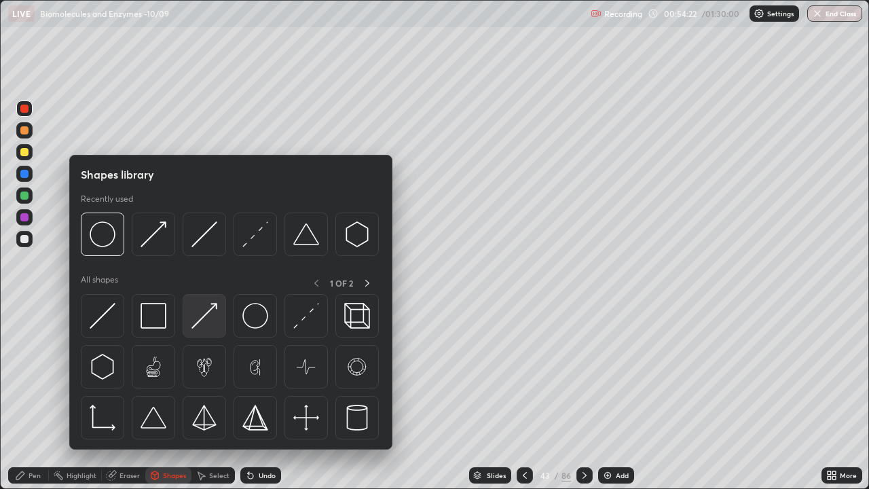
click at [198, 318] on img at bounding box center [204, 316] width 26 height 26
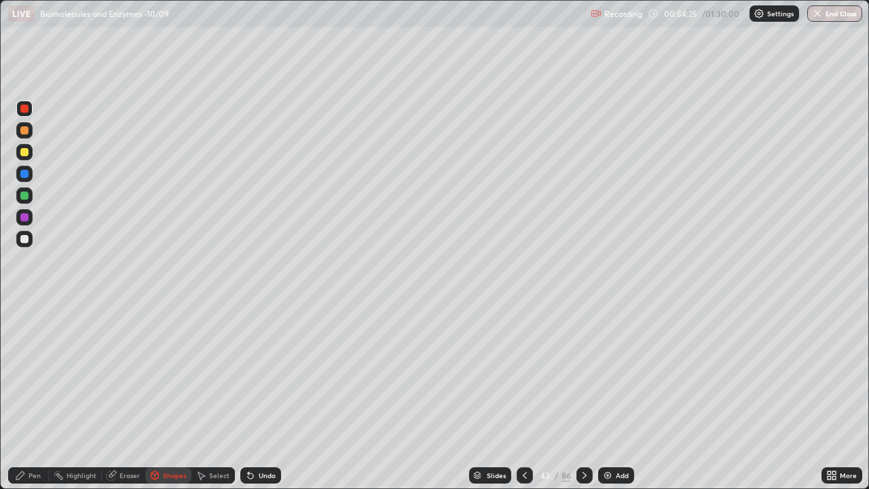
click at [23, 176] on div at bounding box center [24, 174] width 8 height 8
click at [33, 373] on div "Pen" at bounding box center [35, 475] width 12 height 7
click at [26, 172] on div at bounding box center [24, 174] width 8 height 8
click at [255, 373] on div "Undo" at bounding box center [260, 475] width 41 height 16
click at [259, 373] on div "Undo" at bounding box center [267, 475] width 17 height 7
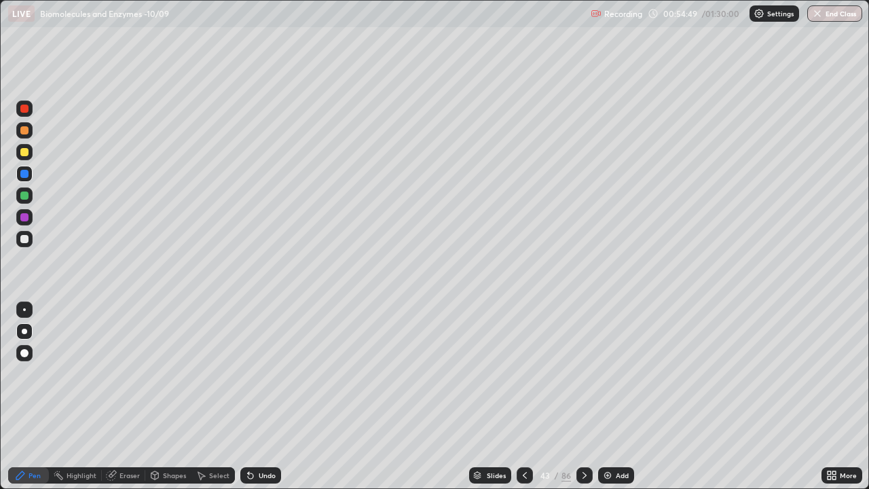
click at [265, 373] on div "Undo" at bounding box center [267, 475] width 17 height 7
click at [169, 373] on div "Shapes" at bounding box center [174, 475] width 23 height 7
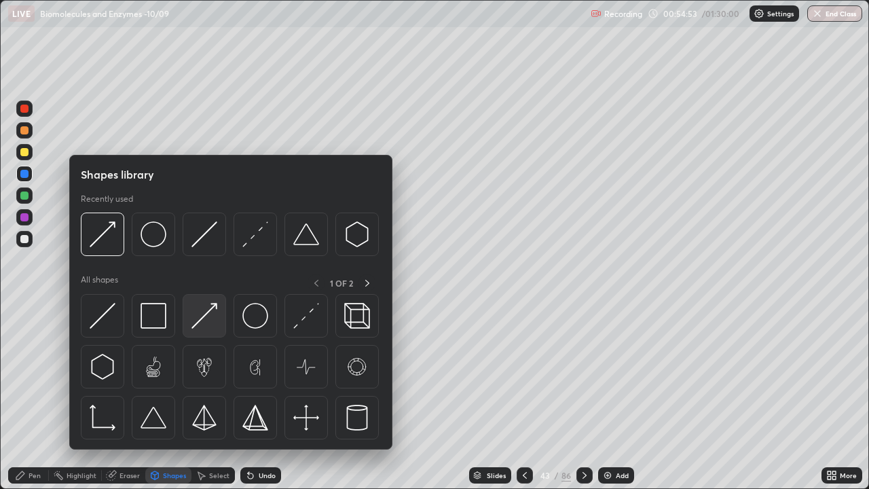
click at [205, 314] on img at bounding box center [204, 316] width 26 height 26
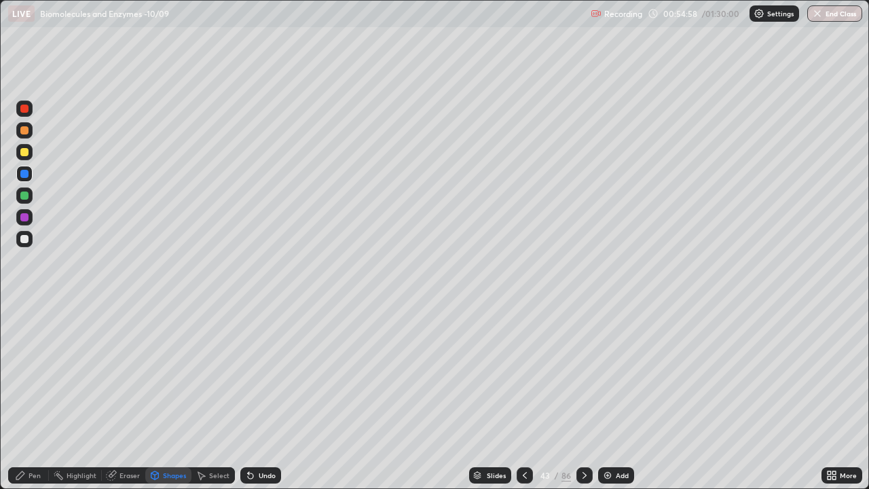
click at [166, 373] on div "Shapes" at bounding box center [174, 475] width 23 height 7
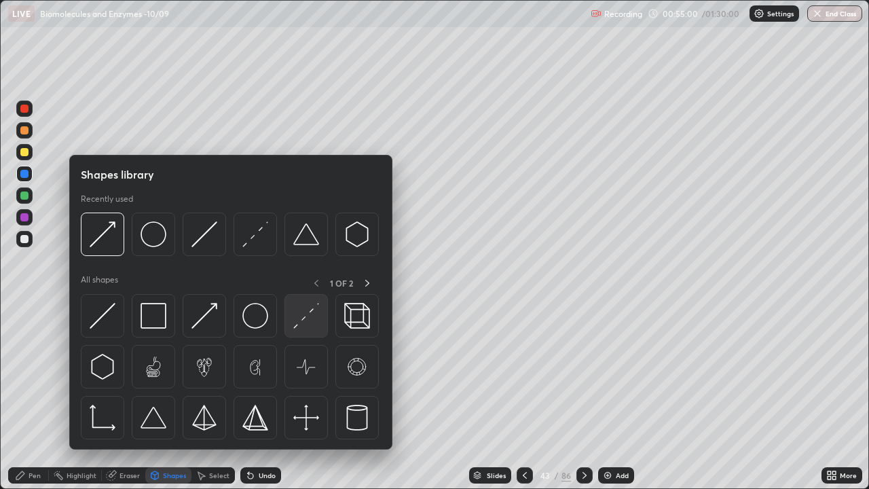
click at [360, 282] on div at bounding box center [366, 282] width 17 height 17
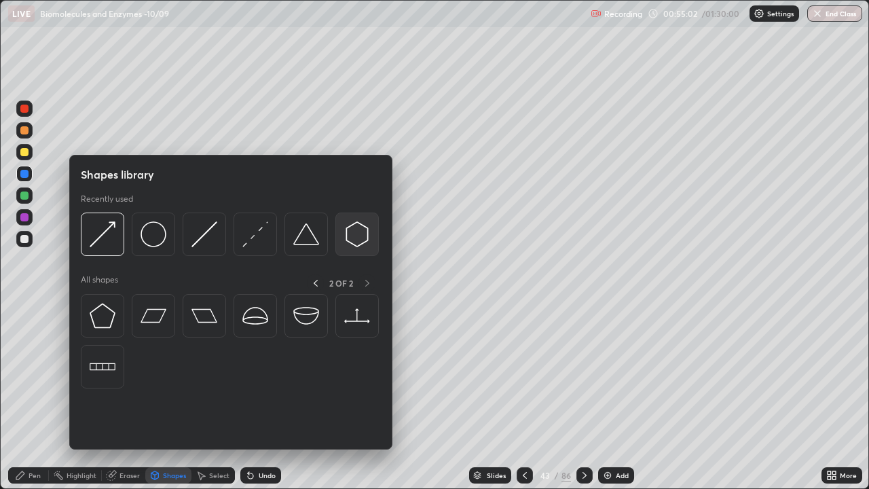
click at [352, 235] on img at bounding box center [357, 234] width 26 height 26
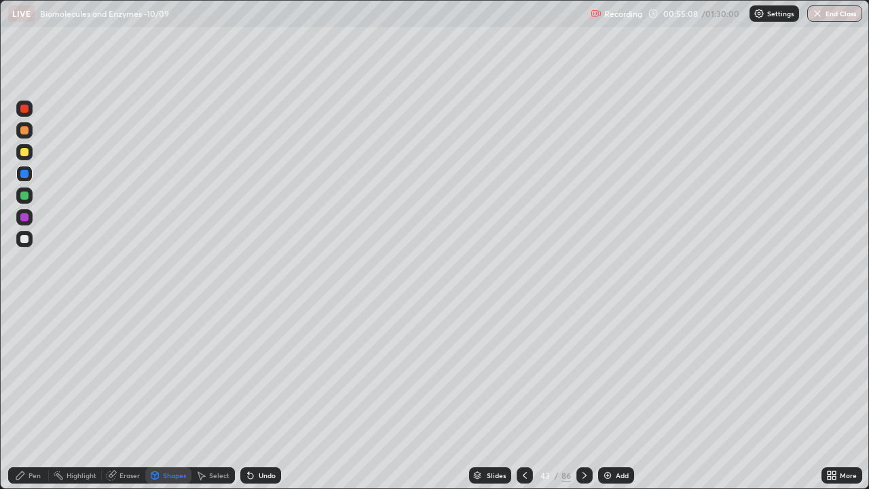
click at [205, 373] on icon at bounding box center [201, 475] width 11 height 11
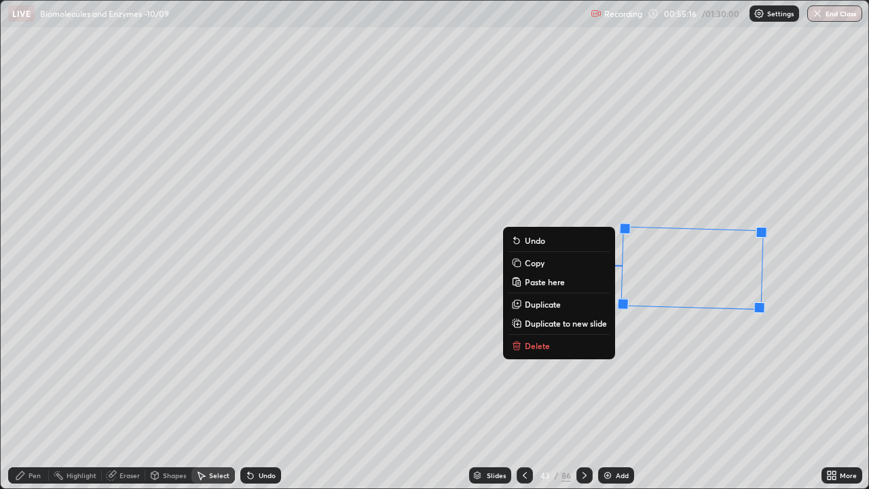
click at [658, 342] on div "268 ° Undo Copy Paste here Duplicate Duplicate to new slide Delete" at bounding box center [435, 244] width 868 height 487
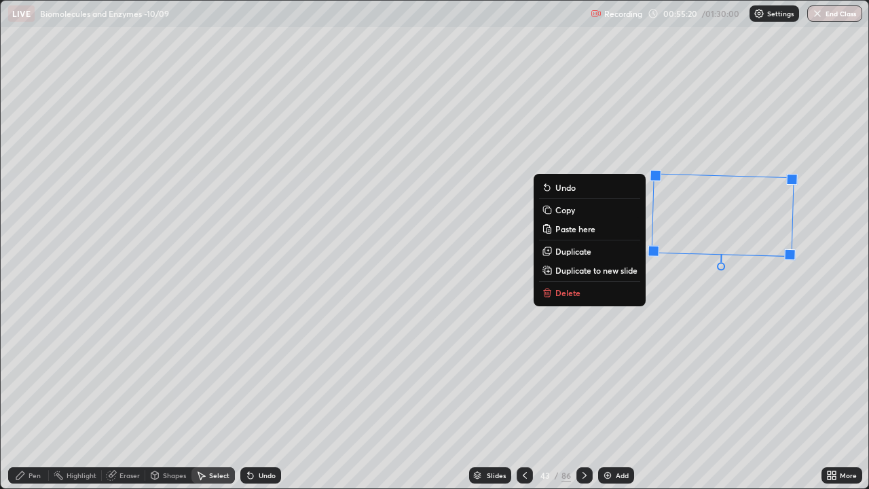
click at [654, 308] on div "268 ° Undo Copy Paste here Duplicate Duplicate to new slide Delete" at bounding box center [435, 244] width 868 height 487
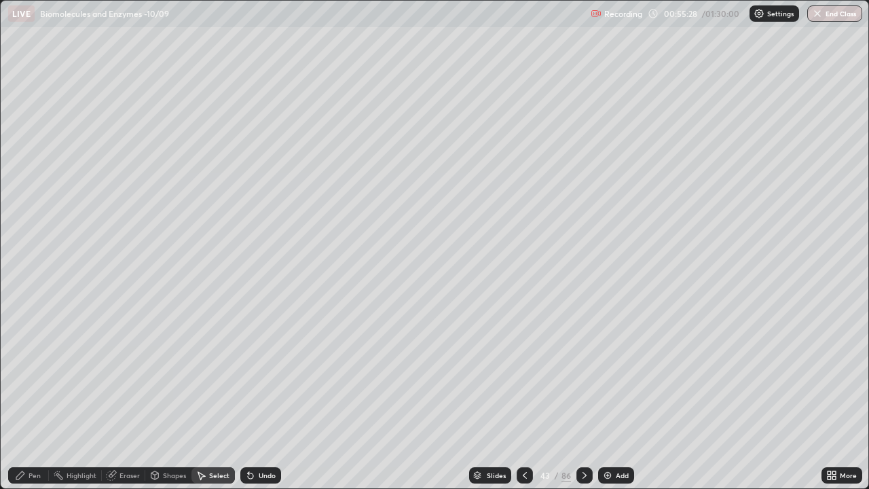
click at [33, 373] on div "Pen" at bounding box center [35, 475] width 12 height 7
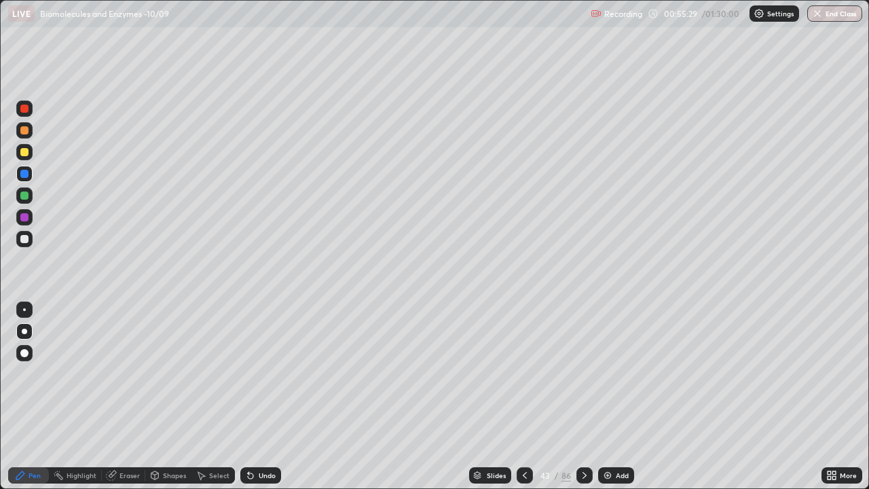
click at [124, 373] on div "Eraser" at bounding box center [129, 475] width 20 height 7
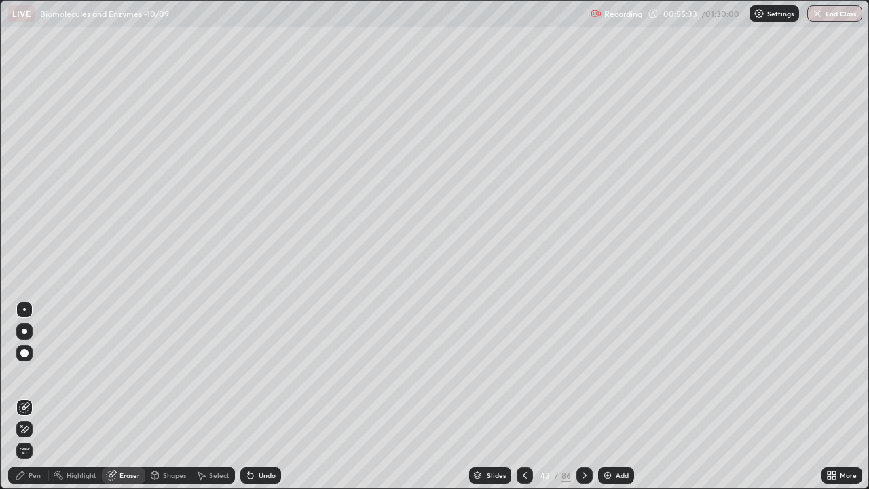
click at [31, 373] on div "Pen" at bounding box center [35, 475] width 12 height 7
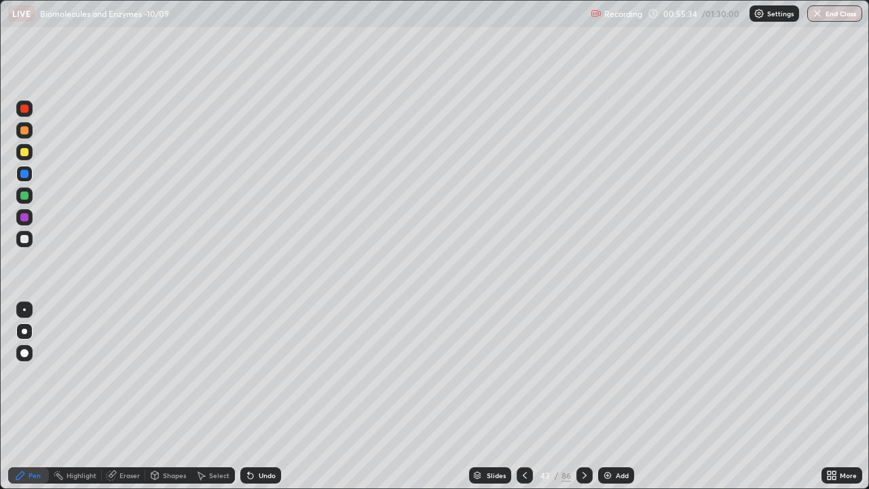
click at [26, 199] on div at bounding box center [24, 195] width 8 height 8
click at [26, 176] on div at bounding box center [24, 174] width 8 height 8
click at [22, 146] on div at bounding box center [24, 152] width 16 height 16
click at [26, 176] on div at bounding box center [24, 174] width 8 height 8
click at [261, 373] on div "Undo" at bounding box center [267, 475] width 17 height 7
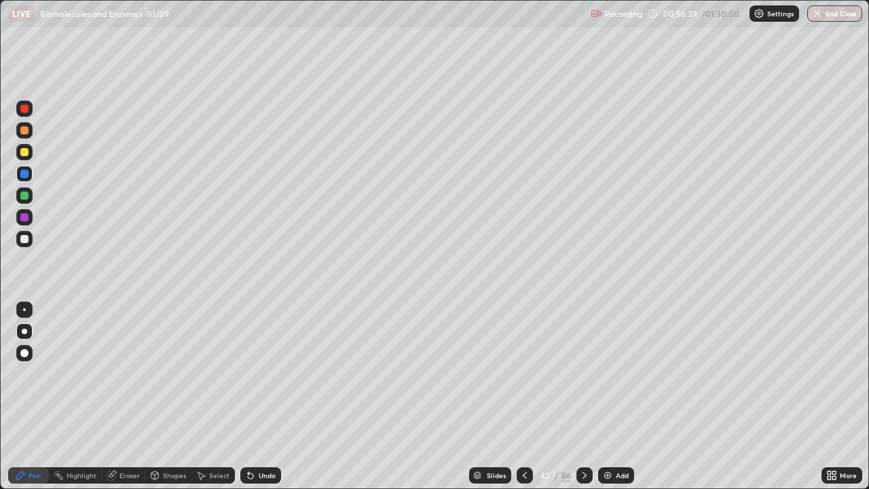
click at [29, 218] on div at bounding box center [24, 217] width 16 height 16
click at [25, 174] on div at bounding box center [24, 174] width 8 height 8
click at [25, 152] on div at bounding box center [24, 152] width 8 height 8
click at [25, 174] on div at bounding box center [24, 174] width 8 height 8
click at [26, 154] on div at bounding box center [24, 152] width 8 height 8
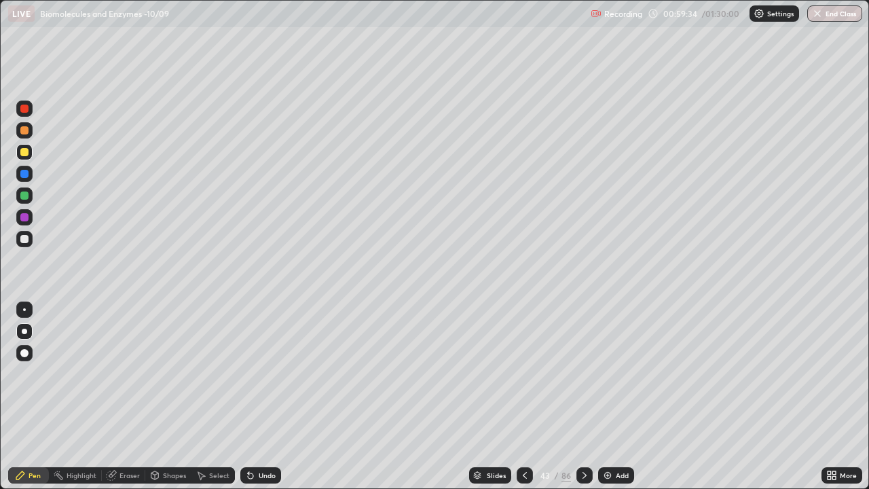
click at [259, 373] on div "Undo" at bounding box center [267, 475] width 17 height 7
click at [263, 373] on div "Undo" at bounding box center [267, 475] width 17 height 7
click at [267, 373] on div "Undo" at bounding box center [267, 475] width 17 height 7
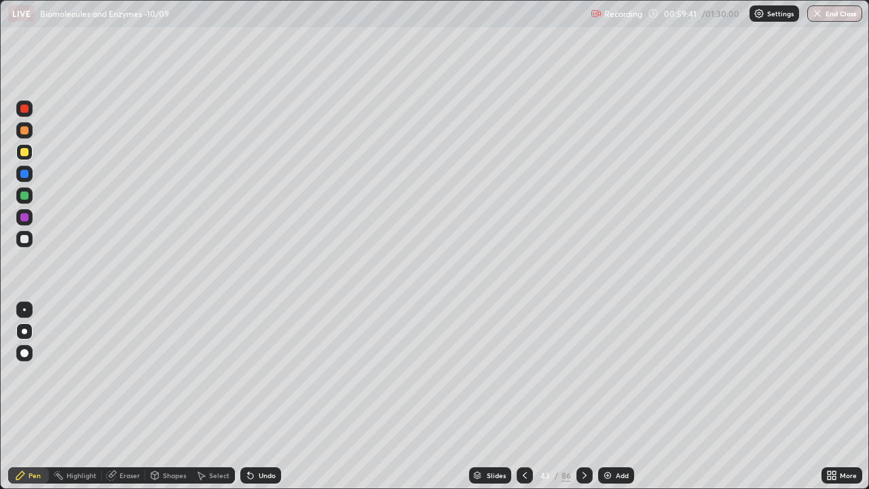
click at [270, 373] on div "Undo" at bounding box center [267, 475] width 17 height 7
click at [269, 373] on div "Undo" at bounding box center [267, 475] width 17 height 7
click at [583, 373] on icon at bounding box center [584, 475] width 11 height 11
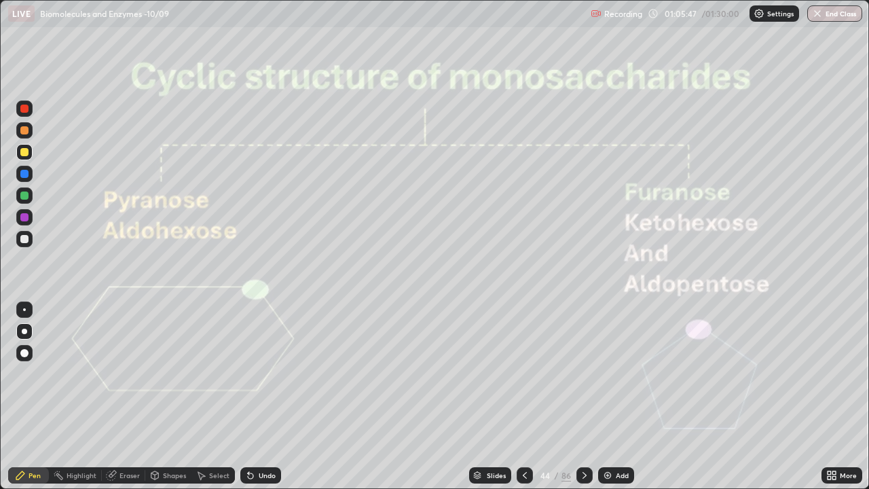
click at [523, 373] on icon at bounding box center [524, 475] width 11 height 11
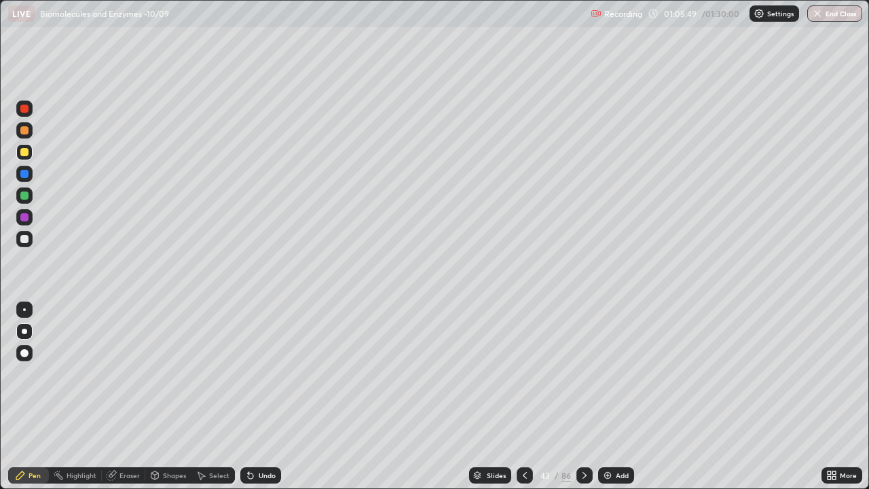
click at [616, 373] on div "Add" at bounding box center [622, 475] width 13 height 7
click at [28, 242] on div at bounding box center [24, 239] width 8 height 8
click at [587, 373] on icon at bounding box center [583, 475] width 11 height 11
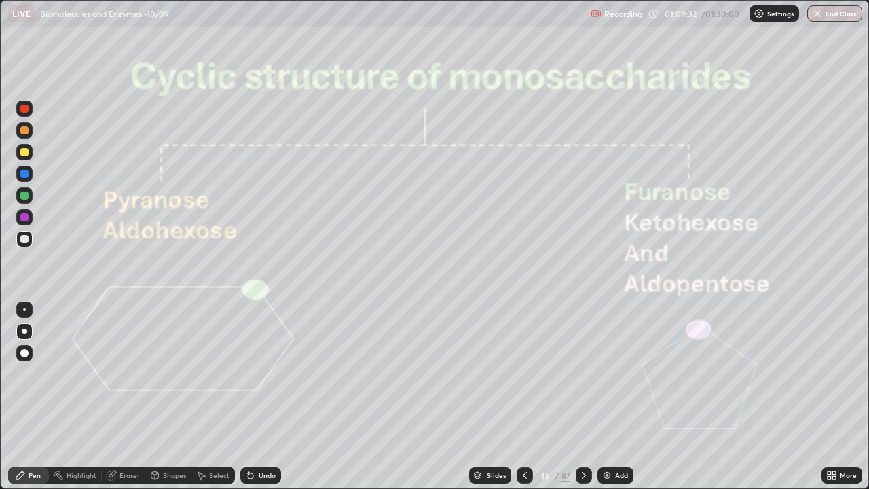
click at [17, 212] on div at bounding box center [24, 217] width 16 height 16
click at [584, 373] on icon at bounding box center [584, 475] width 4 height 7
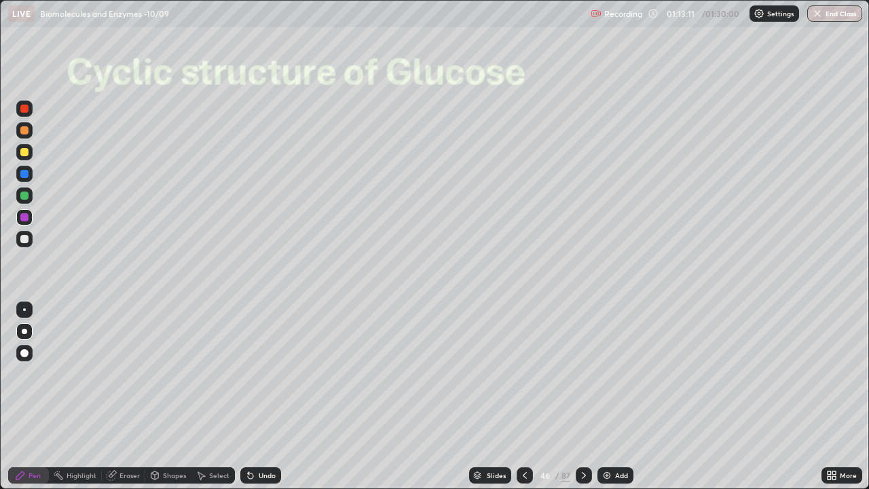
click at [582, 373] on icon at bounding box center [583, 475] width 11 height 11
click at [523, 373] on icon at bounding box center [524, 475] width 11 height 11
click at [531, 373] on div at bounding box center [525, 475] width 16 height 16
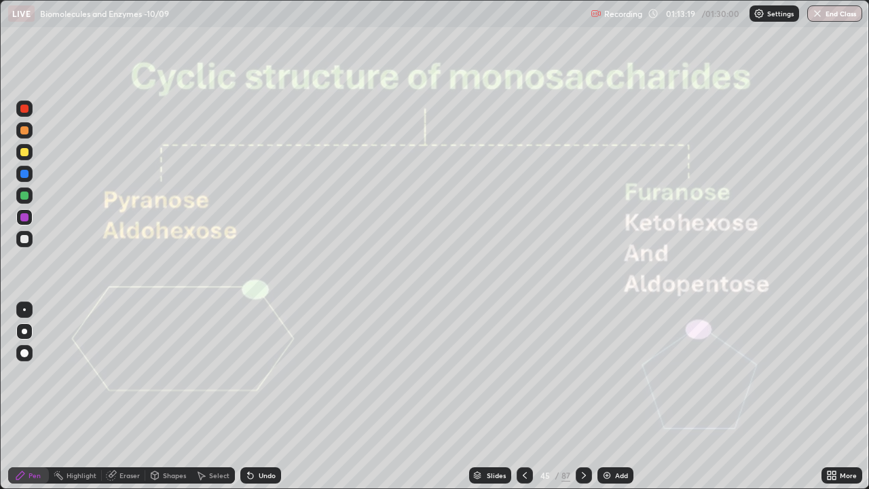
click at [525, 373] on icon at bounding box center [525, 475] width 4 height 7
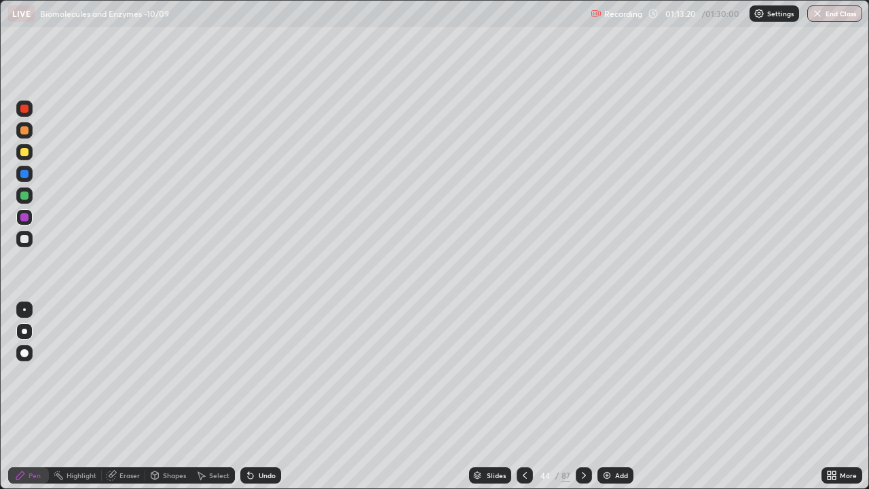
click at [523, 373] on icon at bounding box center [524, 475] width 11 height 11
click at [210, 373] on div "Select" at bounding box center [219, 475] width 20 height 7
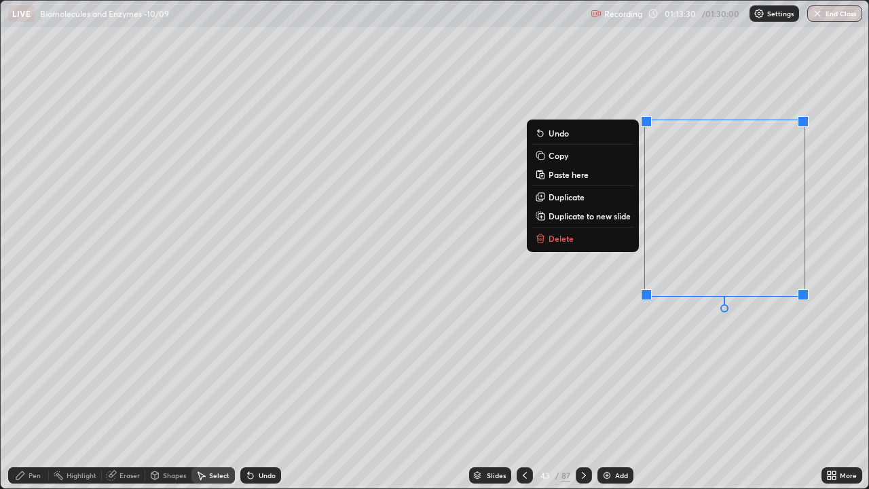
click at [555, 155] on p "Copy" at bounding box center [559, 155] width 20 height 11
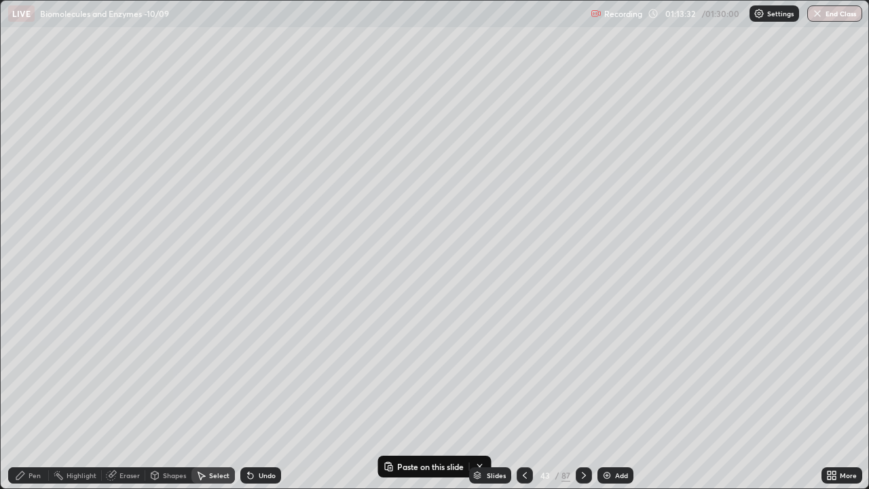
click at [582, 373] on icon at bounding box center [583, 475] width 11 height 11
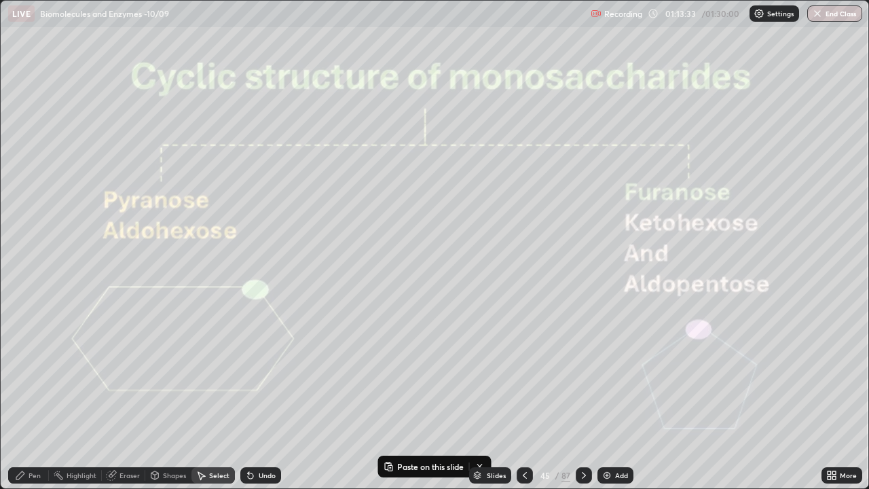
click at [580, 373] on icon at bounding box center [583, 475] width 11 height 11
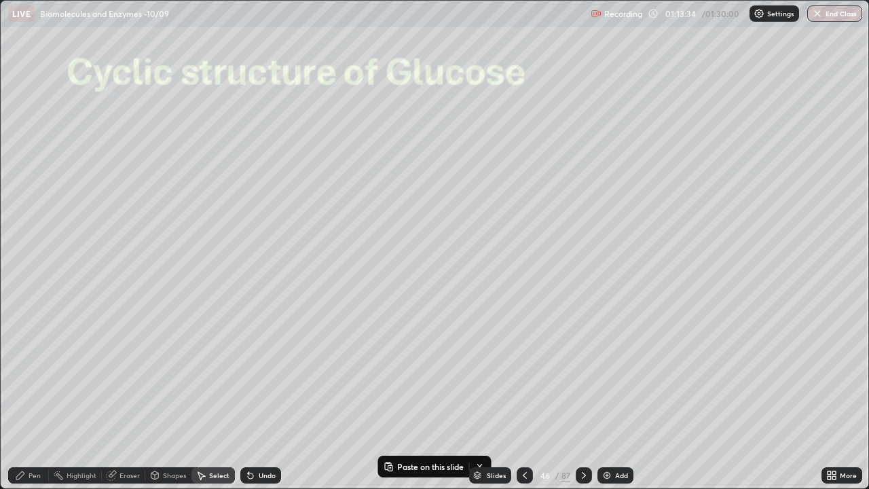
click at [582, 373] on icon at bounding box center [583, 475] width 11 height 11
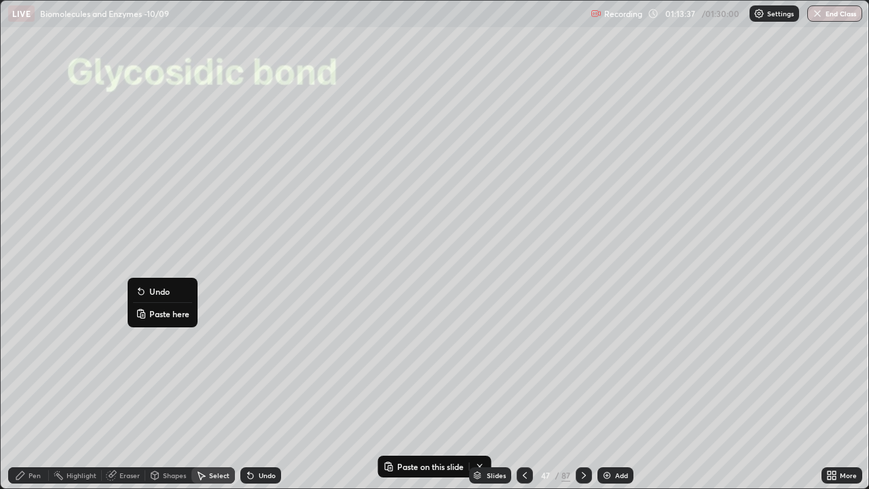
click at [157, 311] on p "Paste here" at bounding box center [169, 313] width 40 height 11
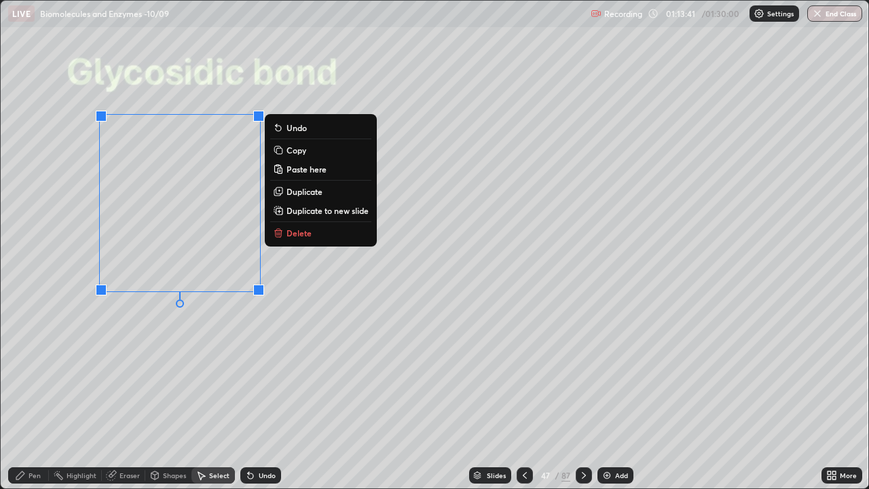
click at [130, 338] on div "0 ° Undo Copy Paste here Duplicate Duplicate to new slide Delete" at bounding box center [435, 244] width 868 height 487
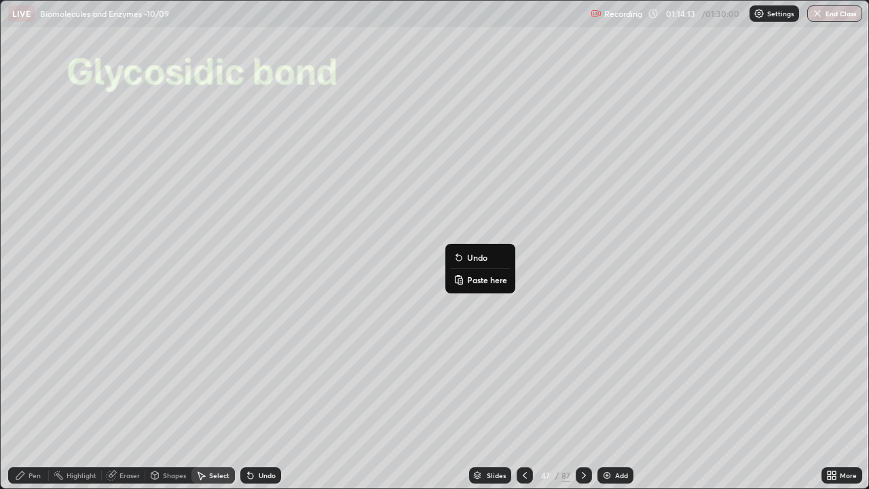
click at [478, 280] on p "Paste here" at bounding box center [487, 279] width 40 height 11
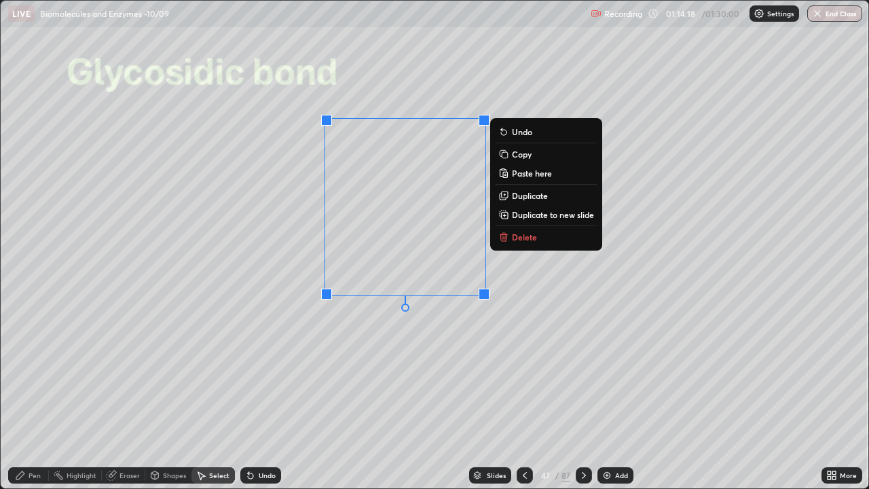
click at [444, 359] on div "0 ° Undo Copy Paste here Duplicate Duplicate to new slide Delete" at bounding box center [435, 244] width 868 height 487
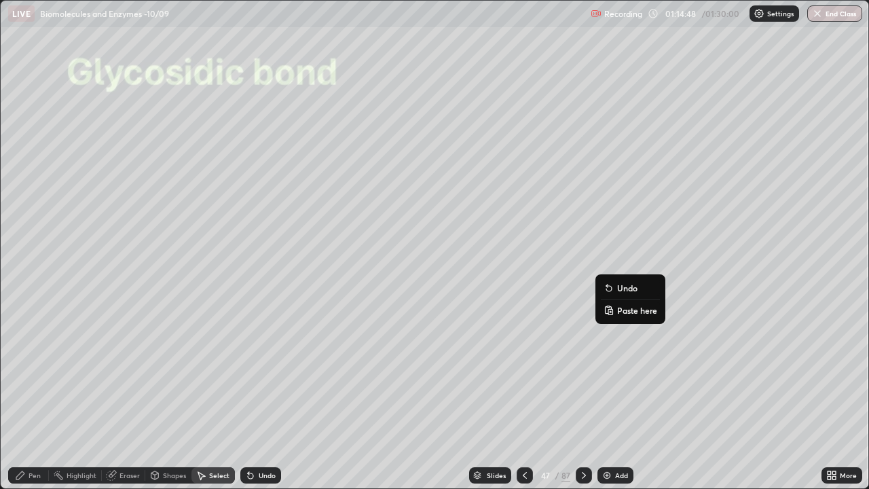
click at [622, 310] on p "Paste here" at bounding box center [637, 310] width 40 height 11
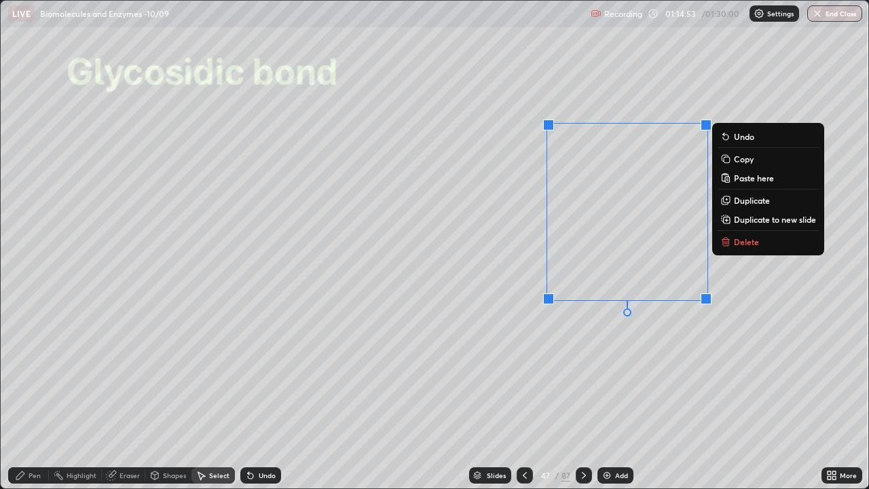
click at [507, 268] on div "0 ° Undo Copy Paste here Duplicate Duplicate to new slide Delete" at bounding box center [435, 244] width 868 height 487
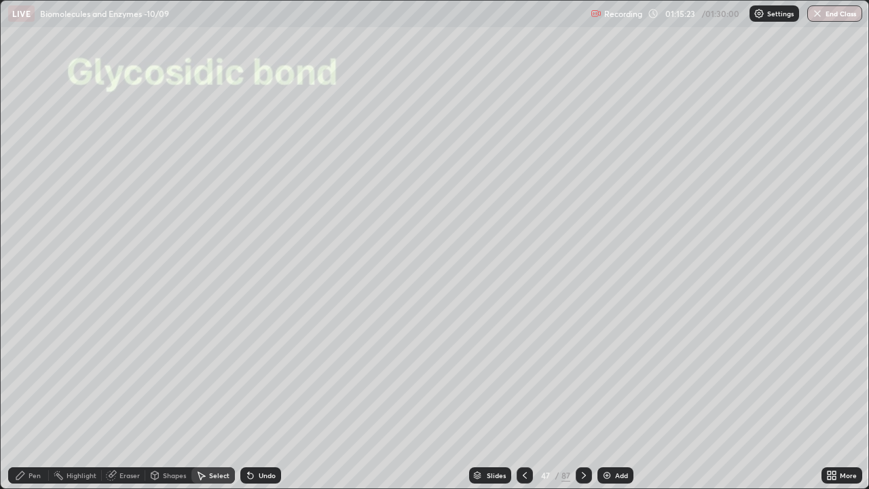
click at [122, 373] on div "Eraser" at bounding box center [129, 475] width 20 height 7
click at [22, 373] on icon at bounding box center [20, 475] width 8 height 8
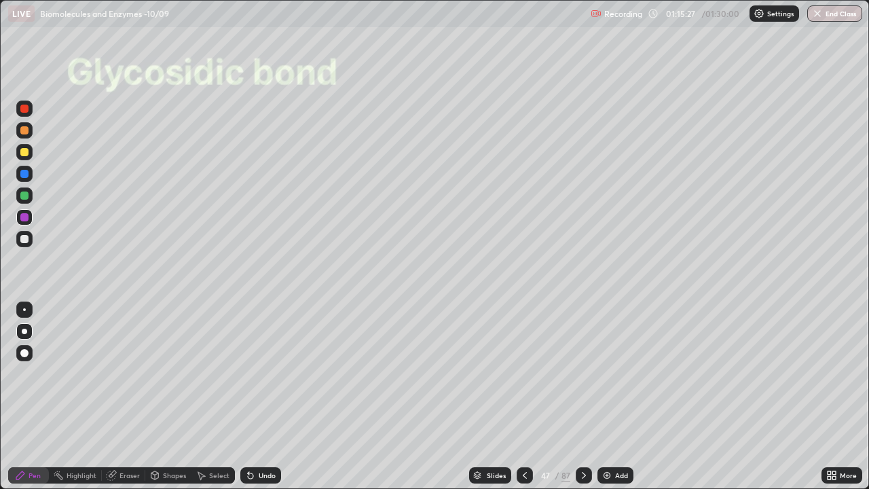
click at [23, 151] on div at bounding box center [24, 152] width 8 height 8
click at [126, 373] on div "Eraser" at bounding box center [129, 475] width 20 height 7
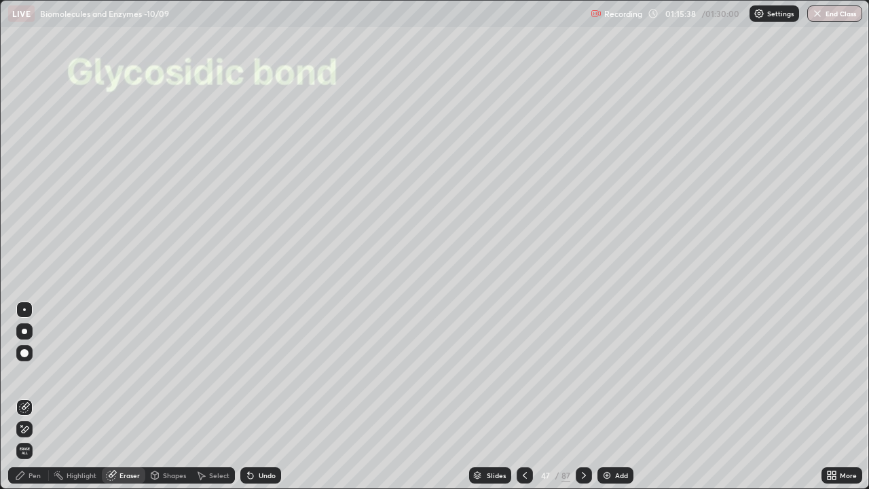
click at [26, 373] on icon at bounding box center [20, 475] width 11 height 11
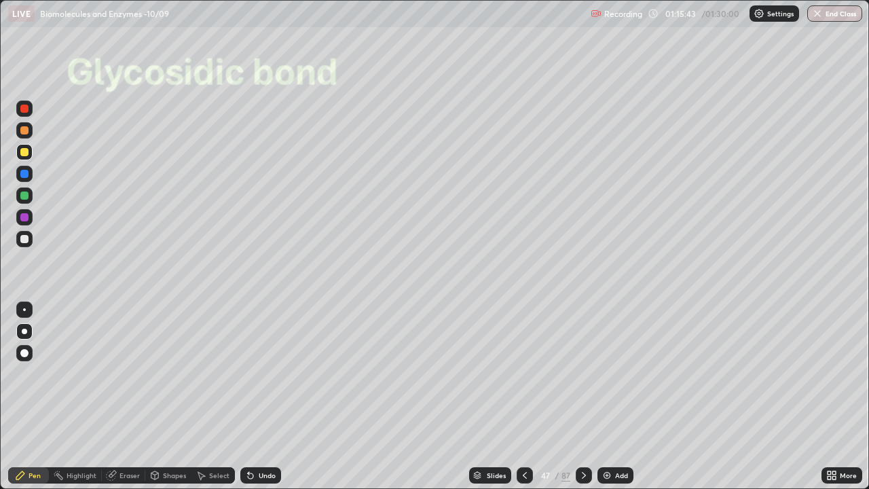
click at [256, 373] on div "Undo" at bounding box center [260, 475] width 41 height 16
click at [261, 373] on div "Undo" at bounding box center [267, 475] width 17 height 7
click at [163, 373] on div "Shapes" at bounding box center [168, 475] width 46 height 16
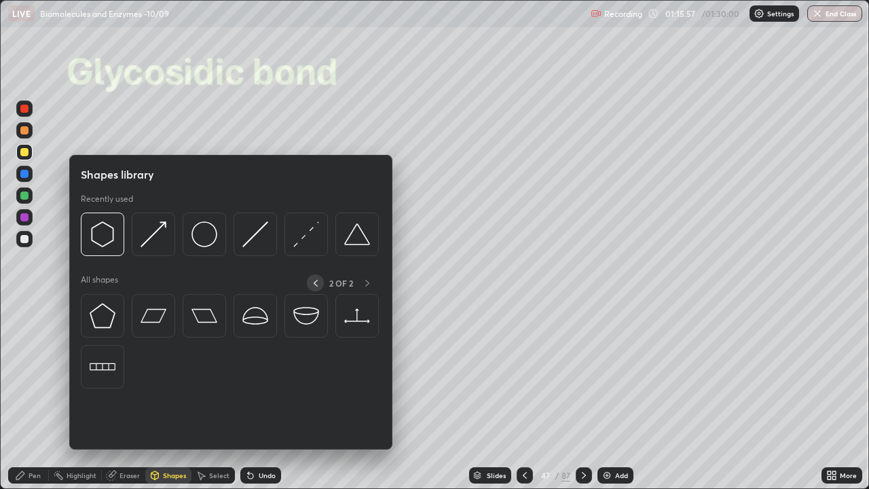
click at [315, 282] on icon at bounding box center [315, 283] width 11 height 11
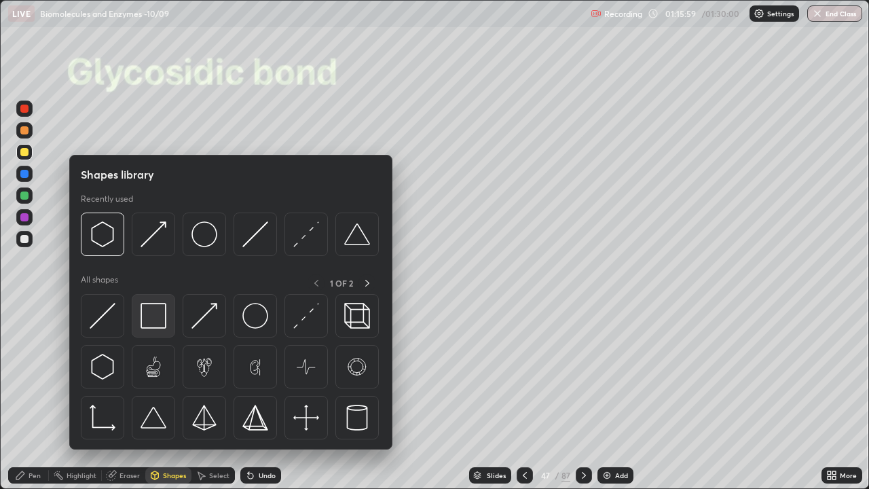
click at [151, 321] on img at bounding box center [154, 316] width 26 height 26
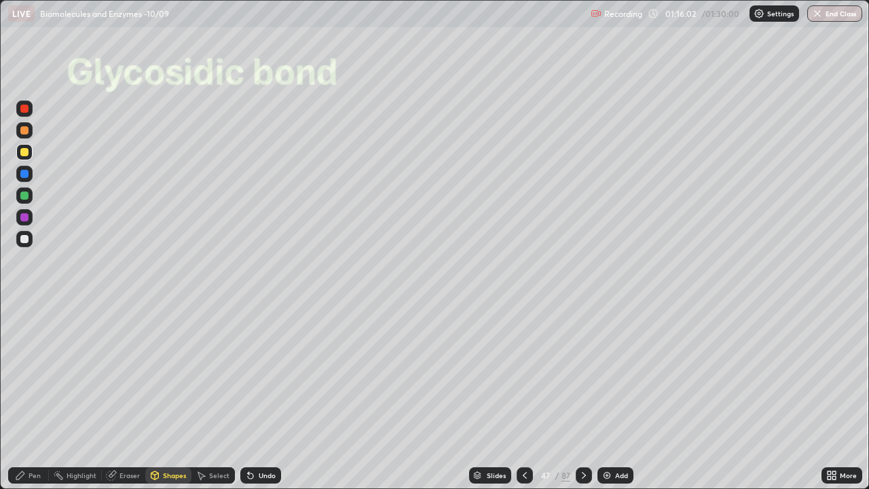
click at [255, 373] on div "Undo" at bounding box center [260, 475] width 41 height 16
click at [25, 175] on div at bounding box center [24, 174] width 8 height 8
click at [25, 238] on div at bounding box center [24, 239] width 8 height 8
click at [26, 373] on div "Pen" at bounding box center [28, 475] width 41 height 16
click at [24, 310] on div at bounding box center [24, 309] width 3 height 3
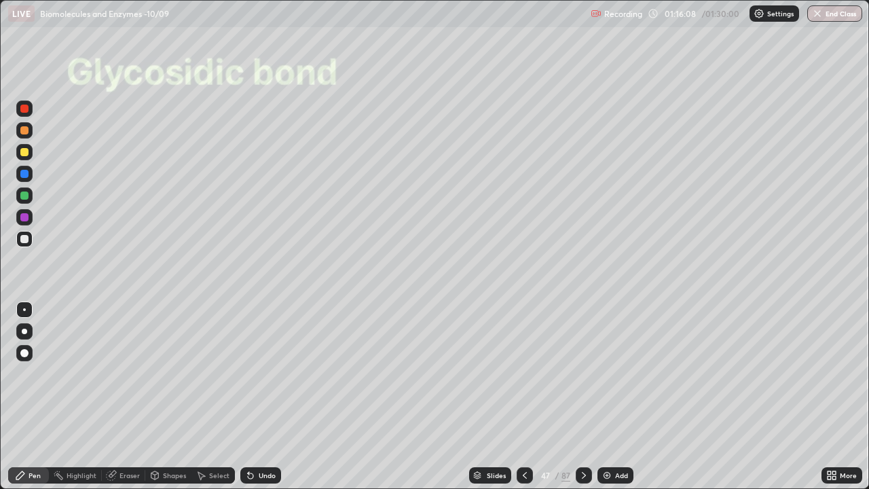
click at [25, 240] on div at bounding box center [24, 239] width 8 height 8
click at [261, 373] on div "Undo" at bounding box center [267, 475] width 17 height 7
click at [170, 373] on div "Shapes" at bounding box center [174, 475] width 23 height 7
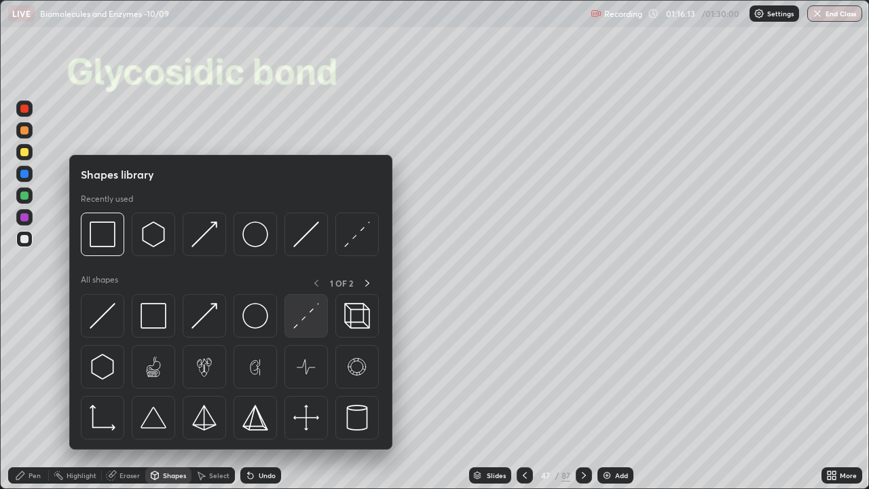
click at [151, 320] on img at bounding box center [154, 316] width 26 height 26
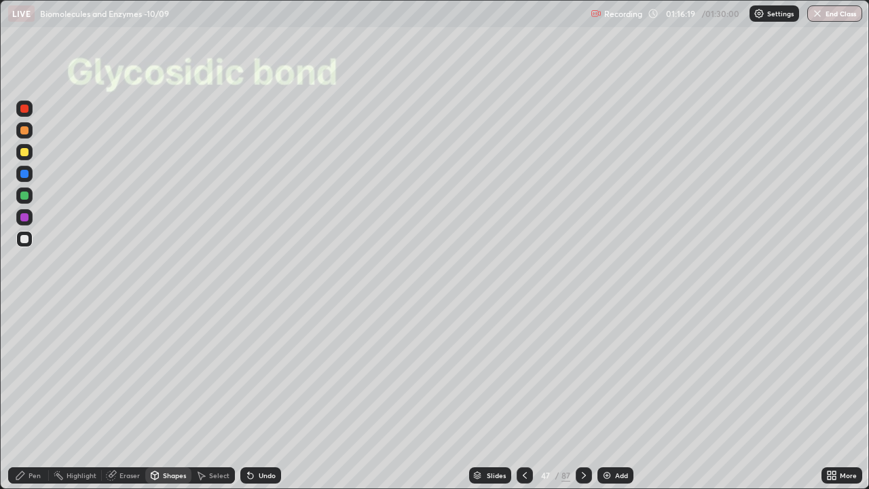
click at [255, 373] on div "Undo" at bounding box center [260, 475] width 41 height 16
click at [126, 373] on div "Eraser" at bounding box center [129, 475] width 20 height 7
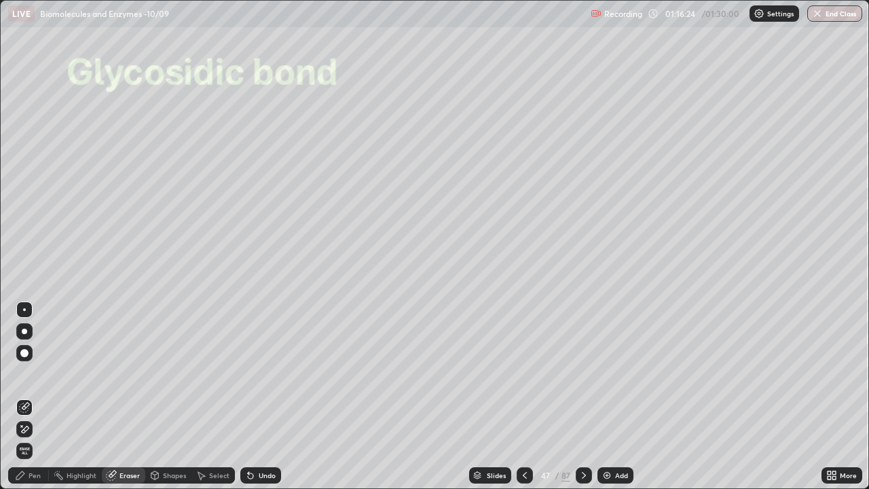
click at [26, 373] on icon at bounding box center [20, 475] width 11 height 11
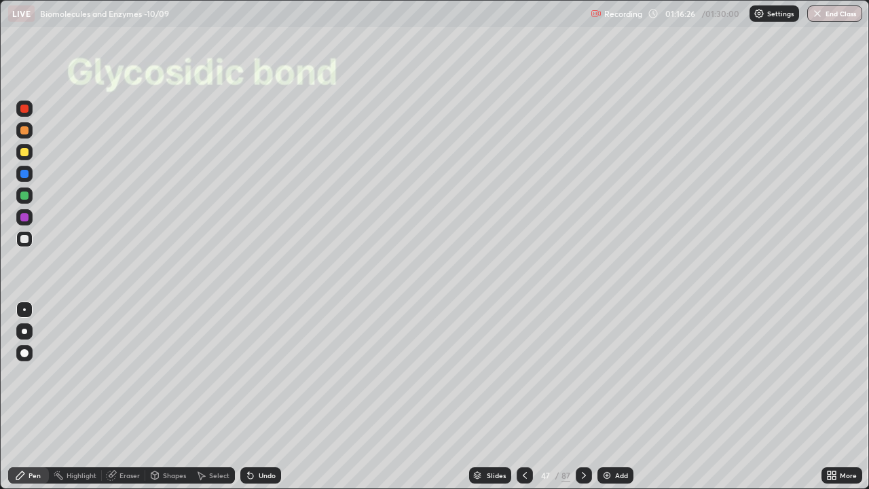
click at [24, 151] on div at bounding box center [24, 152] width 8 height 8
click at [25, 352] on div at bounding box center [24, 353] width 8 height 8
click at [168, 373] on div "Shapes" at bounding box center [174, 475] width 23 height 7
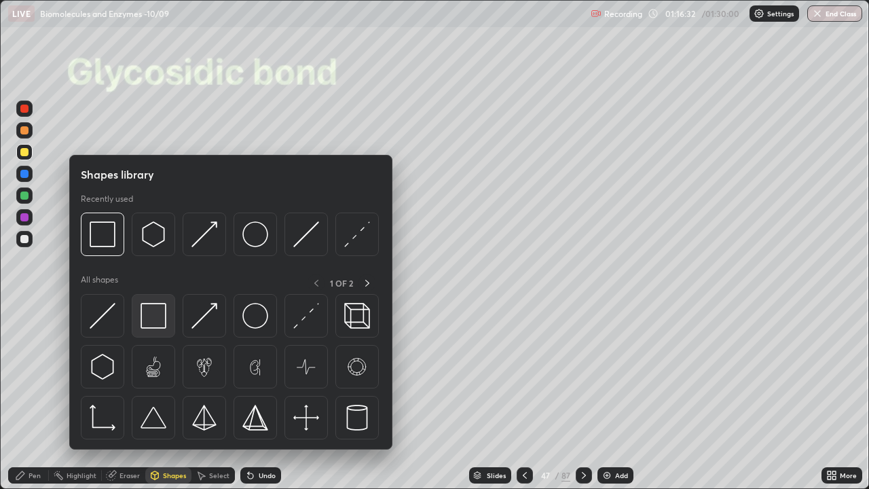
click at [149, 316] on img at bounding box center [154, 316] width 26 height 26
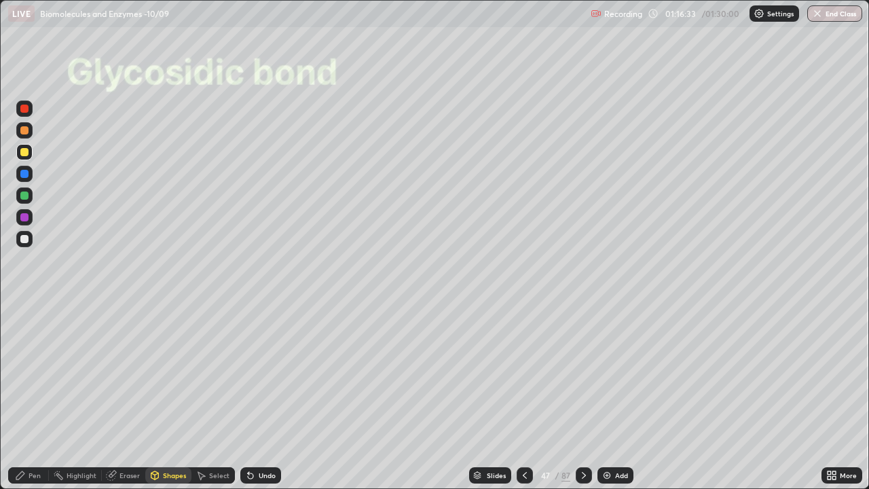
click at [24, 242] on div at bounding box center [24, 239] width 8 height 8
click at [257, 373] on div "Undo" at bounding box center [260, 475] width 41 height 16
click at [29, 373] on div "Pen" at bounding box center [35, 475] width 12 height 7
click at [25, 218] on div at bounding box center [24, 217] width 8 height 8
click at [211, 373] on div "Select" at bounding box center [219, 475] width 20 height 7
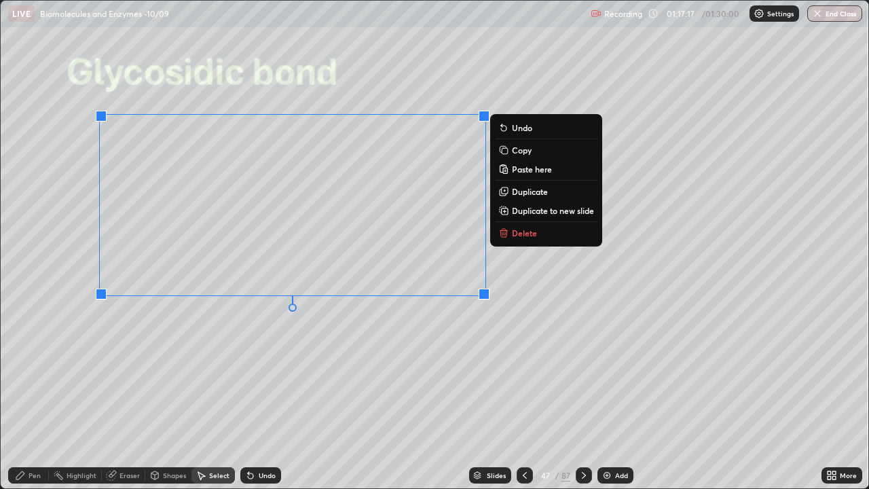
click at [519, 151] on p "Copy" at bounding box center [522, 150] width 20 height 11
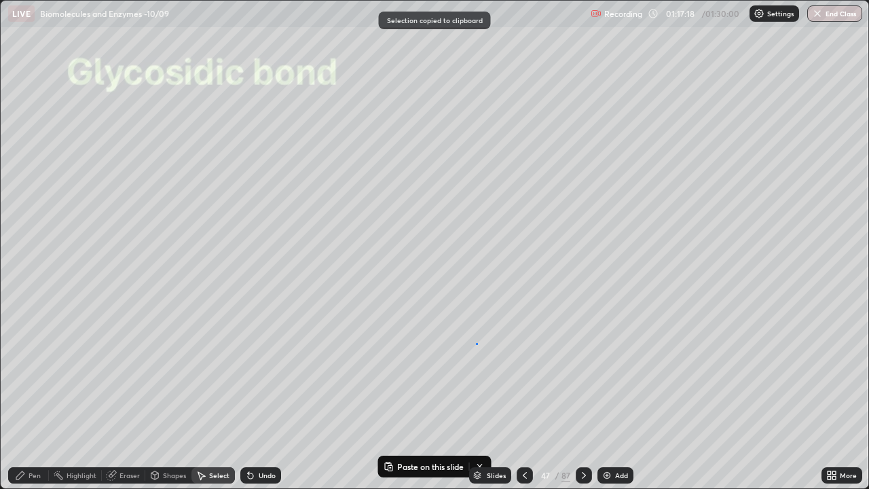
click at [476, 343] on div "0 ° Undo Copy Paste here Duplicate Duplicate to new slide Delete" at bounding box center [435, 244] width 868 height 487
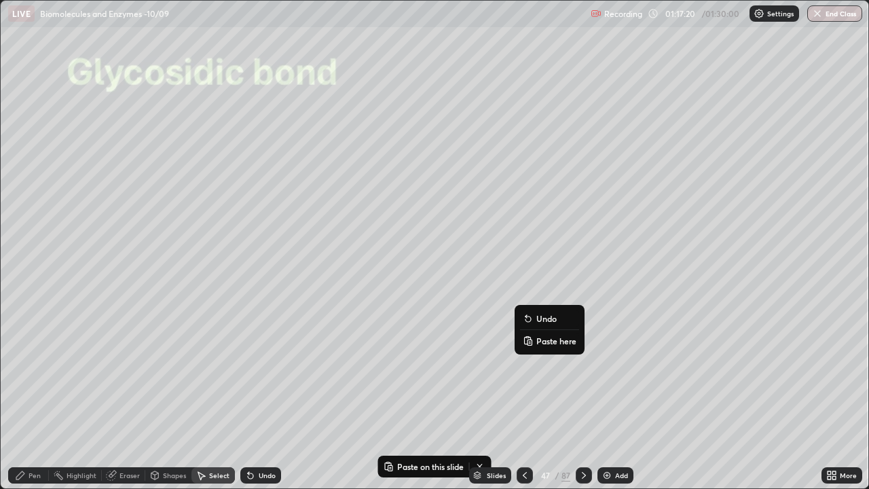
click at [551, 339] on p "Paste here" at bounding box center [556, 340] width 40 height 11
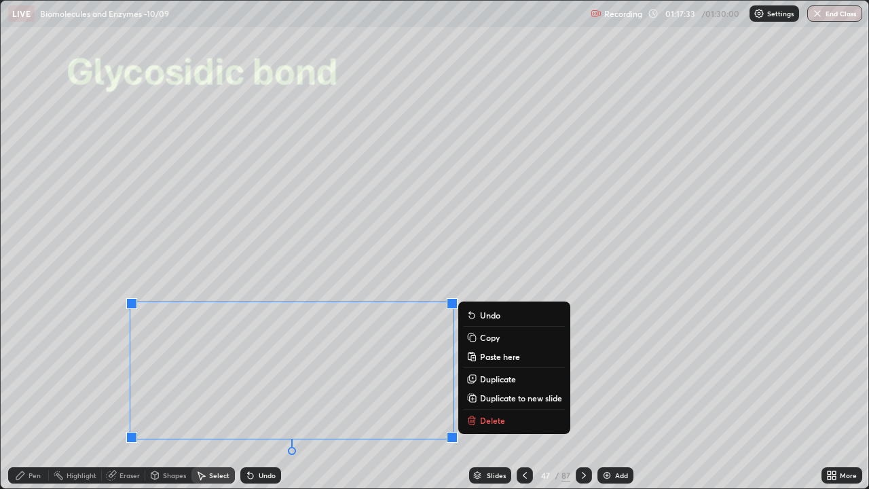
click at [335, 373] on div "0 ° Undo Copy Paste here Duplicate Duplicate to new slide Delete" at bounding box center [435, 244] width 868 height 487
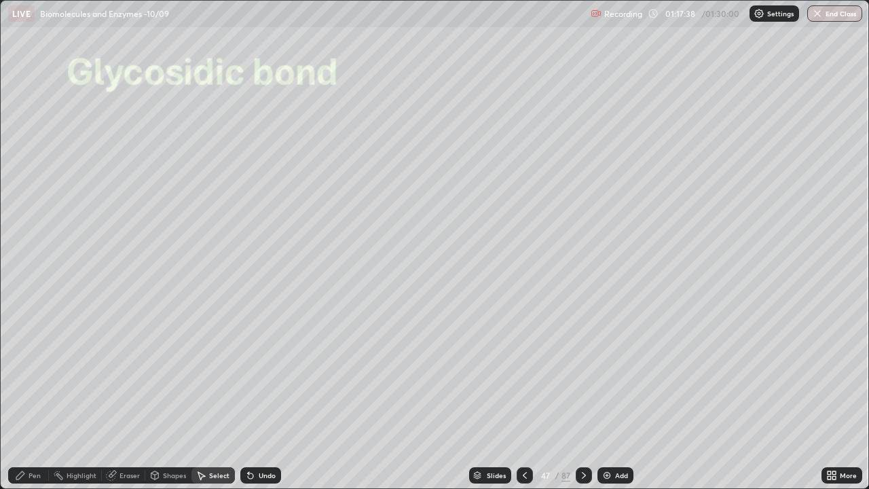
click at [166, 373] on div "Shapes" at bounding box center [174, 475] width 23 height 7
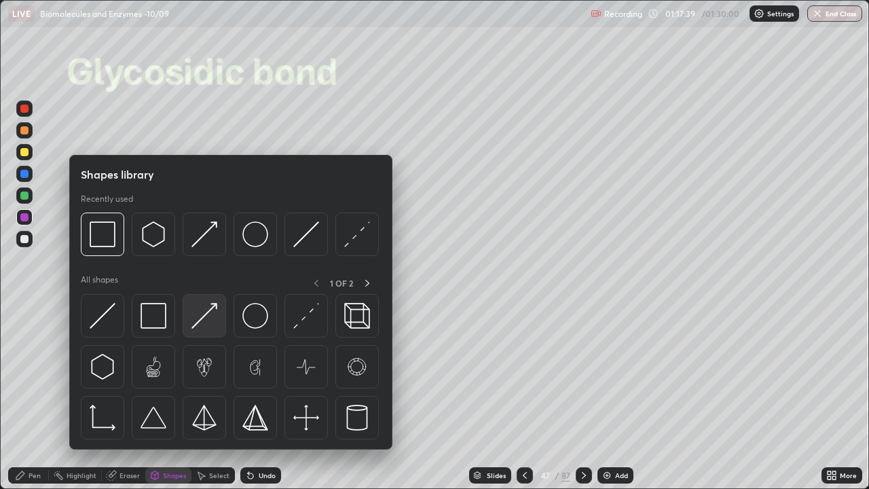
click at [199, 318] on img at bounding box center [204, 316] width 26 height 26
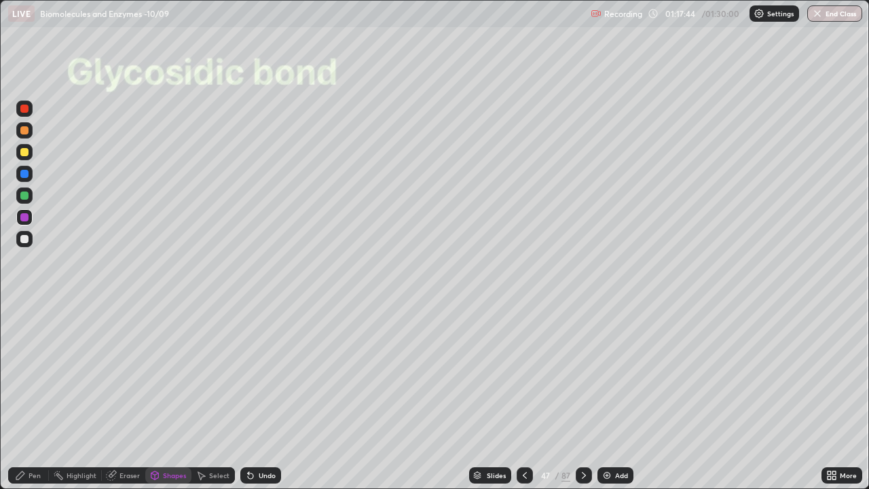
click at [29, 373] on div "Pen" at bounding box center [35, 475] width 12 height 7
click at [120, 373] on div "Eraser" at bounding box center [129, 475] width 20 height 7
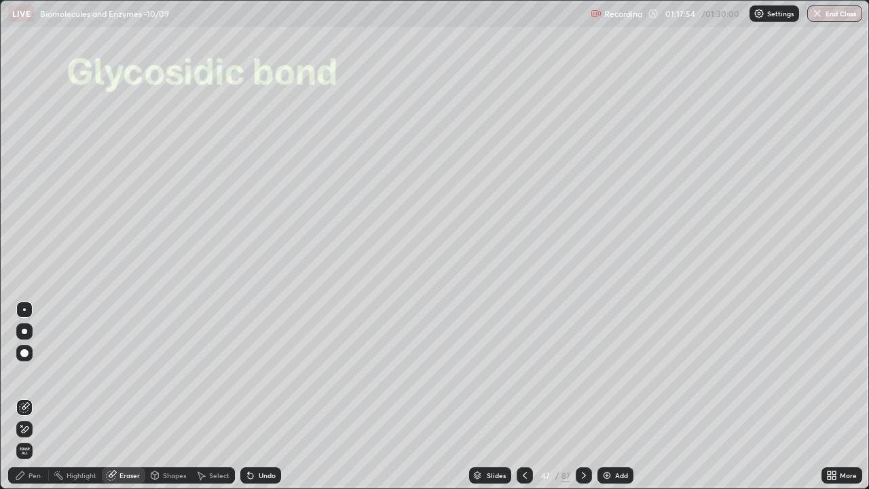
click at [25, 373] on div "Pen" at bounding box center [28, 475] width 41 height 16
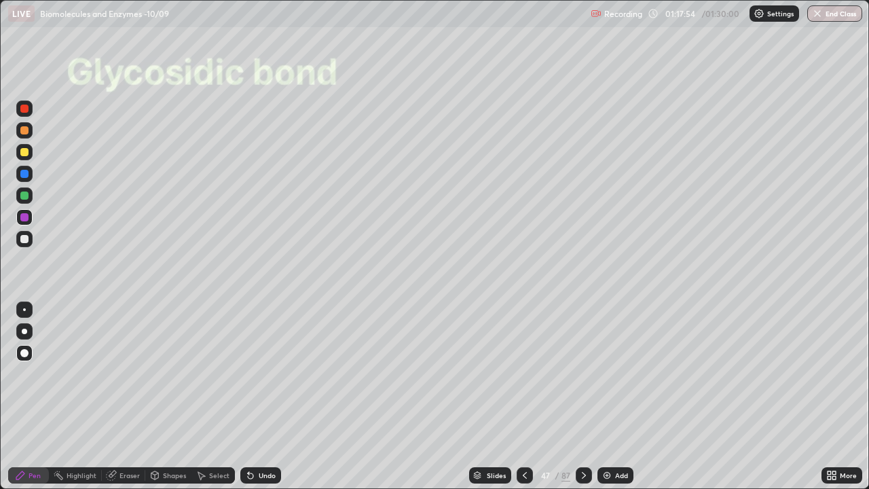
click at [22, 153] on div at bounding box center [24, 152] width 8 height 8
click at [23, 330] on div at bounding box center [24, 331] width 5 height 5
click at [126, 373] on div "Eraser" at bounding box center [129, 475] width 20 height 7
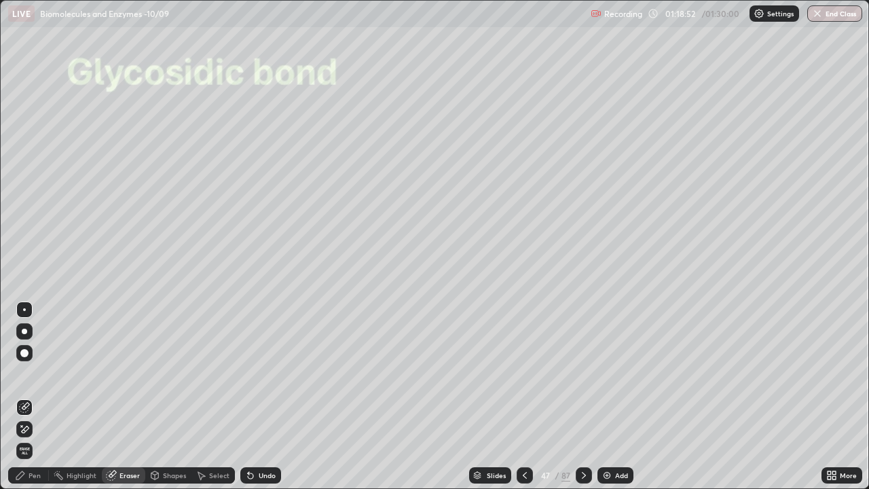
click at [28, 373] on div "Pen" at bounding box center [28, 475] width 41 height 16
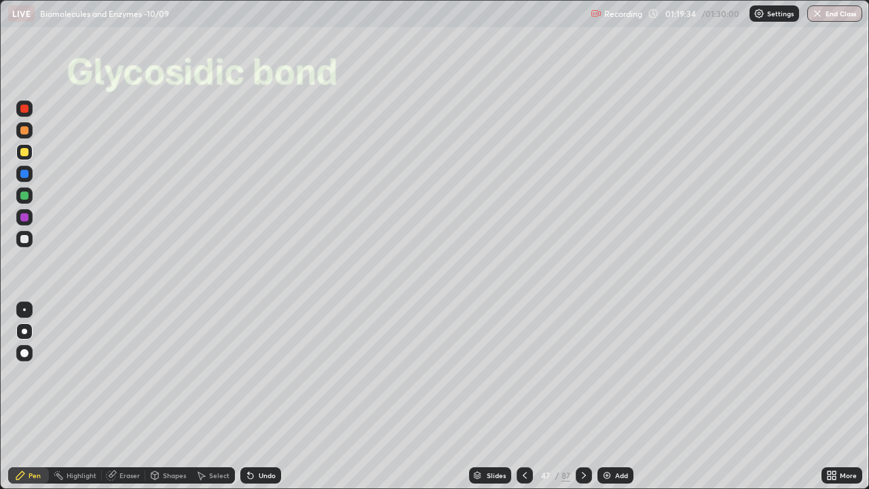
click at [525, 373] on icon at bounding box center [524, 475] width 11 height 11
click at [21, 215] on div at bounding box center [24, 217] width 8 height 8
click at [27, 241] on div at bounding box center [24, 239] width 8 height 8
click at [588, 373] on icon at bounding box center [583, 475] width 11 height 11
click at [583, 373] on icon at bounding box center [583, 475] width 11 height 11
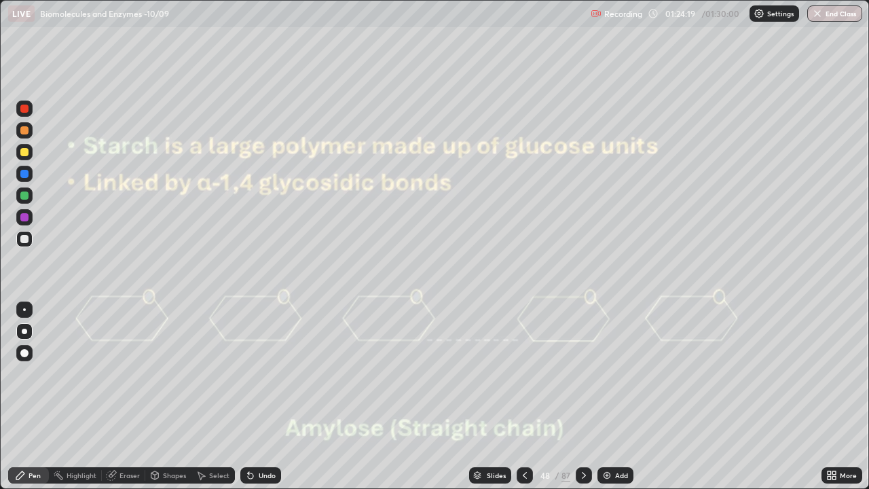
click at [23, 240] on div at bounding box center [24, 239] width 8 height 8
click at [24, 329] on div at bounding box center [24, 331] width 5 height 5
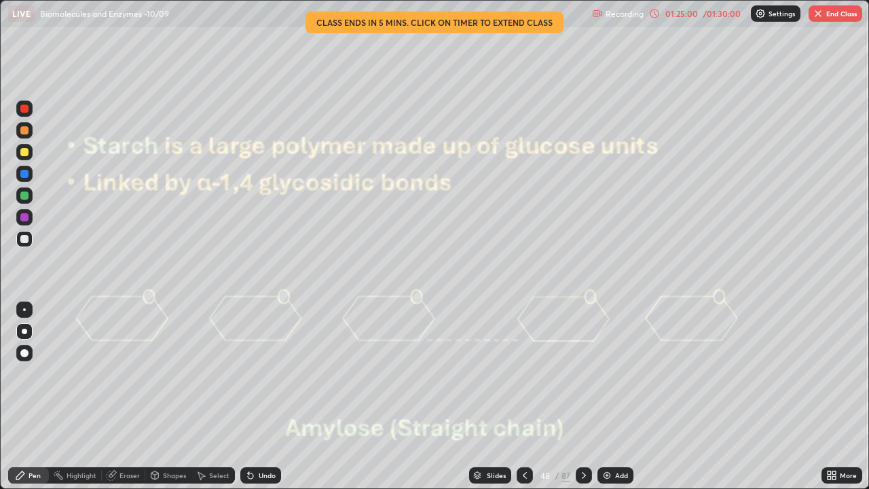
click at [268, 373] on div "Undo" at bounding box center [267, 475] width 17 height 7
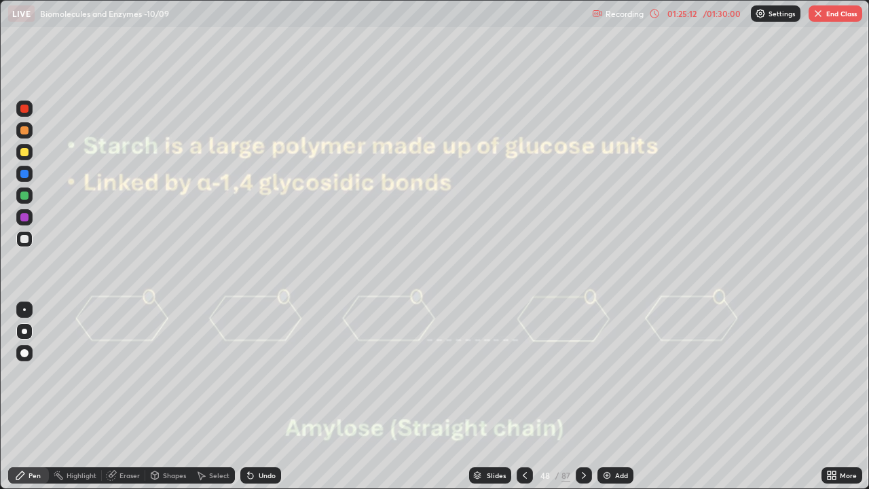
click at [582, 373] on icon at bounding box center [583, 475] width 11 height 11
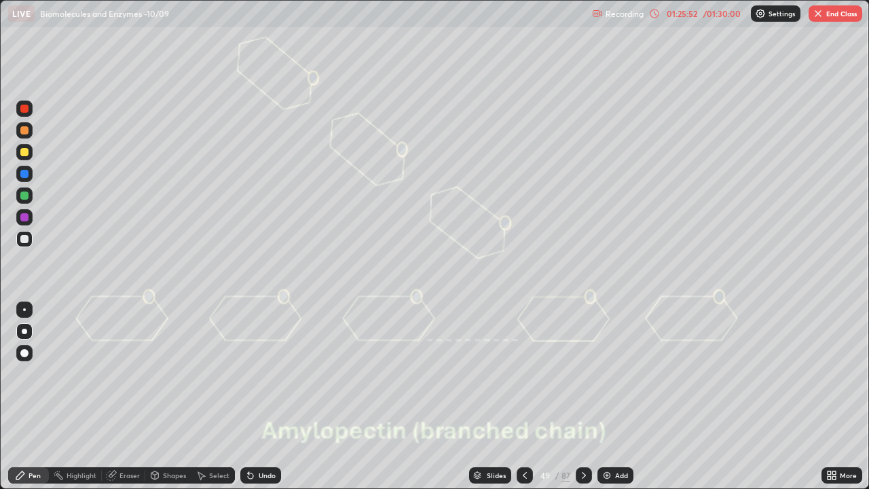
click at [836, 12] on button "End Class" at bounding box center [835, 13] width 54 height 16
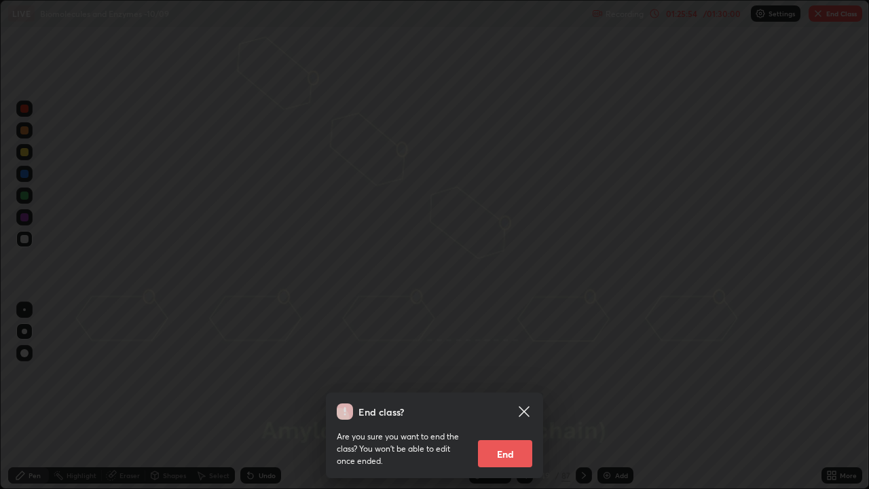
click at [504, 373] on button "End" at bounding box center [505, 453] width 54 height 27
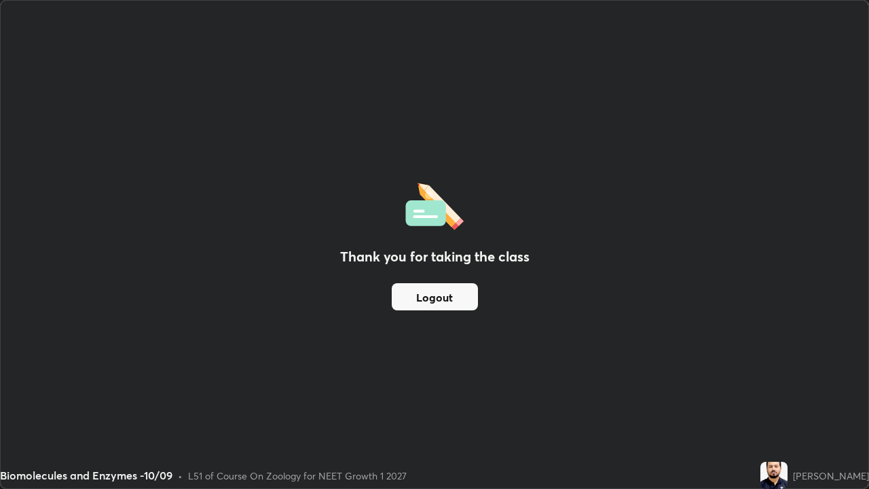
click at [419, 299] on button "Logout" at bounding box center [435, 296] width 86 height 27
